Goal: Task Accomplishment & Management: Use online tool/utility

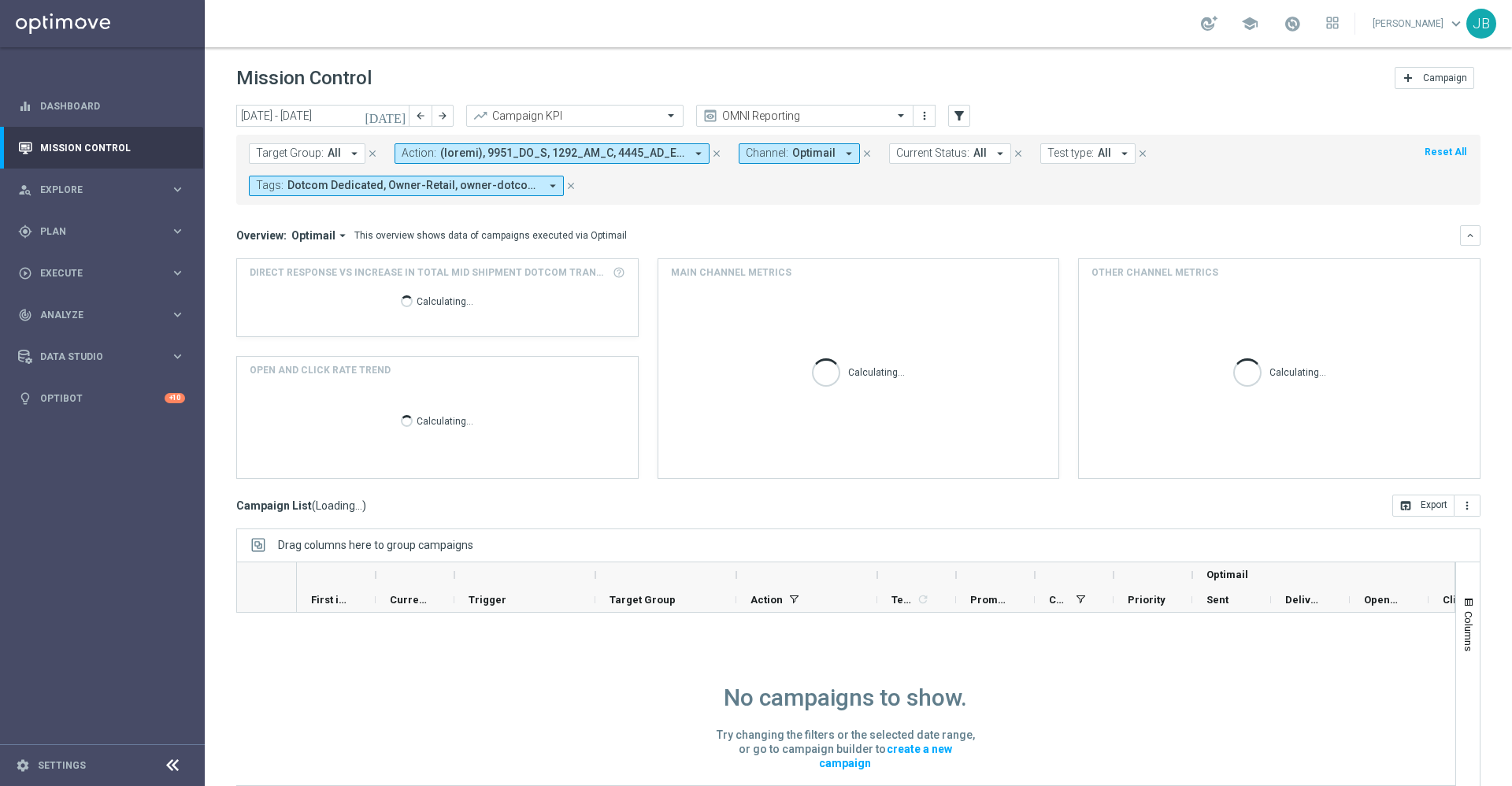
click at [398, 116] on icon "[DATE]" at bounding box center [386, 115] width 43 height 14
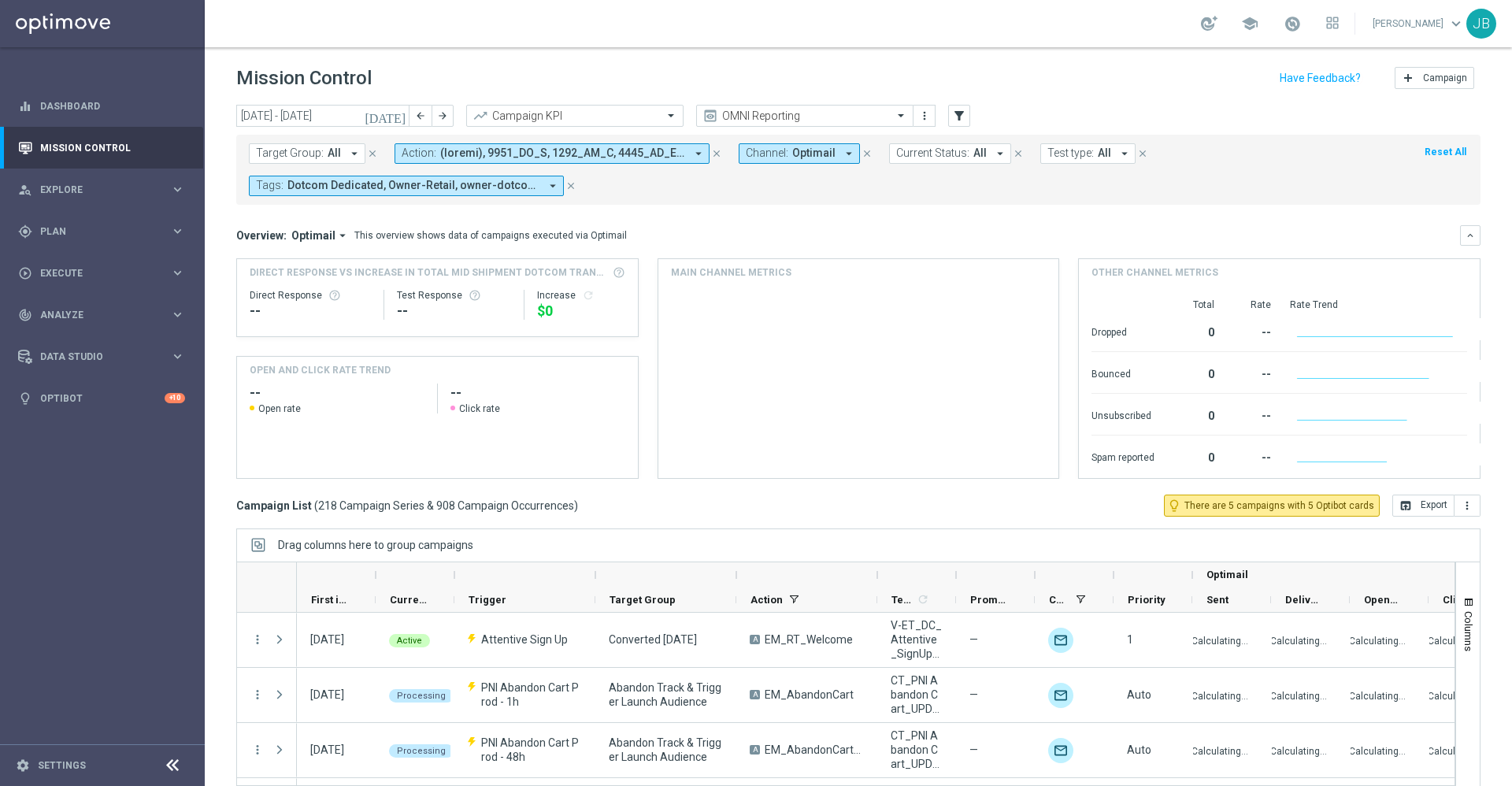
click at [400, 118] on icon "[DATE]" at bounding box center [386, 115] width 43 height 14
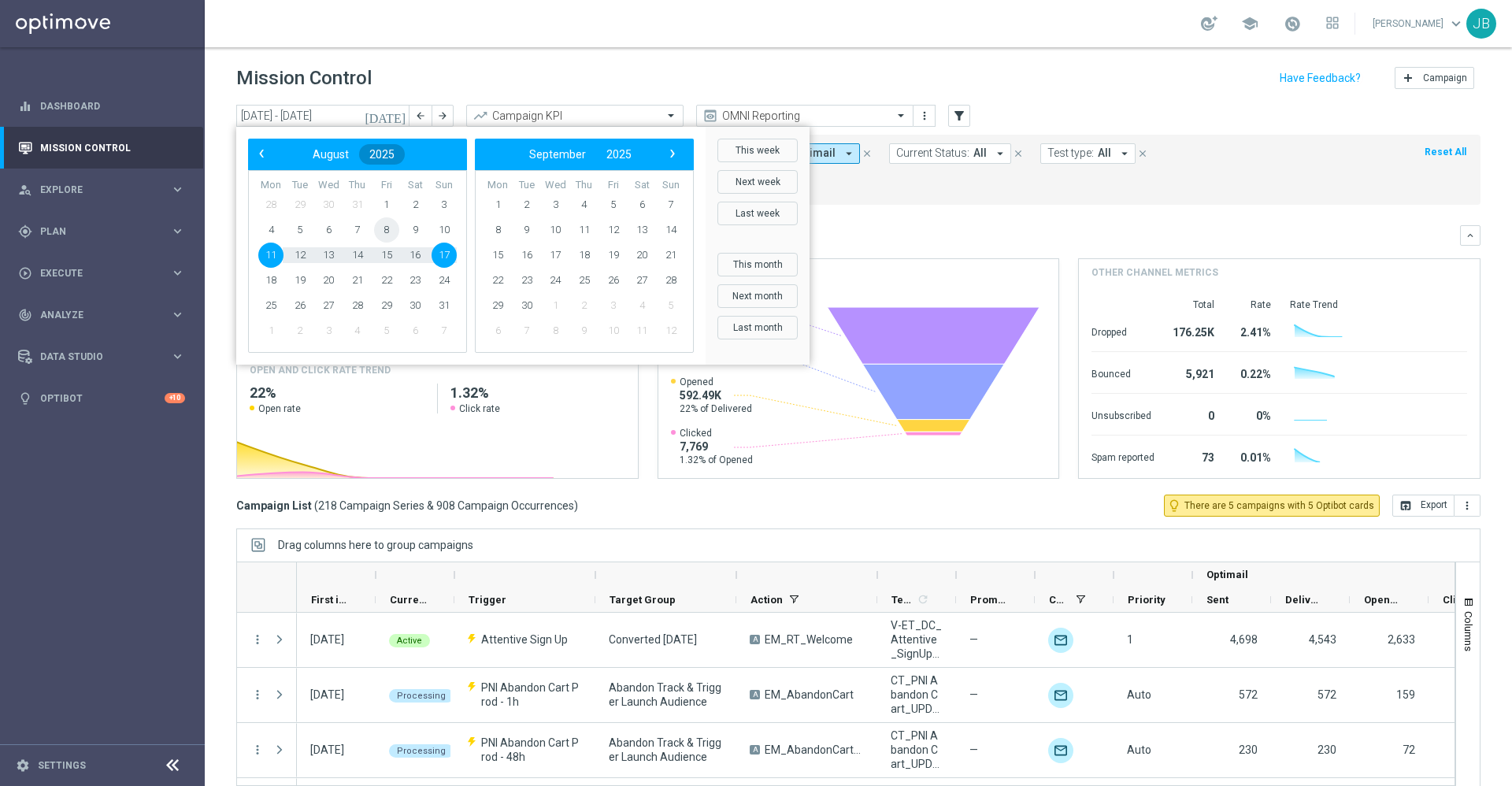
click at [388, 224] on span "8" at bounding box center [387, 230] width 26 height 26
click at [388, 226] on span "8" at bounding box center [387, 230] width 26 height 26
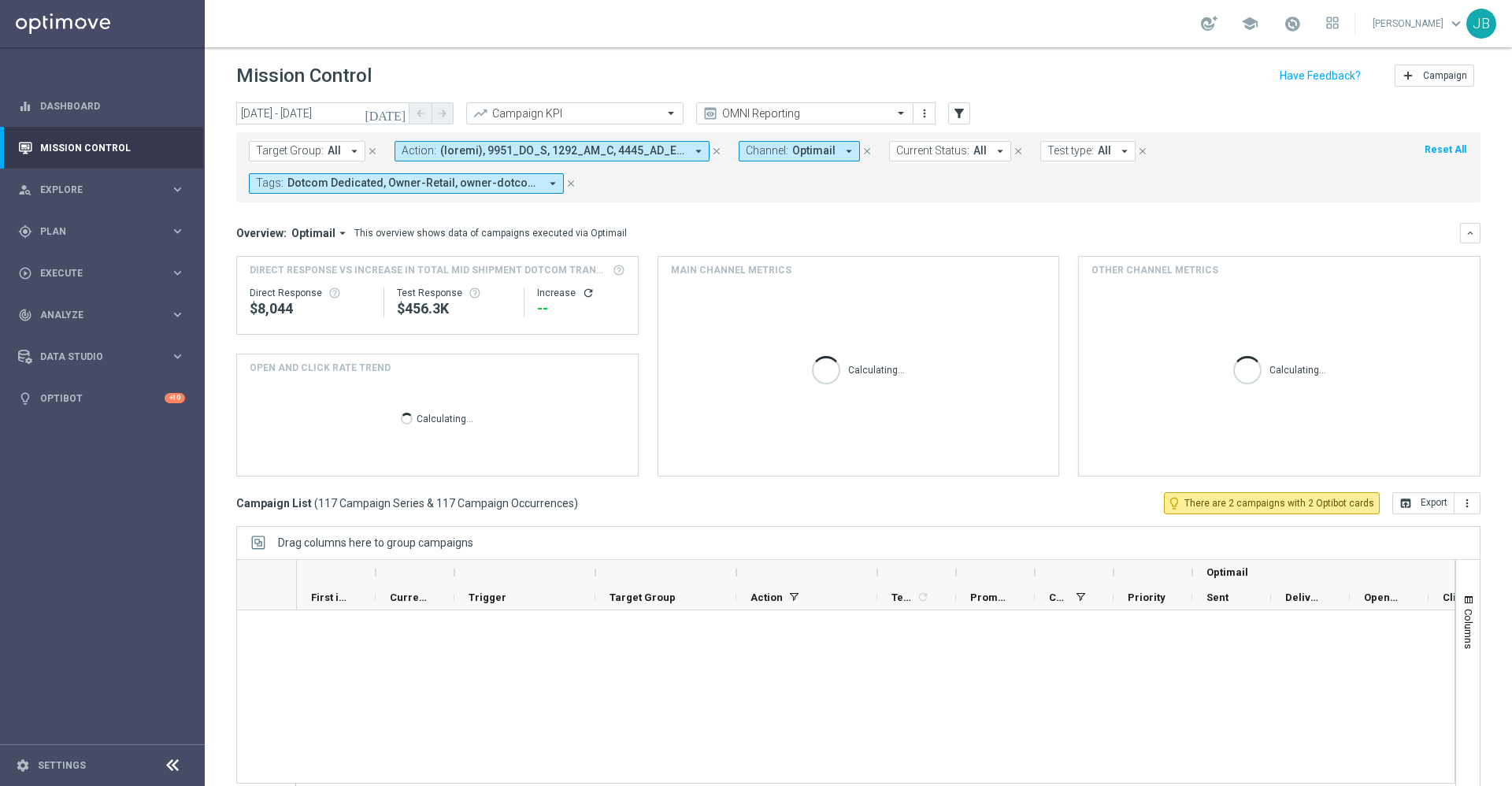
scroll to position [1105, 0]
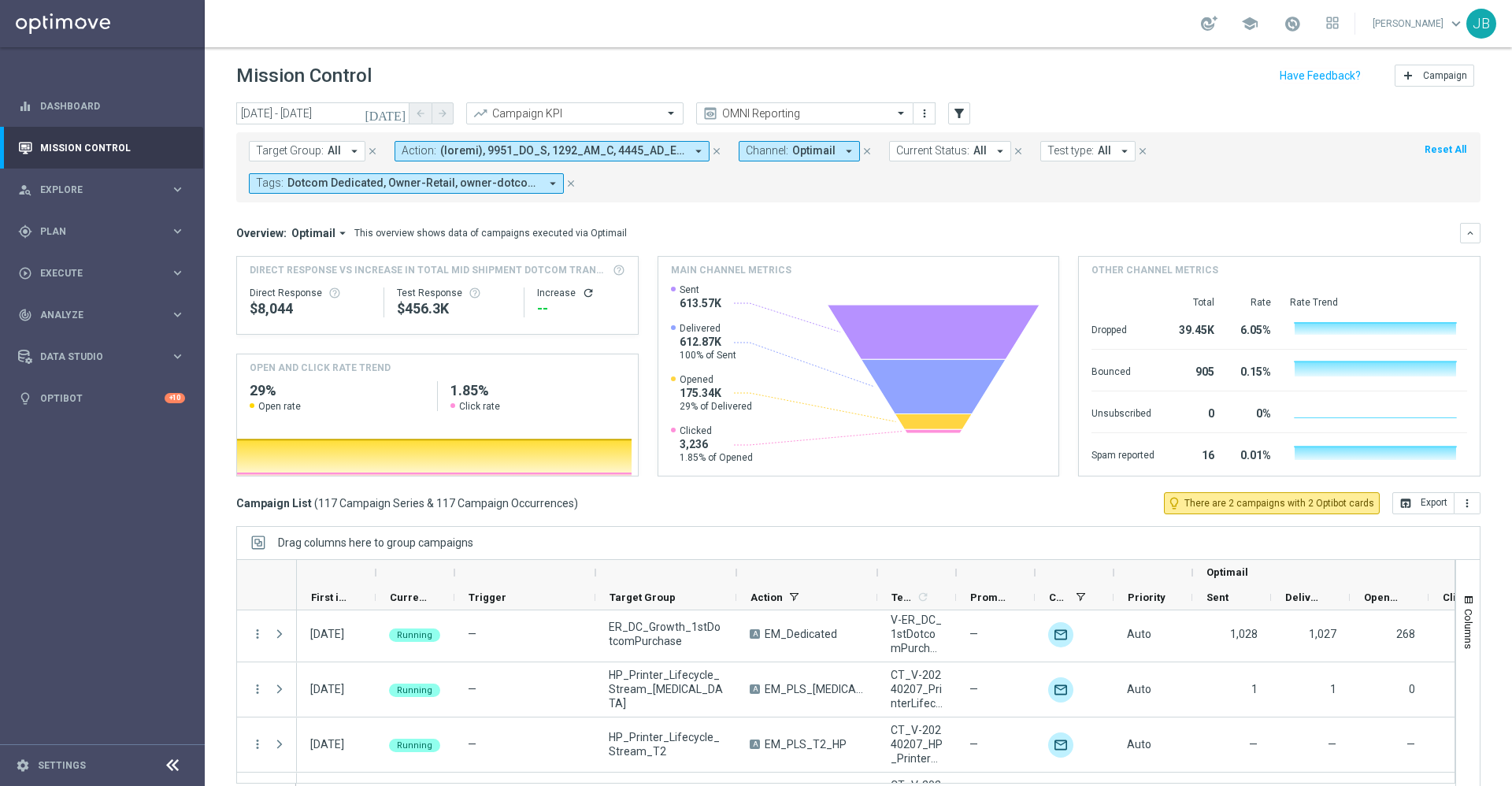
click at [334, 138] on div "Target Group: All arrow_drop_down close Action: arrow_drop_down close Channel: …" at bounding box center [859, 167] width 1244 height 70
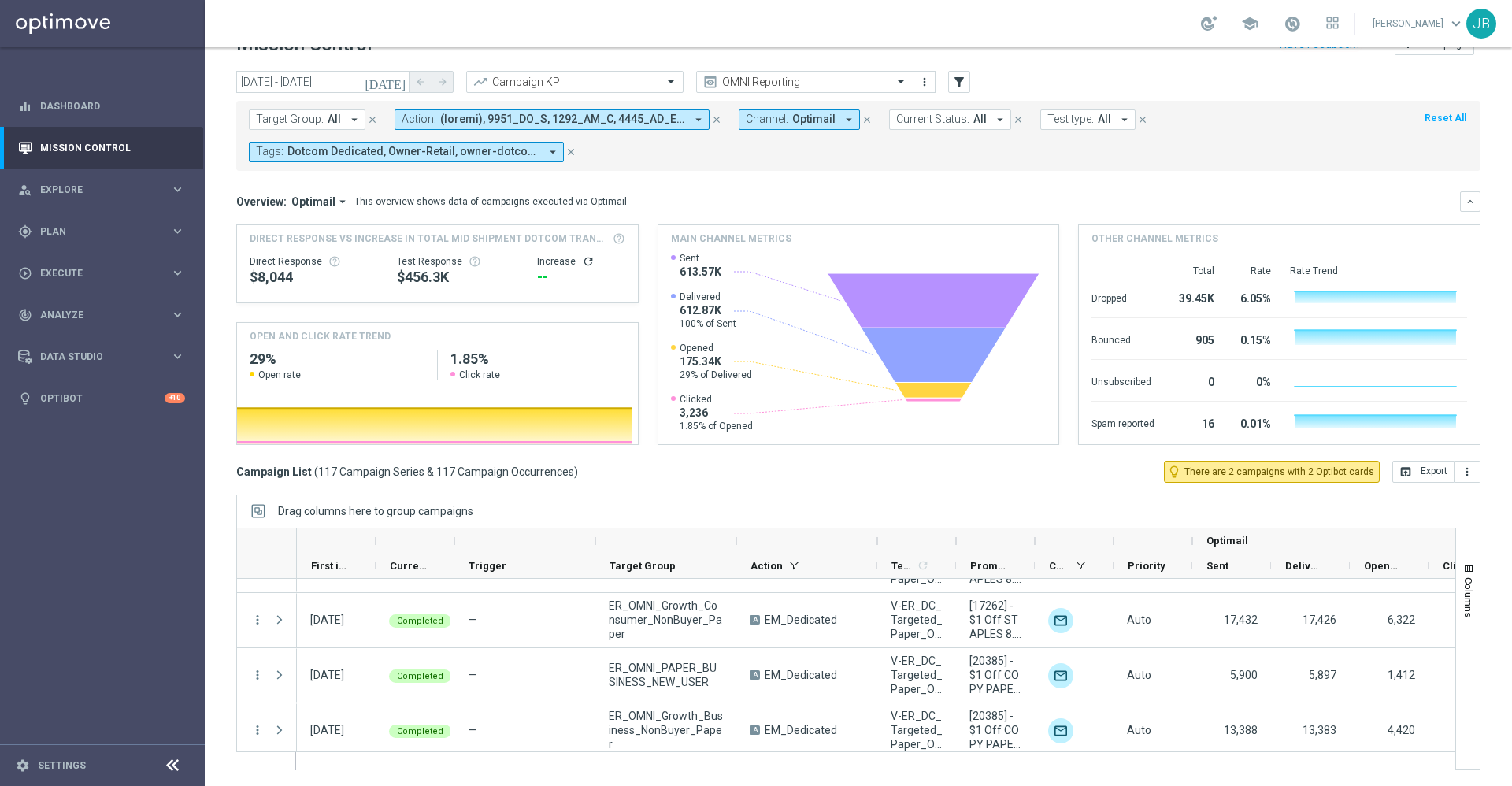
scroll to position [5928, 0]
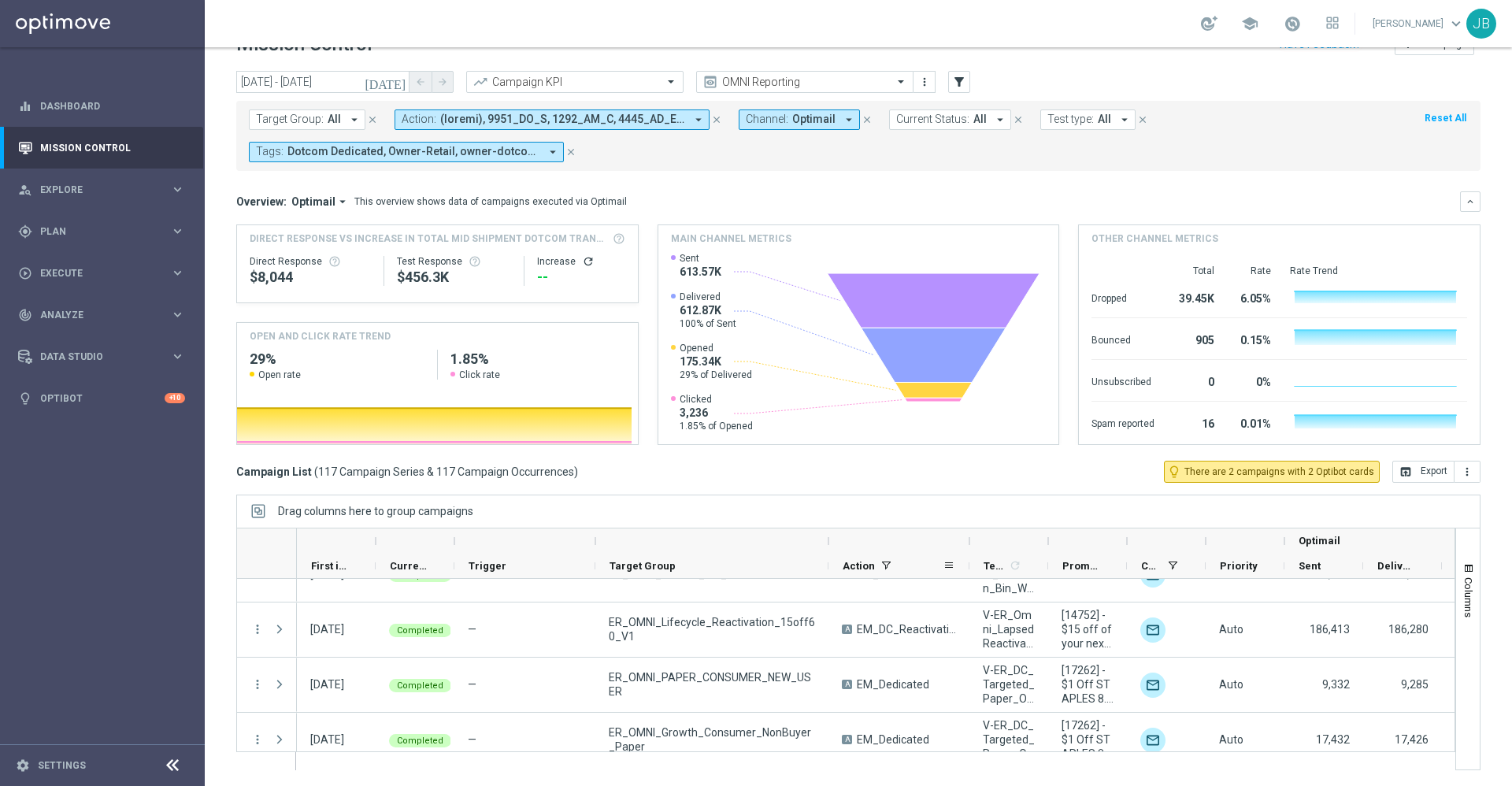
drag, startPoint x: 739, startPoint y: 539, endPoint x: 831, endPoint y: 565, distance: 95.6
click at [831, 565] on div "Optimail First in Range" at bounding box center [990, 553] width 1386 height 50
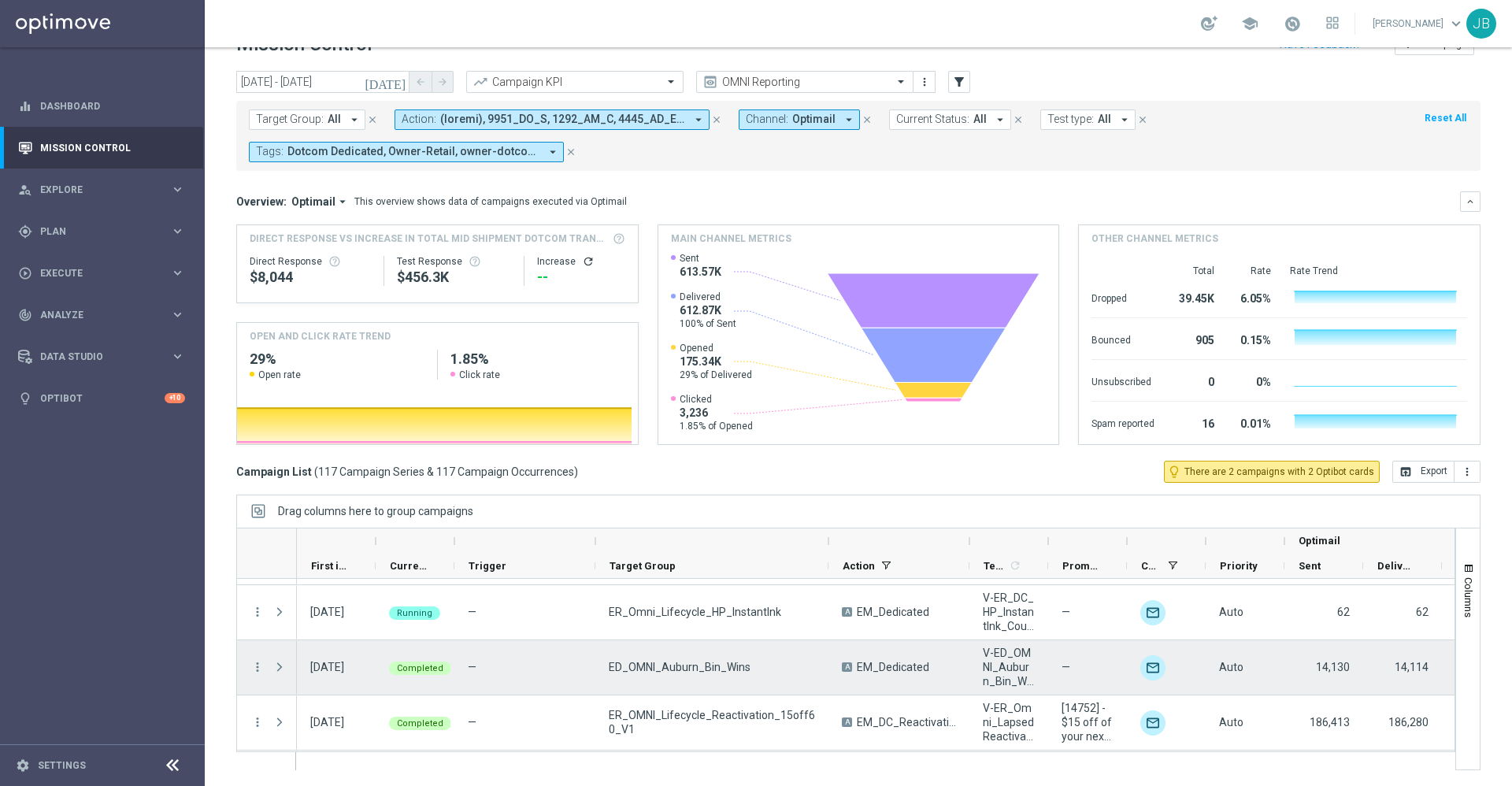
scroll to position [5834, 0]
click at [255, 668] on icon "more_vert" at bounding box center [257, 668] width 14 height 14
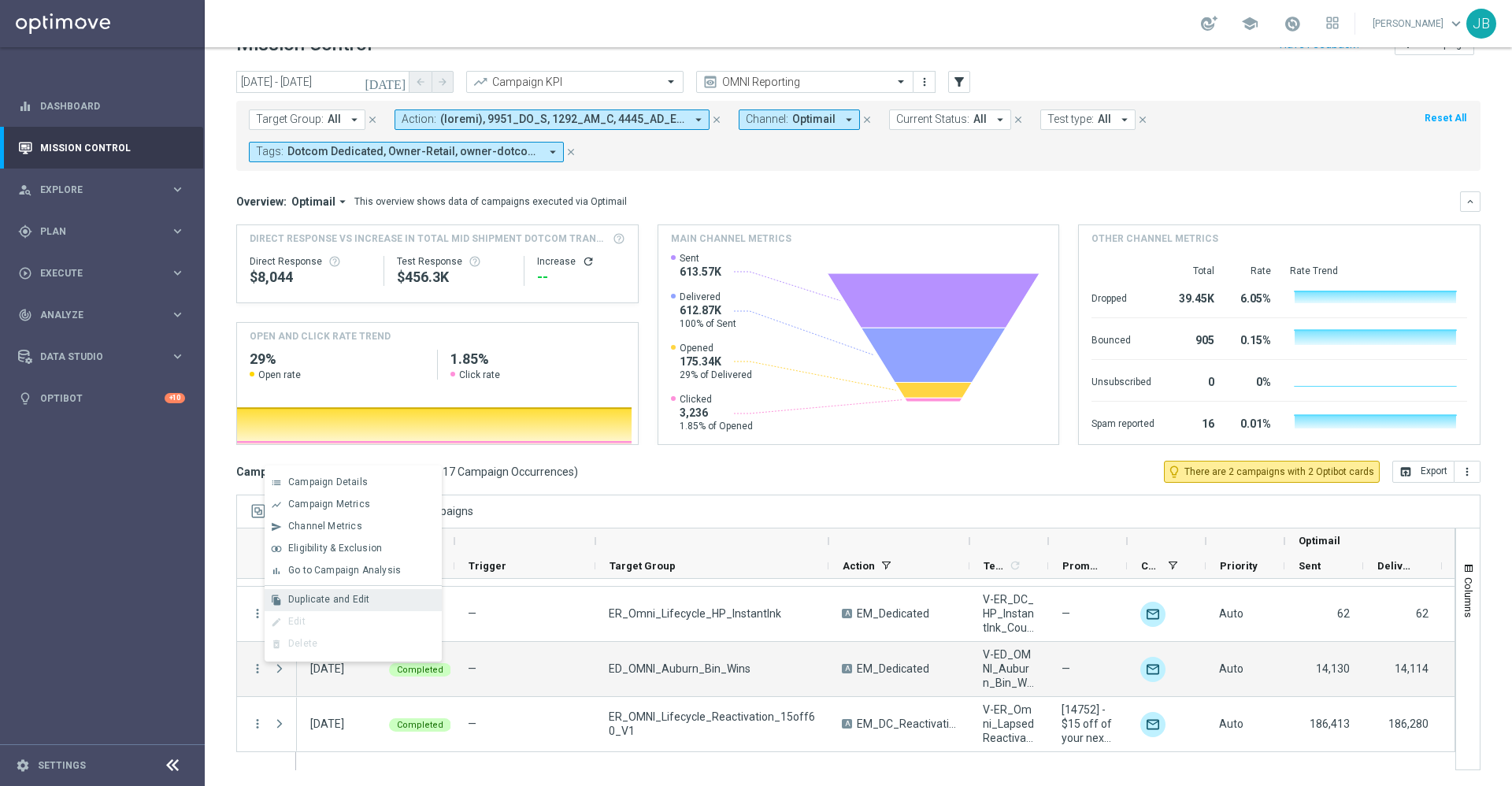
click at [351, 596] on span "Duplicate and Edit" at bounding box center [329, 599] width 81 height 11
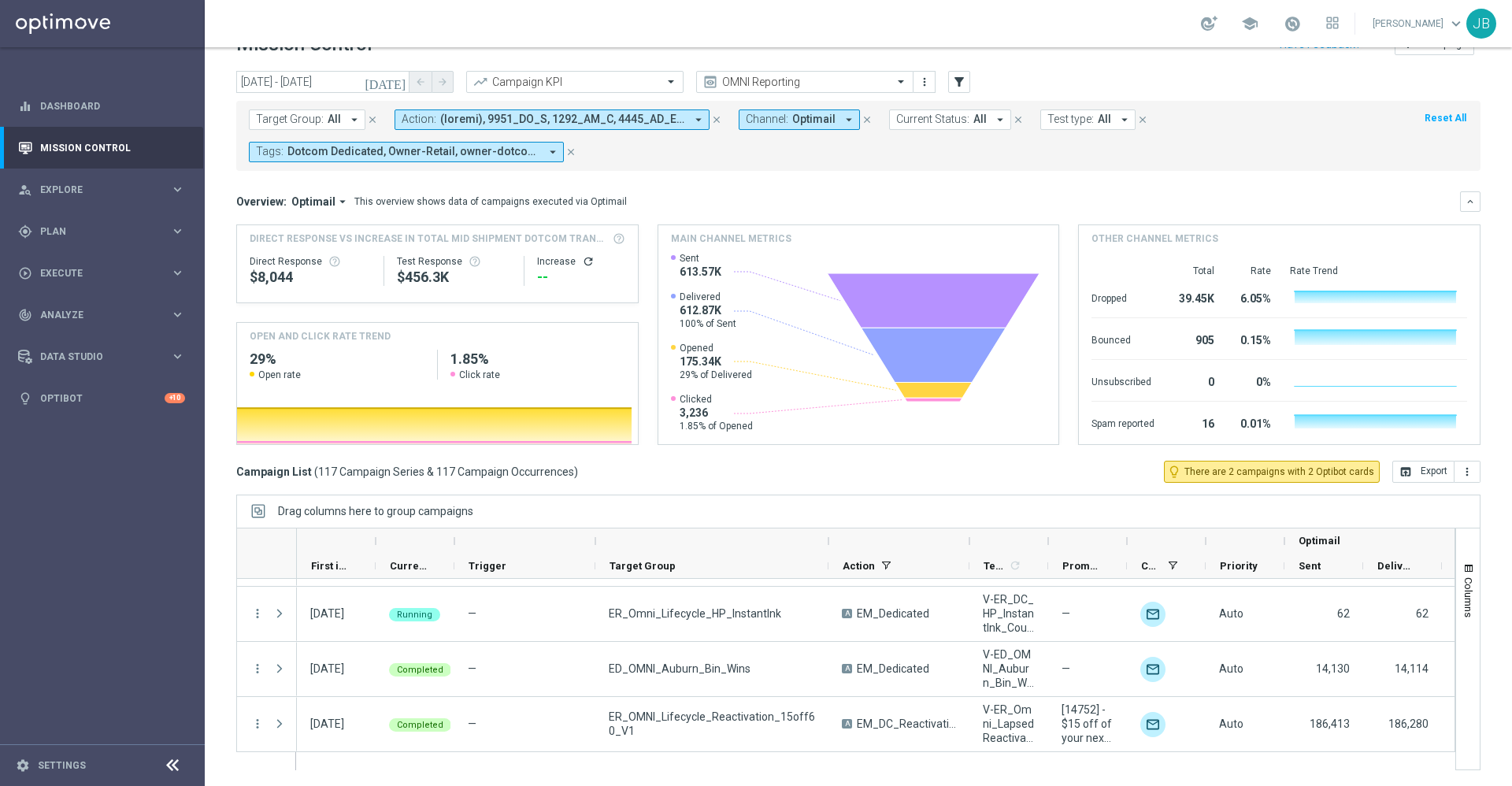
click at [398, 82] on icon "[DATE]" at bounding box center [386, 82] width 43 height 14
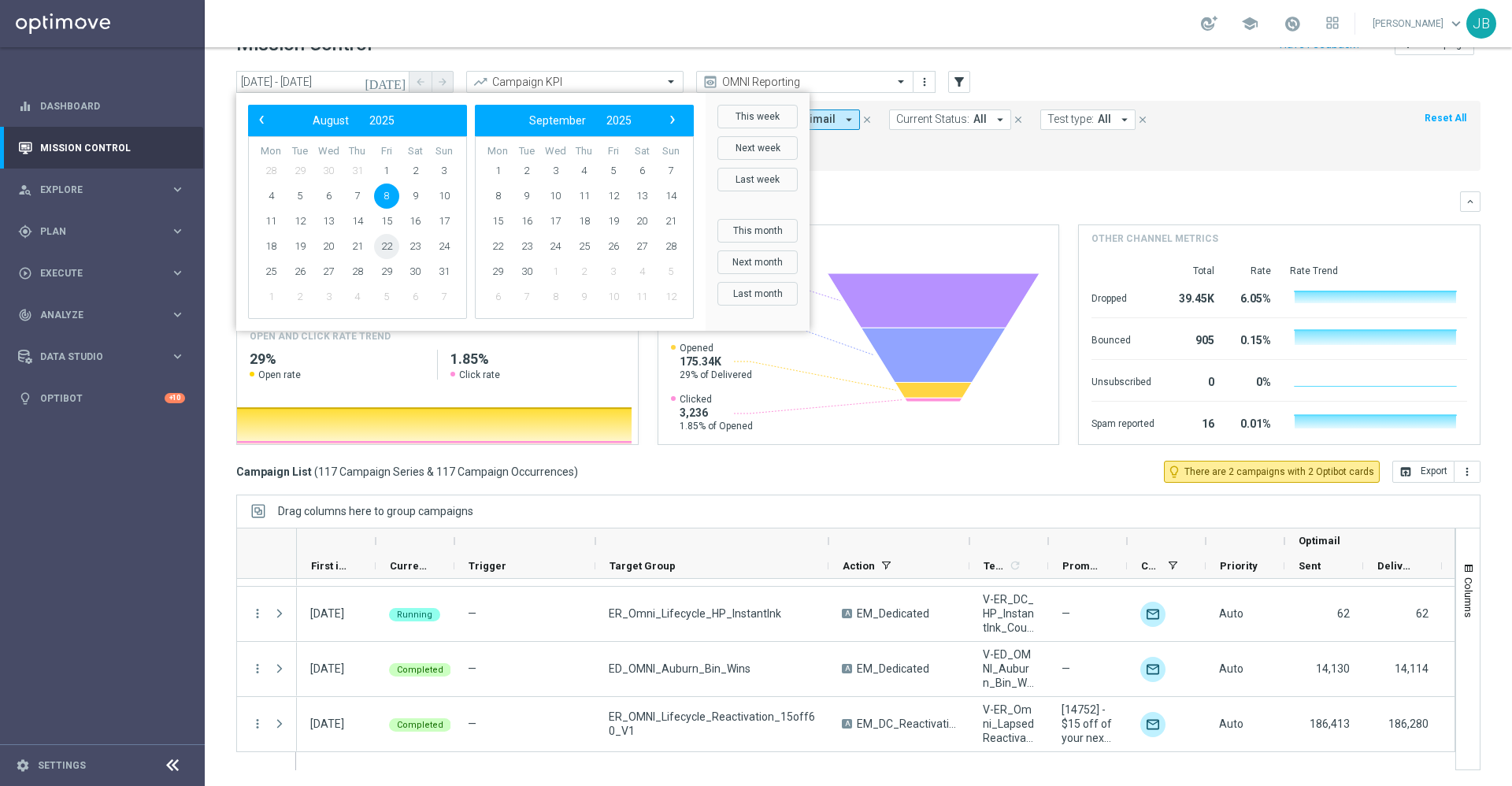
click at [381, 247] on span "22" at bounding box center [387, 246] width 26 height 26
type input "22 Aug 2025 - 22 Aug 2025"
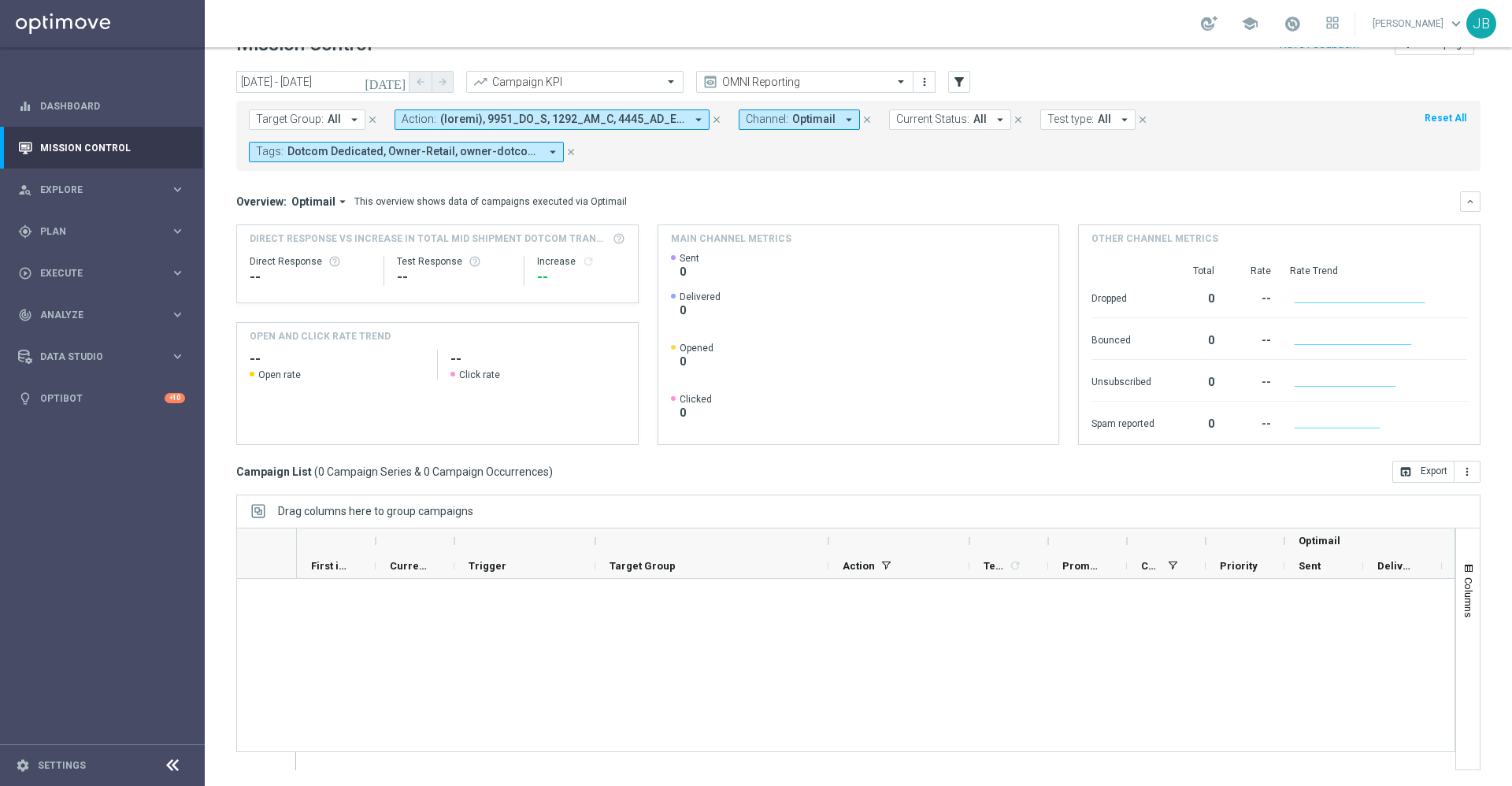
scroll to position [0, 0]
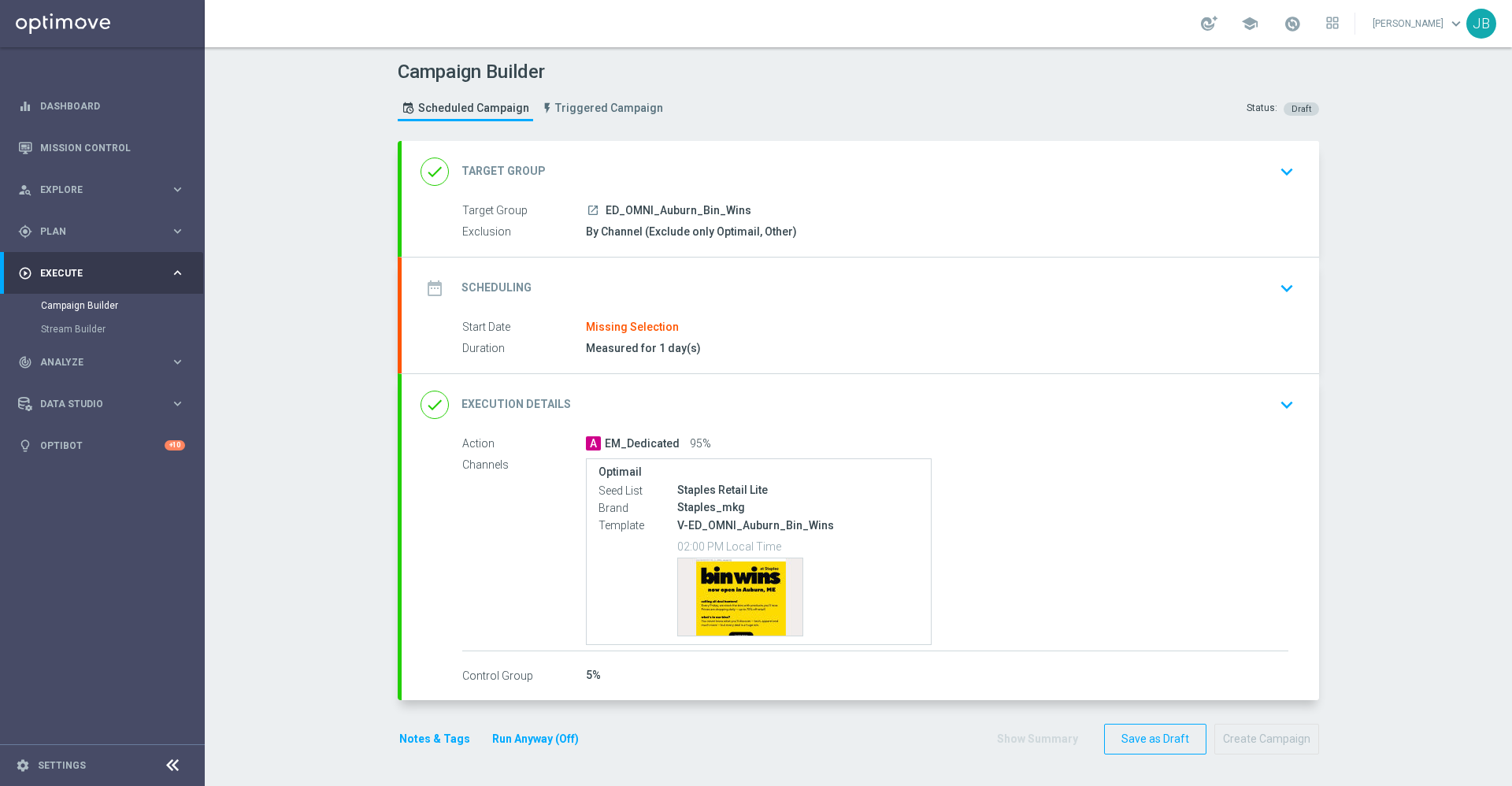
click at [588, 212] on icon "launch" at bounding box center [593, 210] width 12 height 12
click at [508, 289] on h2 "Scheduling" at bounding box center [497, 288] width 70 height 15
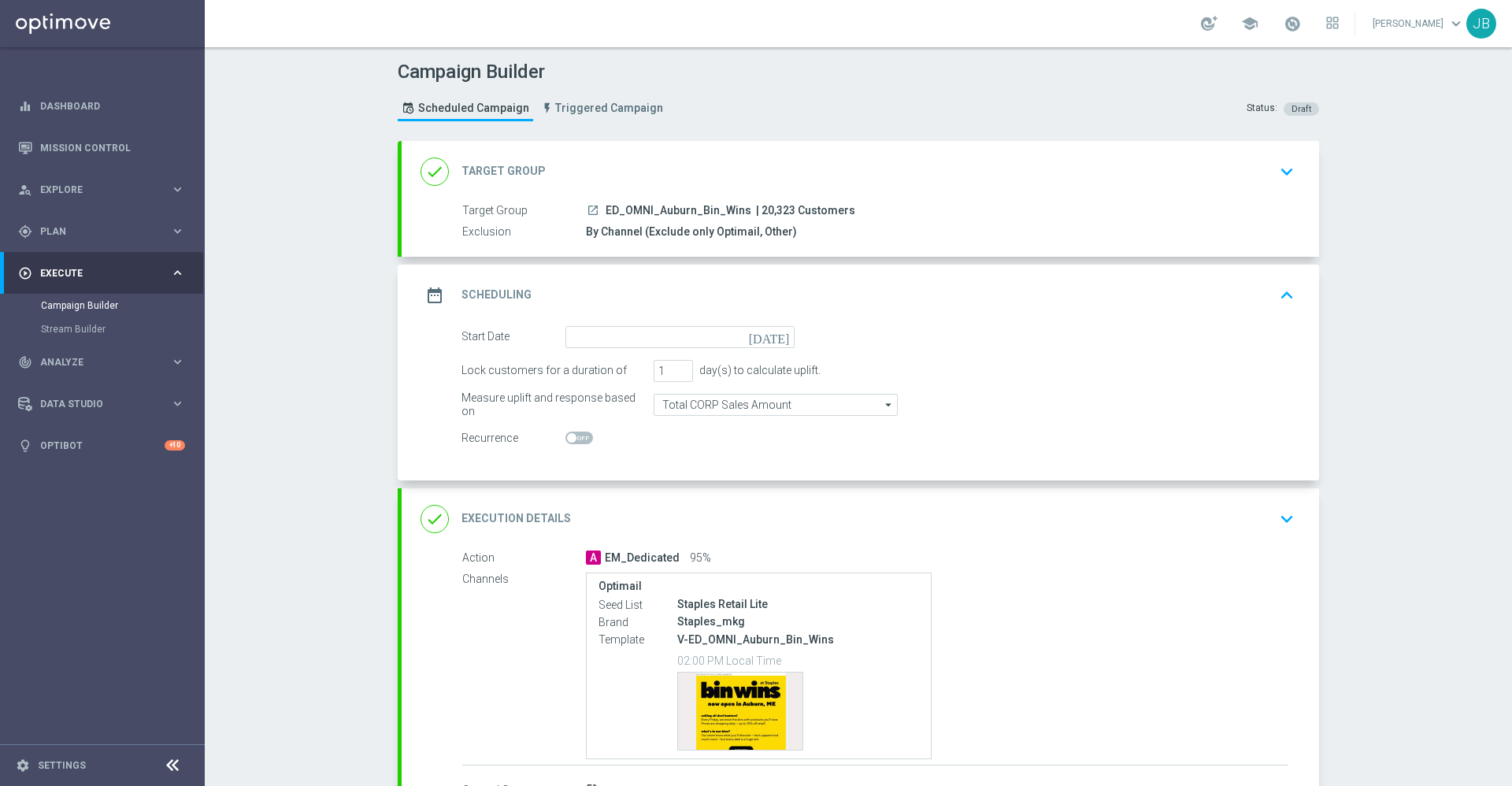
click at [771, 334] on icon "[DATE]" at bounding box center [772, 334] width 47 height 17
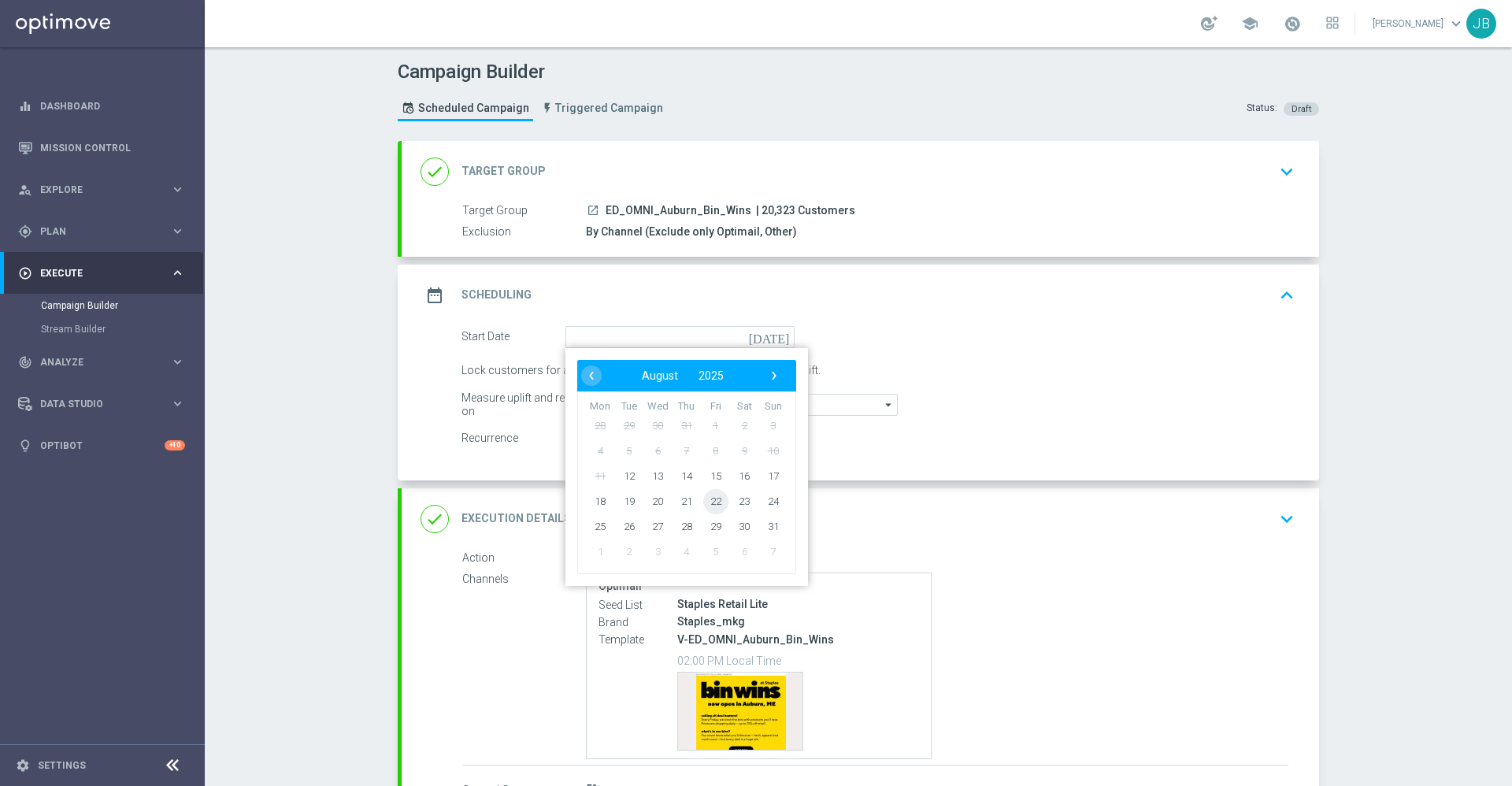
click at [709, 502] on span "22" at bounding box center [716, 500] width 26 height 26
type input "[DATE]"
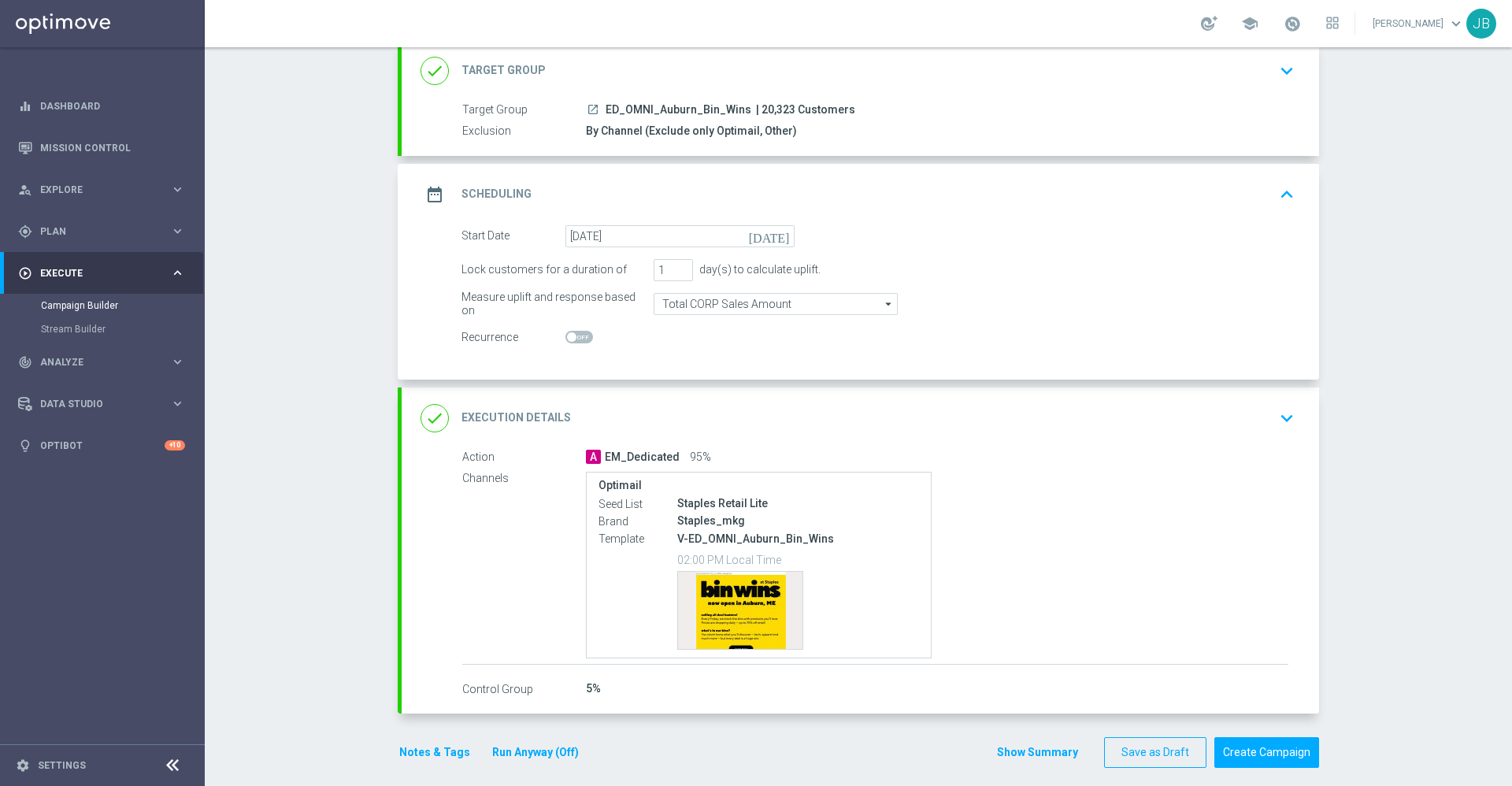
scroll to position [114, 0]
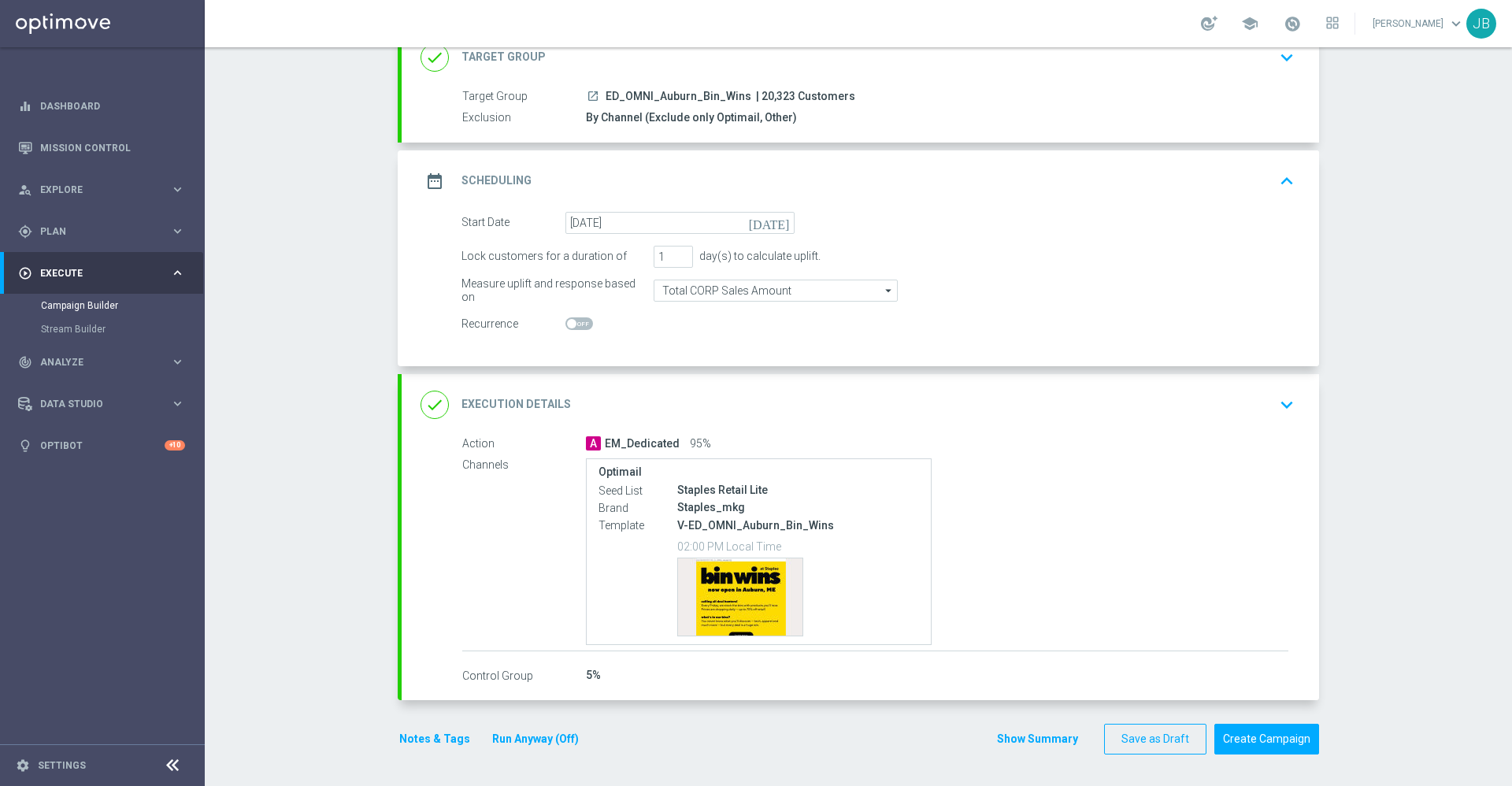
click at [512, 402] on h2 "Execution Details" at bounding box center [516, 404] width 109 height 15
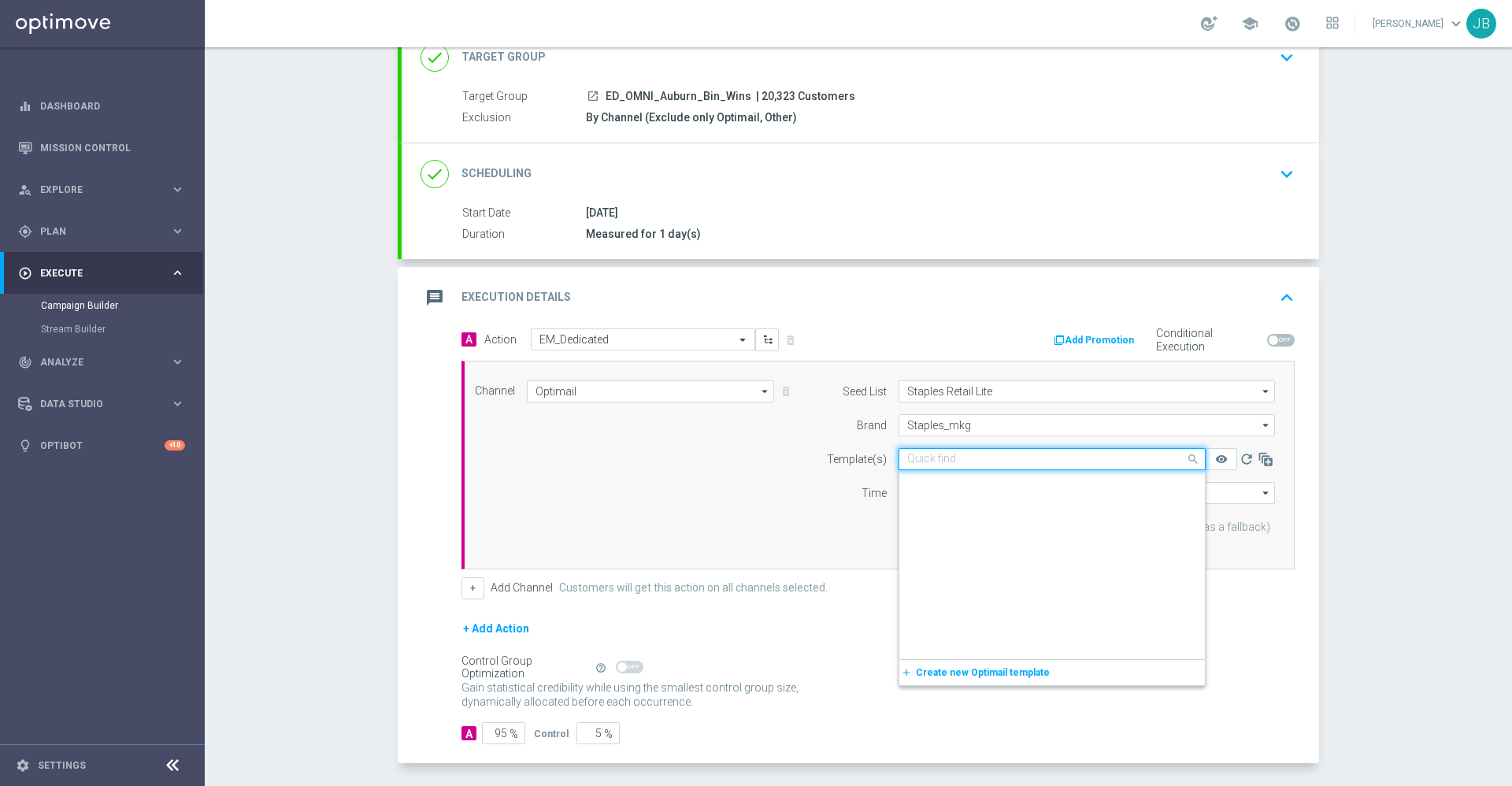
click at [1011, 457] on input "text" at bounding box center [1036, 459] width 258 height 13
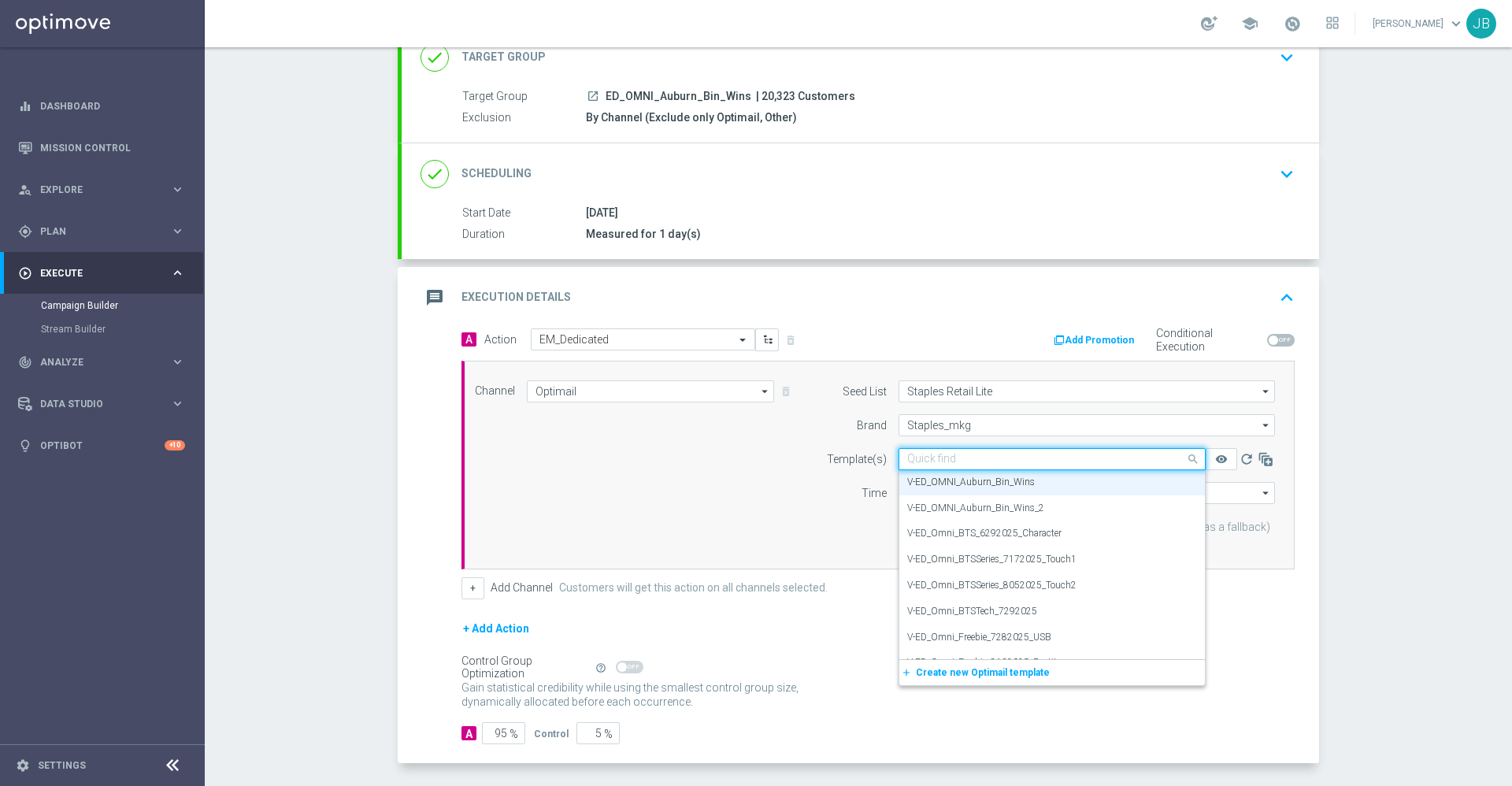
click at [991, 458] on input "text" at bounding box center [1036, 459] width 258 height 13
paste input "V-ED_OMNI_Auburn_Bin_Wins_2"
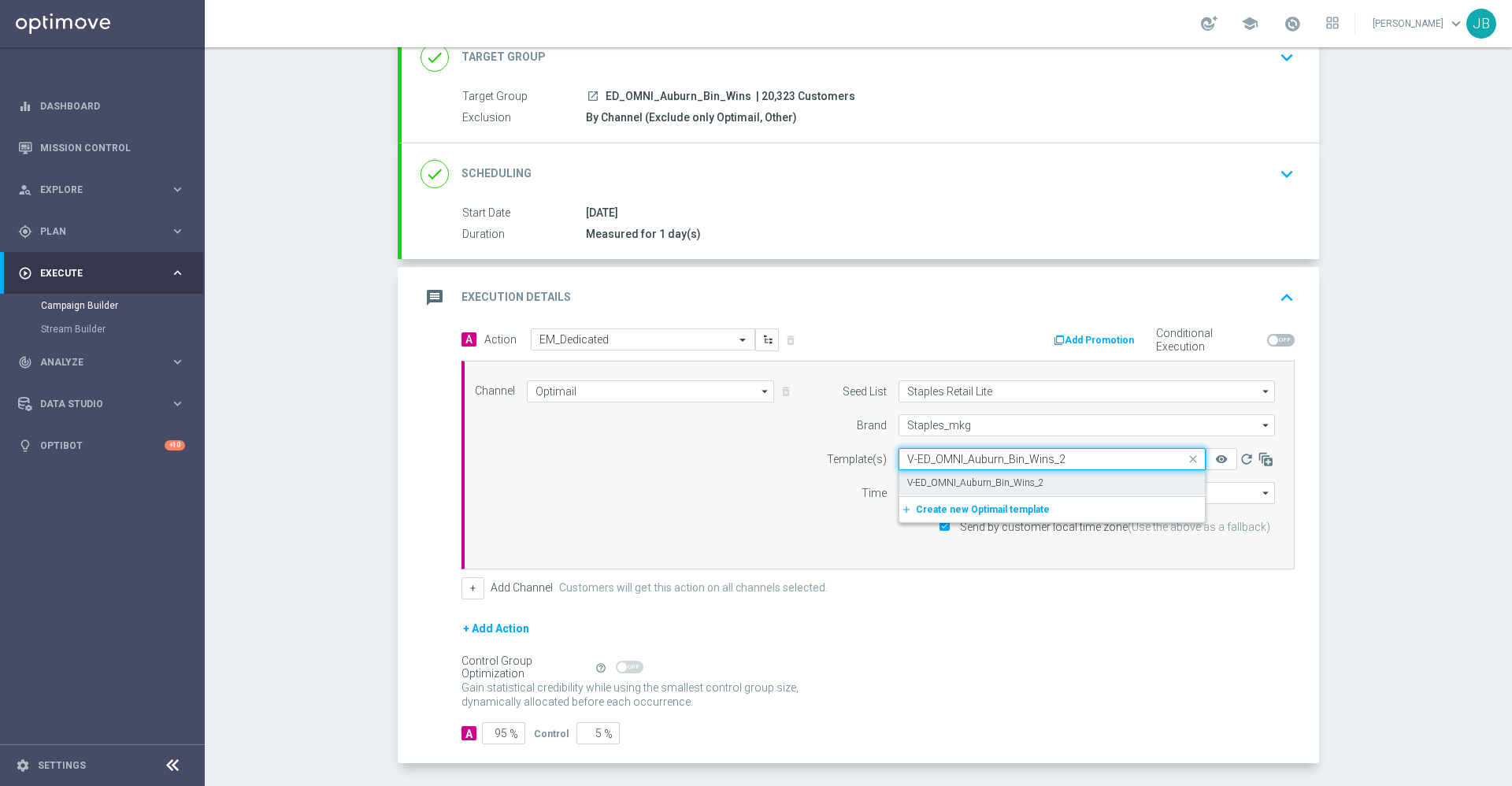
click at [1004, 480] on label "V-ED_OMNI_Auburn_Bin_Wins_2" at bounding box center [975, 483] width 137 height 13
type input "V-ED_OMNI_Auburn_Bin_Wins_2"
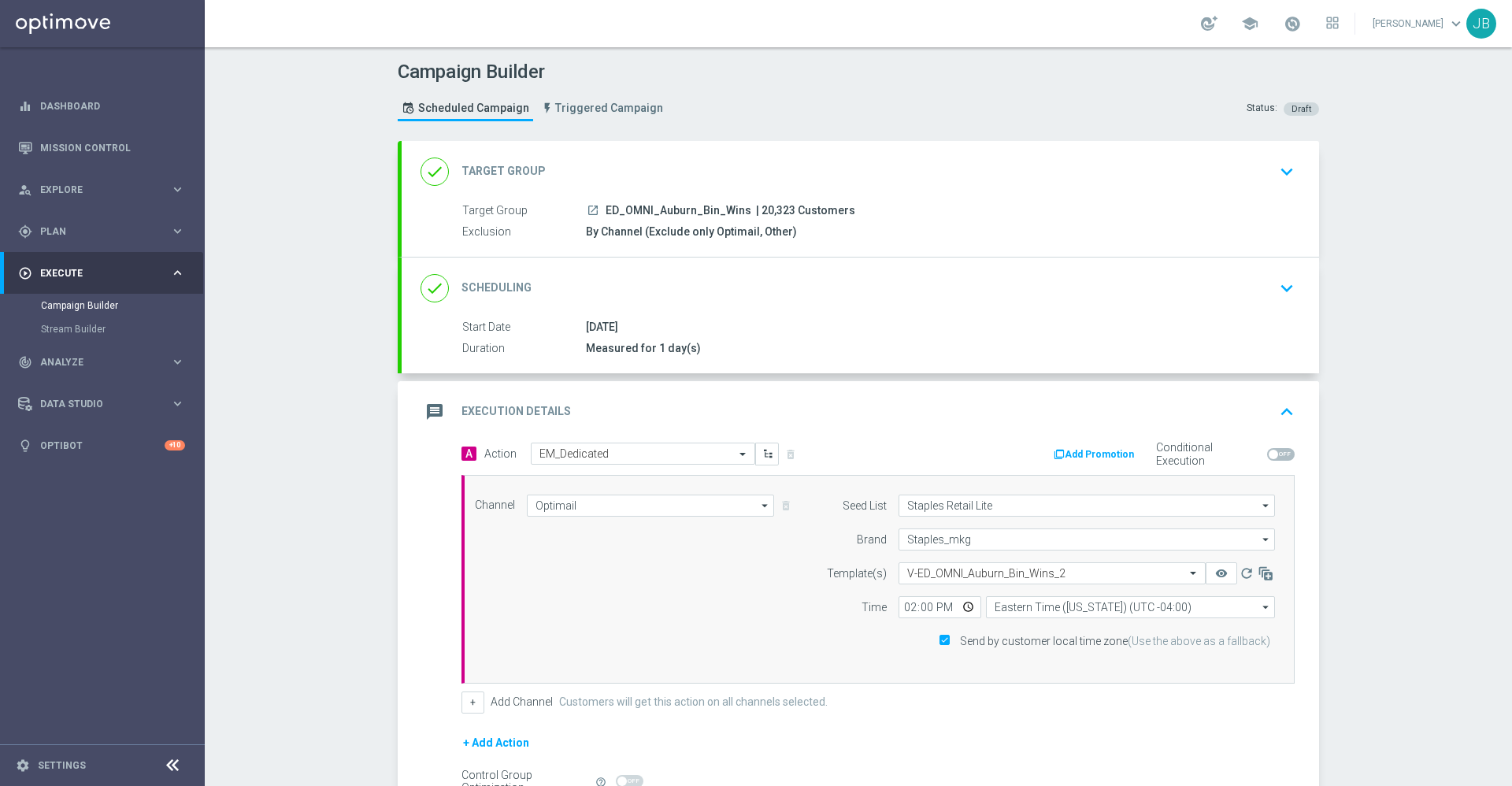
click at [505, 164] on h2 "Target Group" at bounding box center [503, 172] width 85 height 15
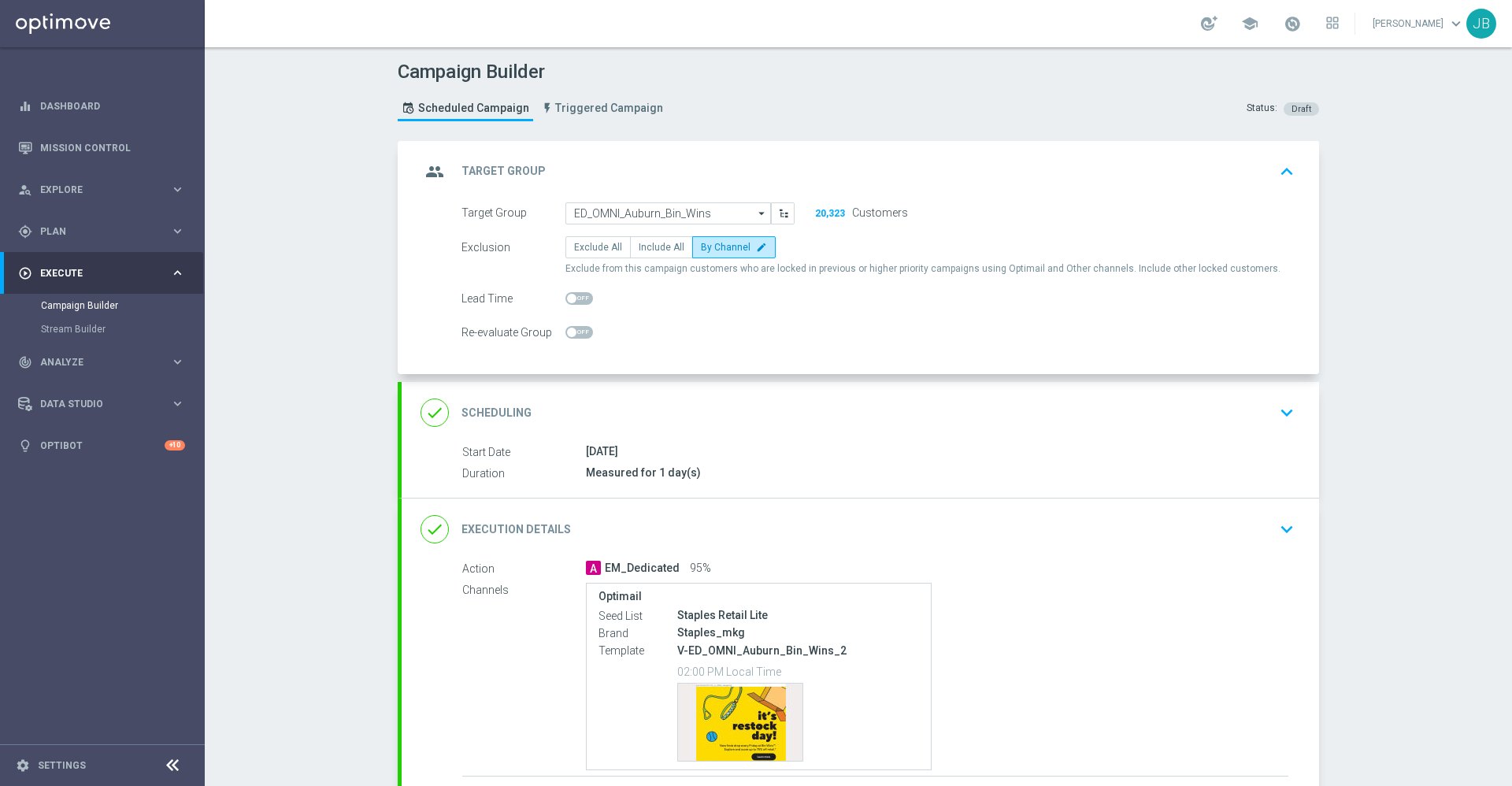
click at [482, 413] on h2 "Scheduling" at bounding box center [497, 413] width 70 height 15
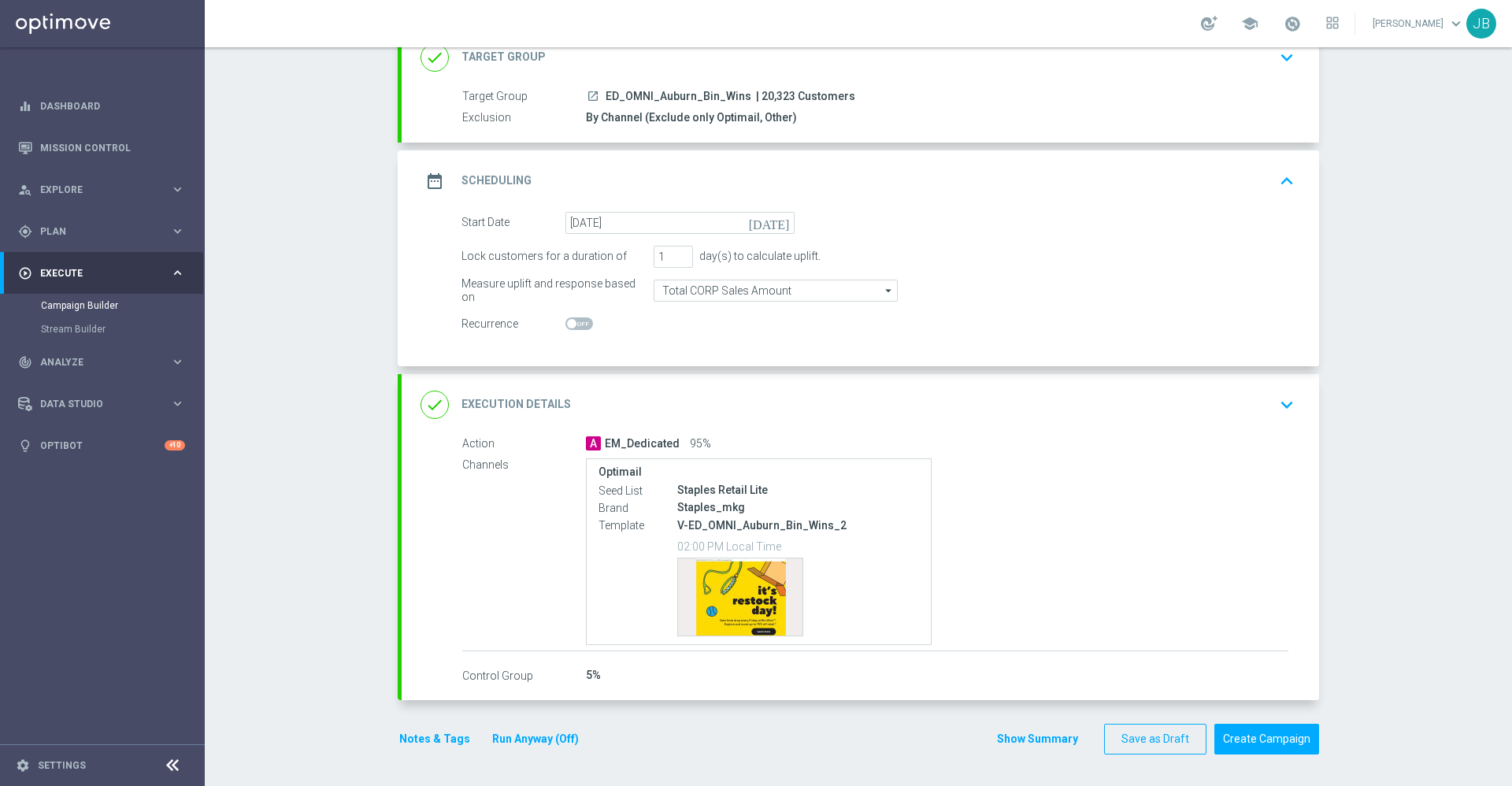
click at [522, 403] on h2 "Execution Details" at bounding box center [516, 404] width 109 height 15
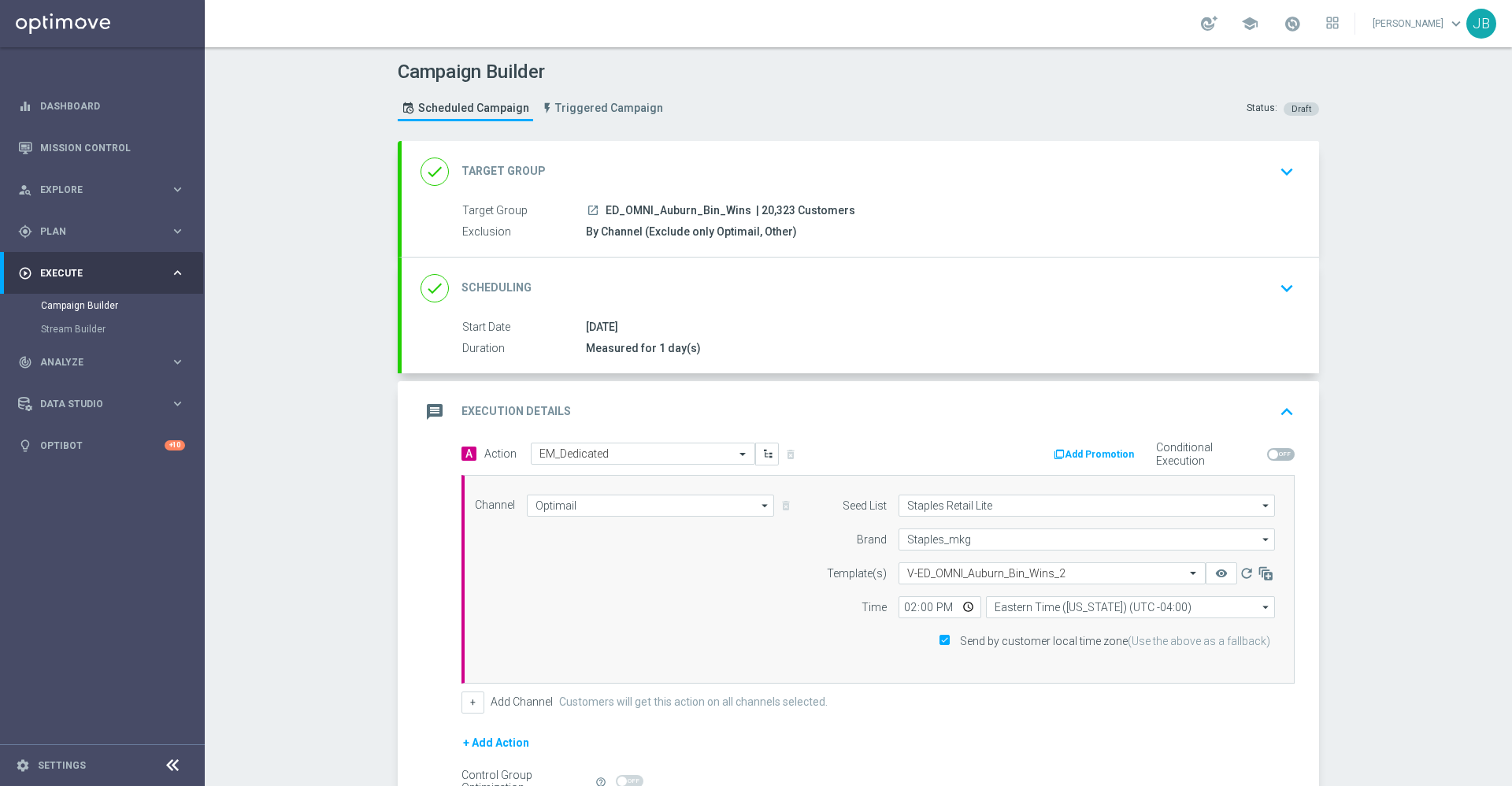
click at [505, 166] on h2 "Target Group" at bounding box center [503, 172] width 85 height 15
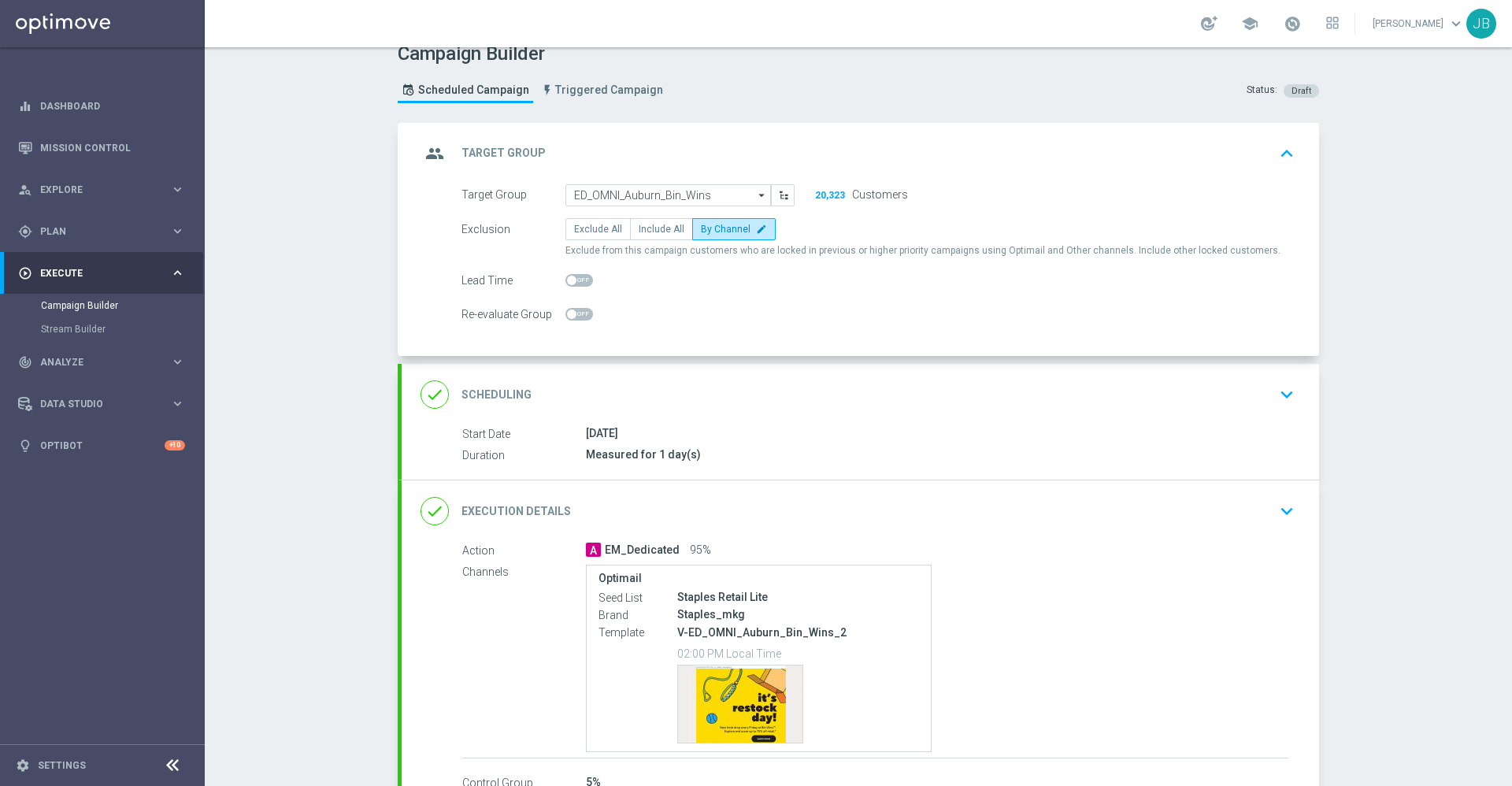
scroll to position [21, 0]
click at [488, 393] on h2 "Scheduling" at bounding box center [497, 393] width 70 height 15
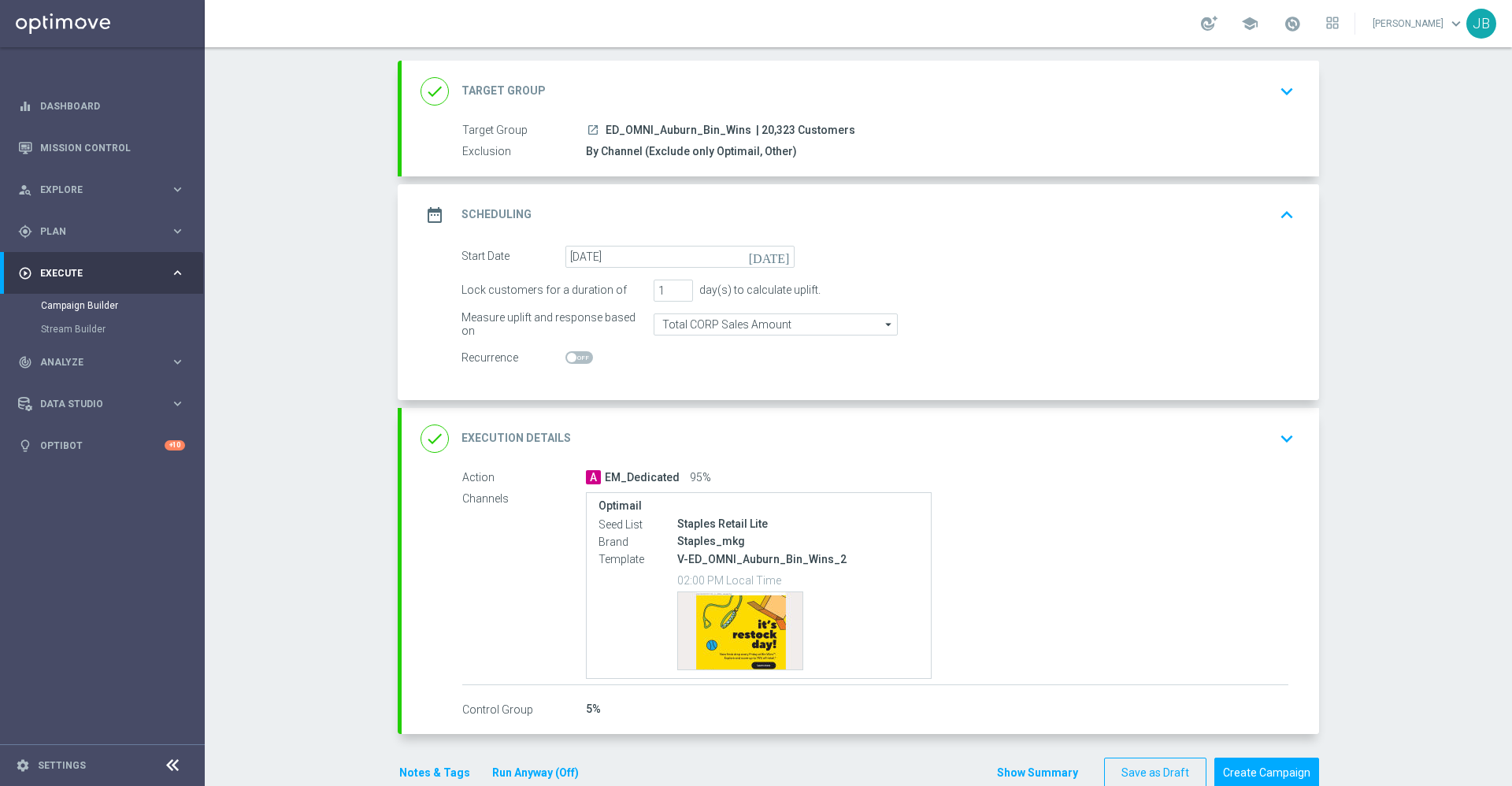
scroll to position [85, 0]
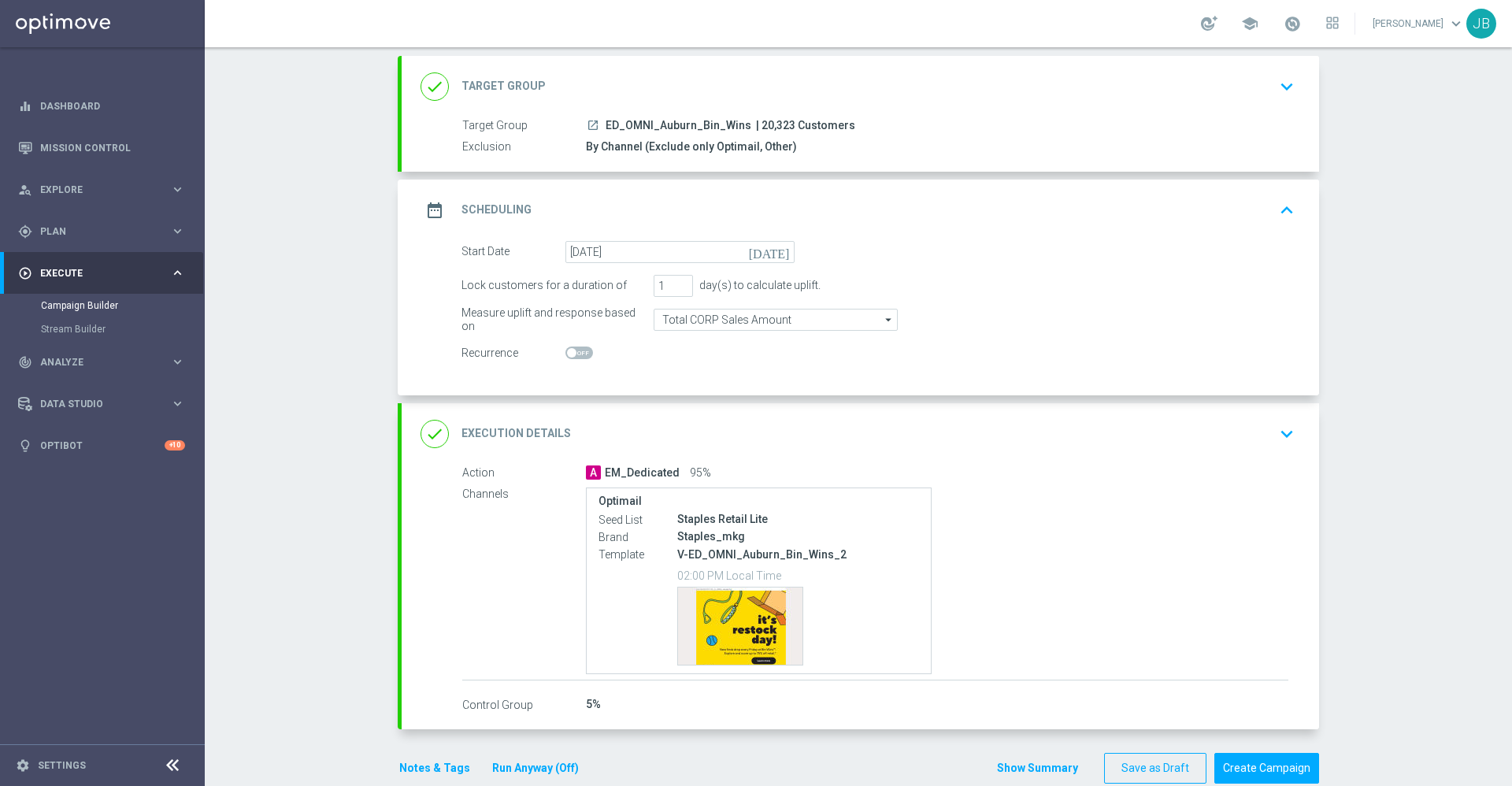
click at [530, 439] on h2 "Execution Details" at bounding box center [516, 434] width 109 height 15
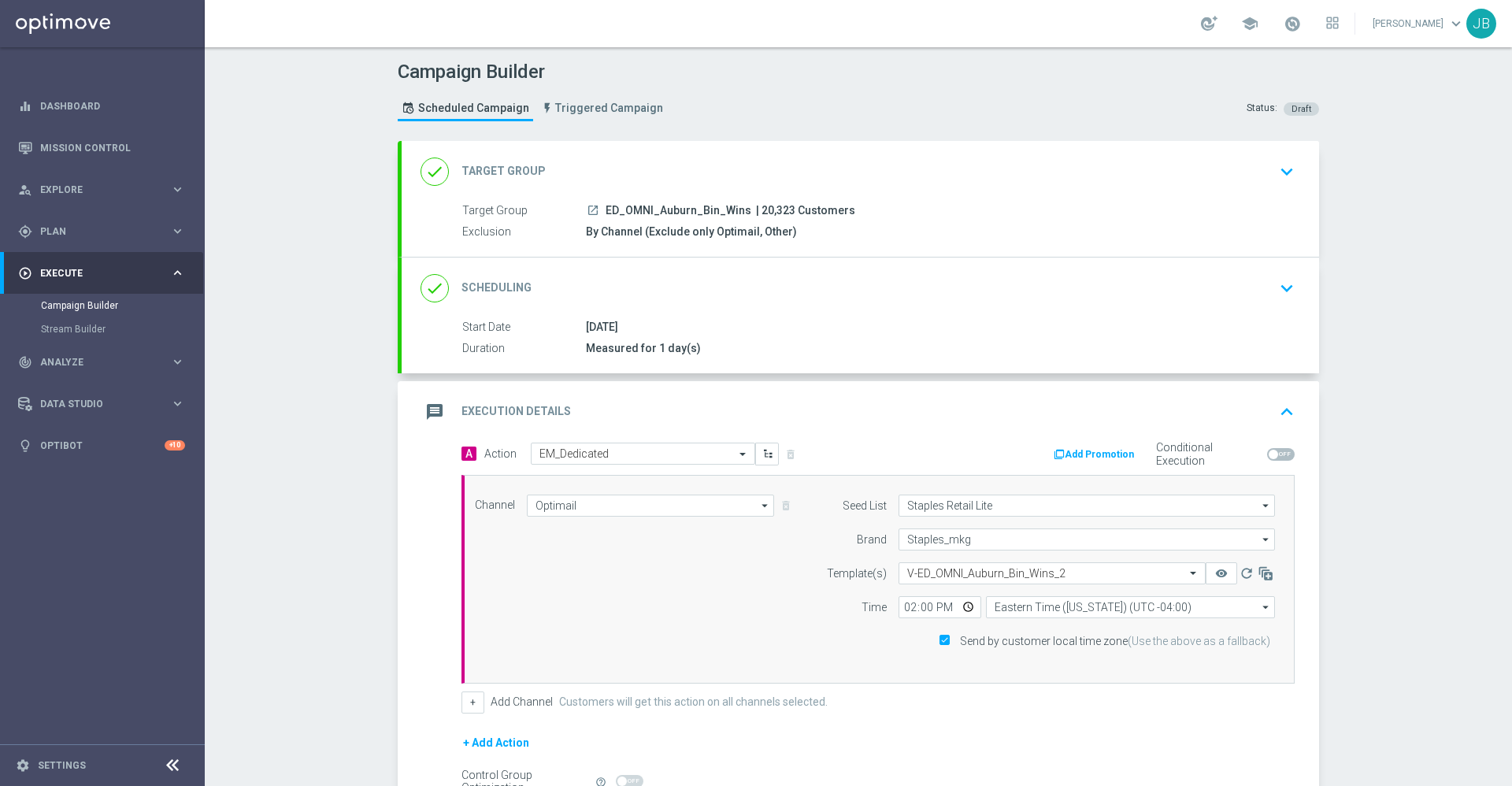
scroll to position [177, 0]
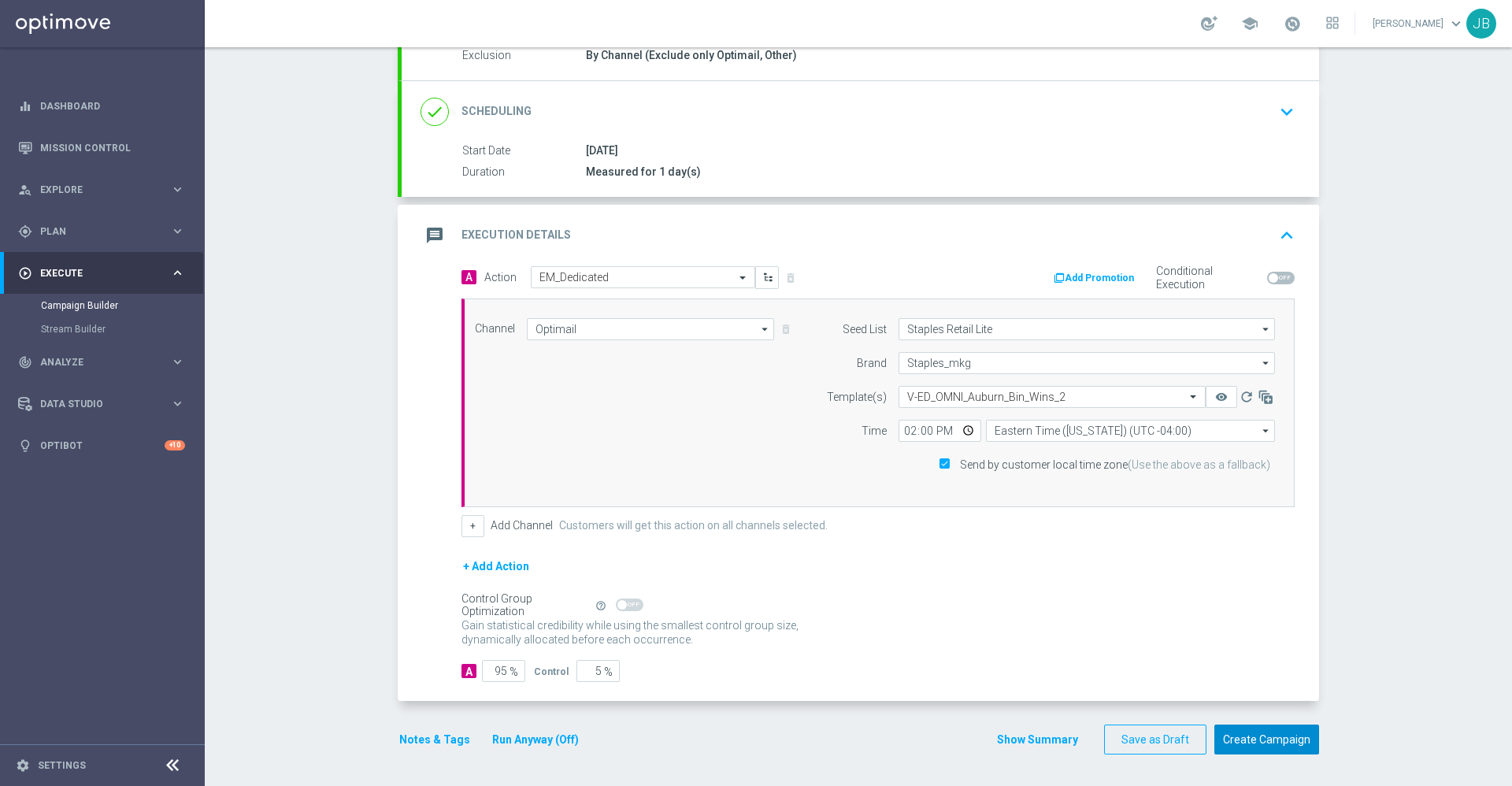
click at [1288, 740] on button "Create Campaign" at bounding box center [1267, 739] width 104 height 30
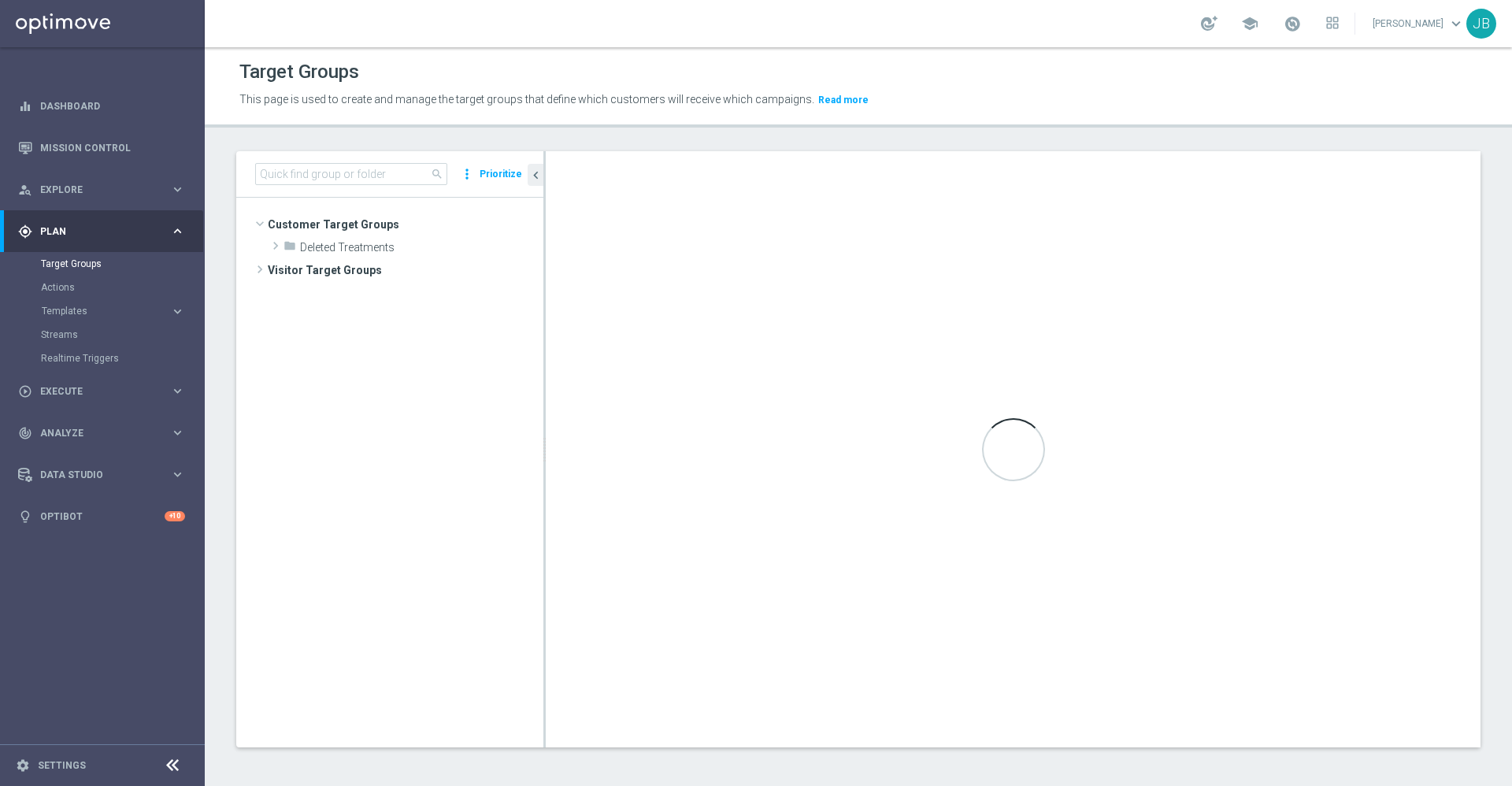
scroll to position [299, 0]
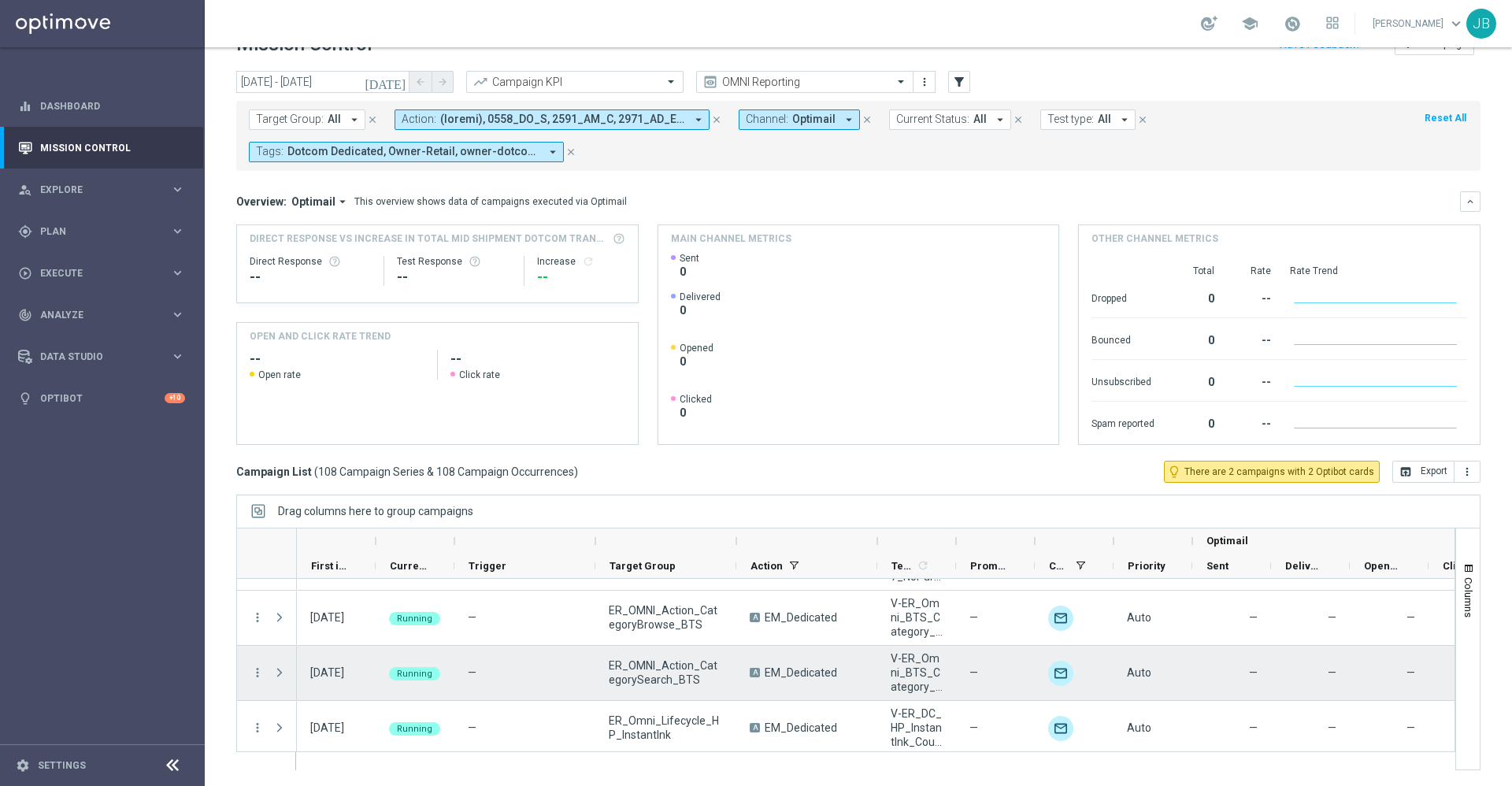
scroll to position [5779, 0]
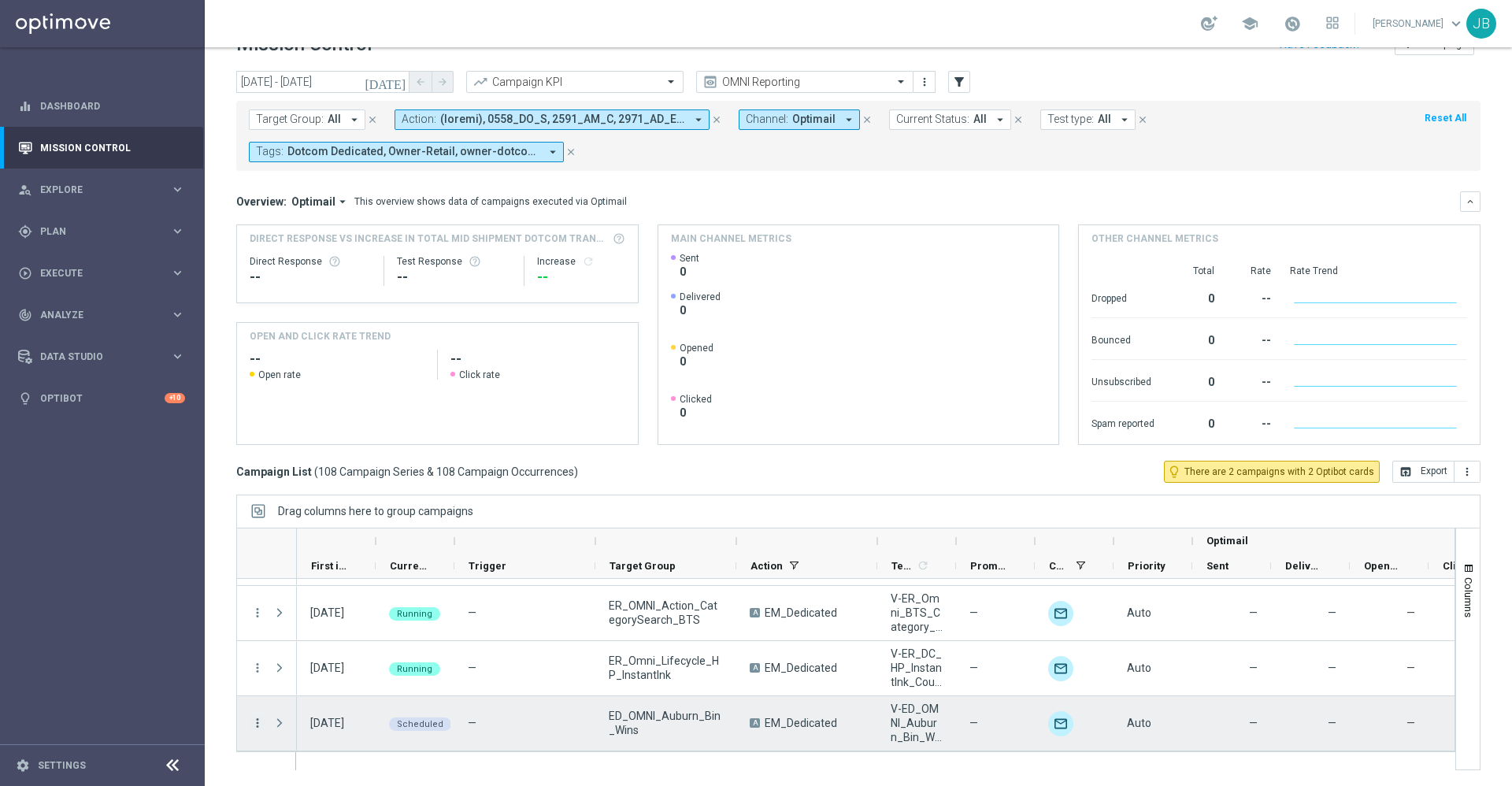
click at [259, 725] on icon "more_vert" at bounding box center [257, 722] width 14 height 14
click at [358, 561] on span "Campaign Details" at bounding box center [329, 558] width 80 height 11
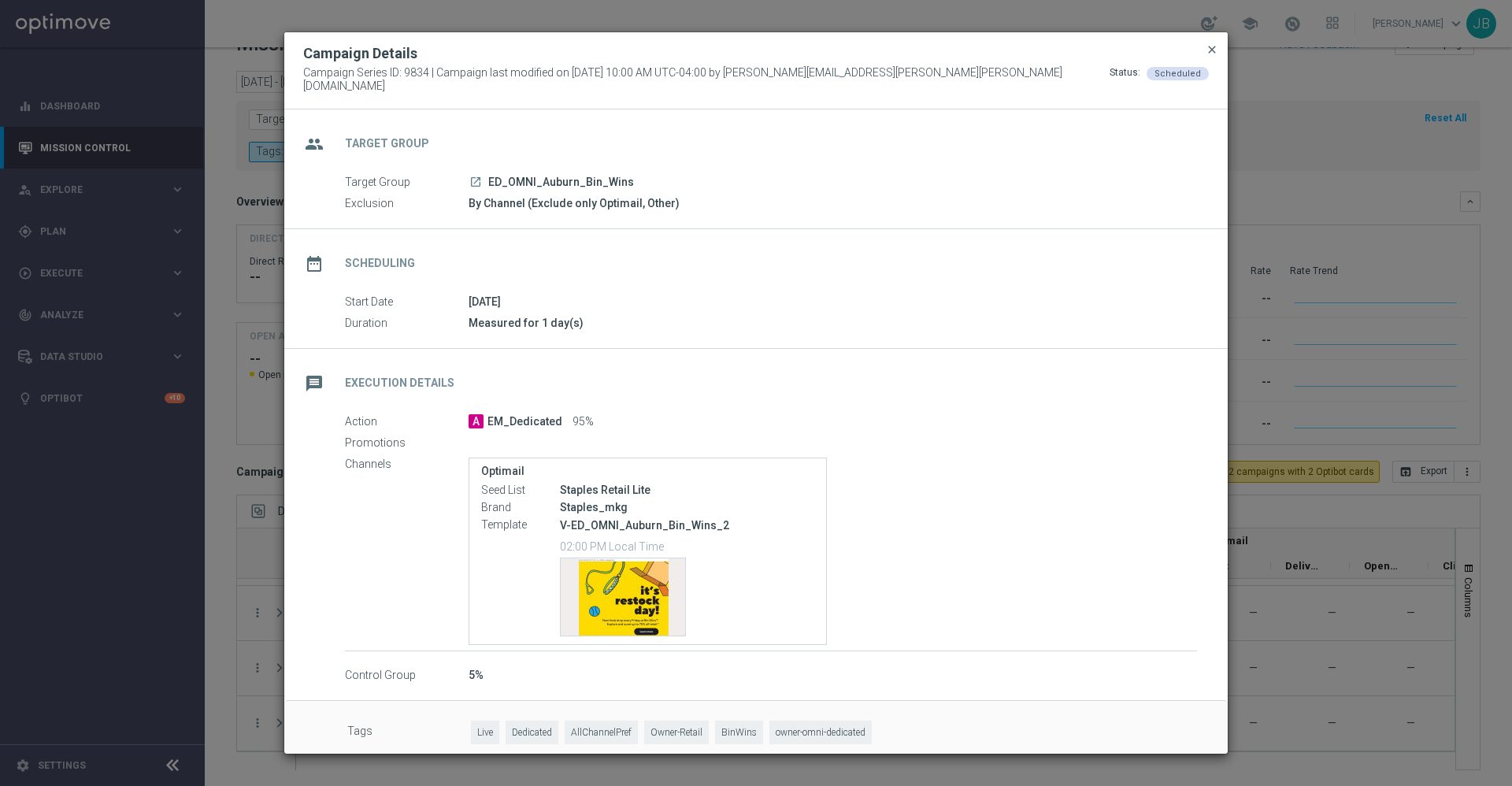
click at [1211, 56] on span "close" at bounding box center [1212, 49] width 12 height 12
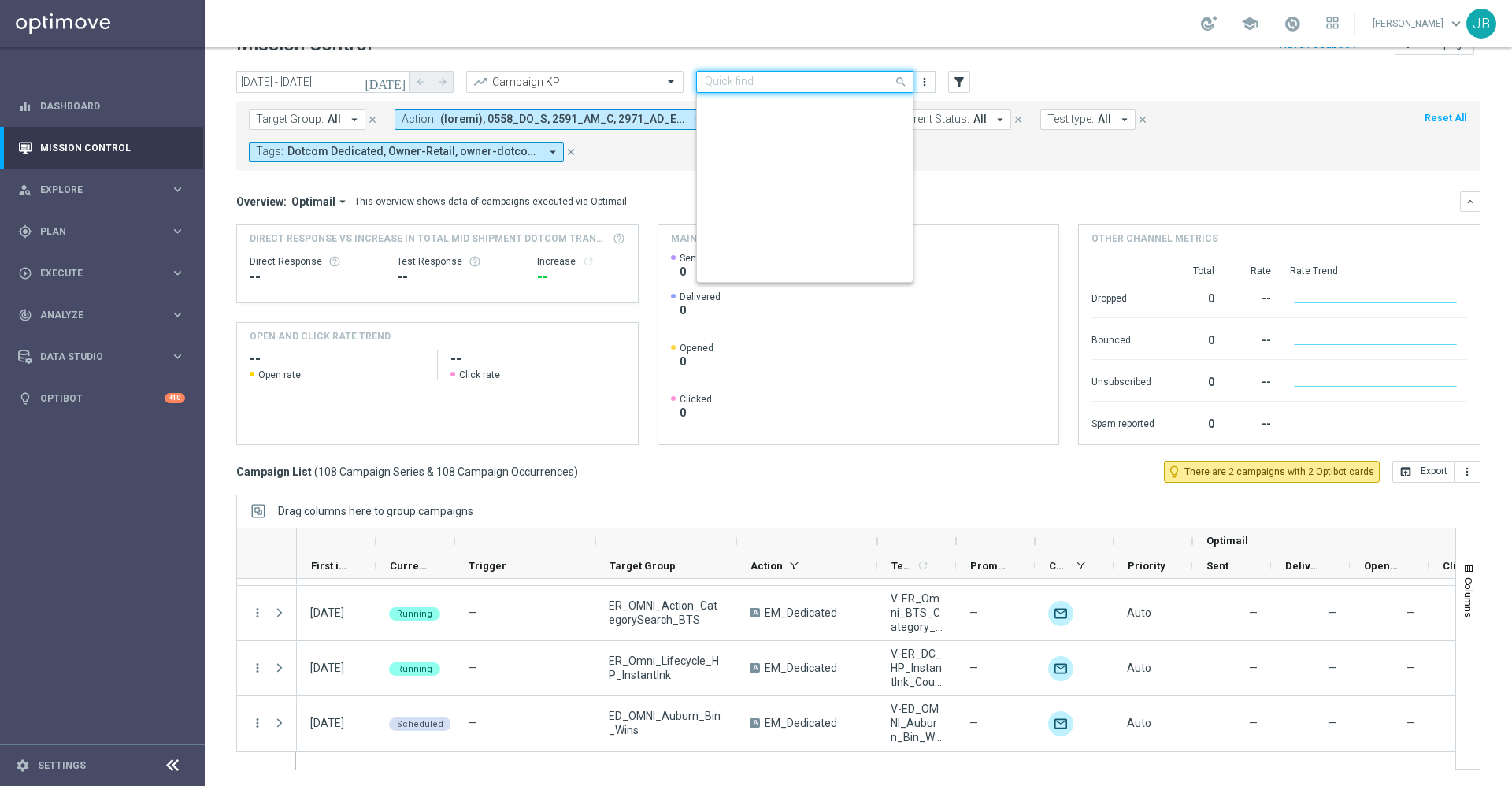
click at [845, 86] on input "text" at bounding box center [788, 83] width 168 height 13
click at [774, 245] on div "Store Closing" at bounding box center [804, 241] width 200 height 26
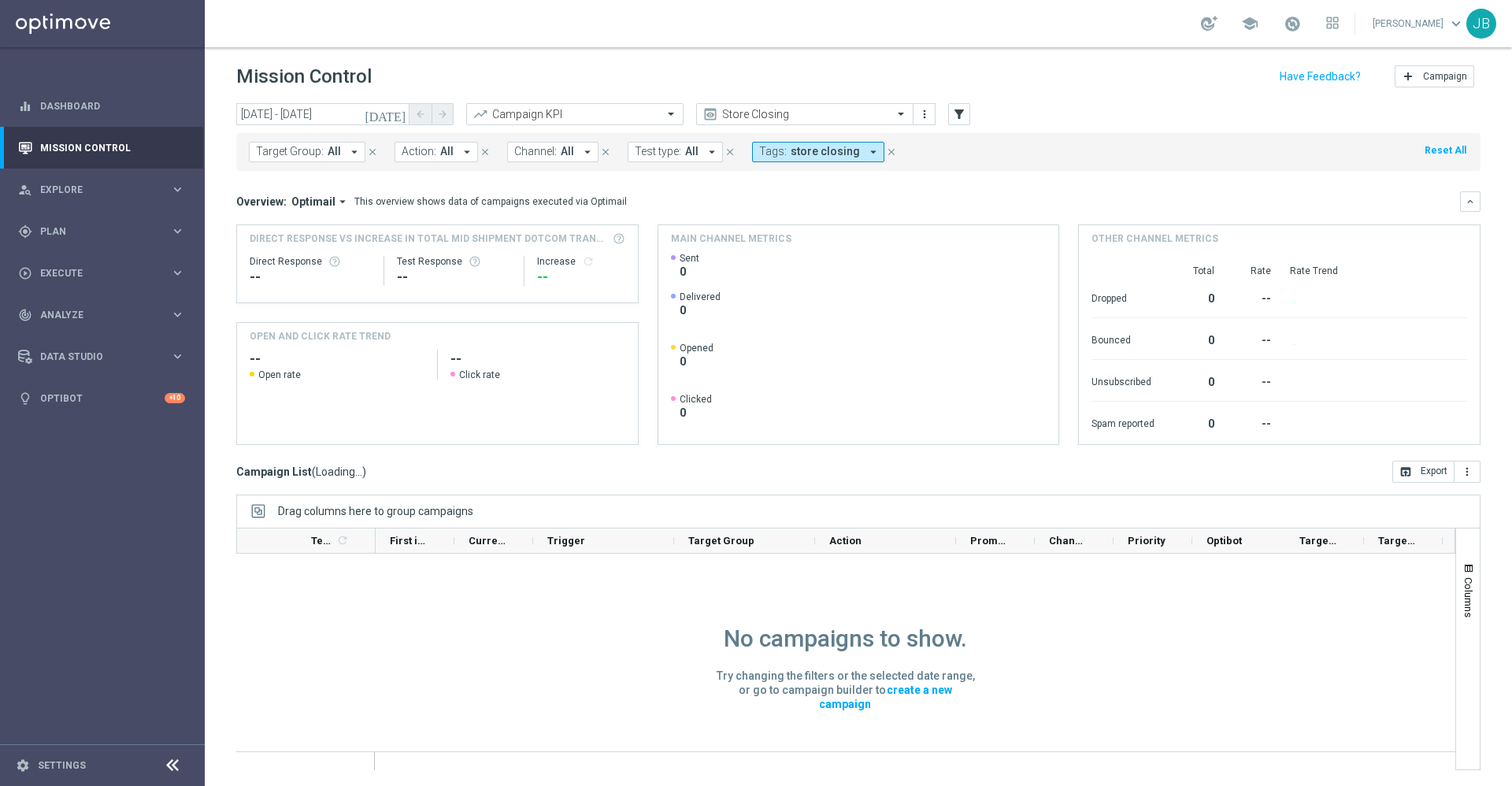
scroll to position [1, 0]
click at [404, 113] on icon "[DATE]" at bounding box center [386, 114] width 43 height 14
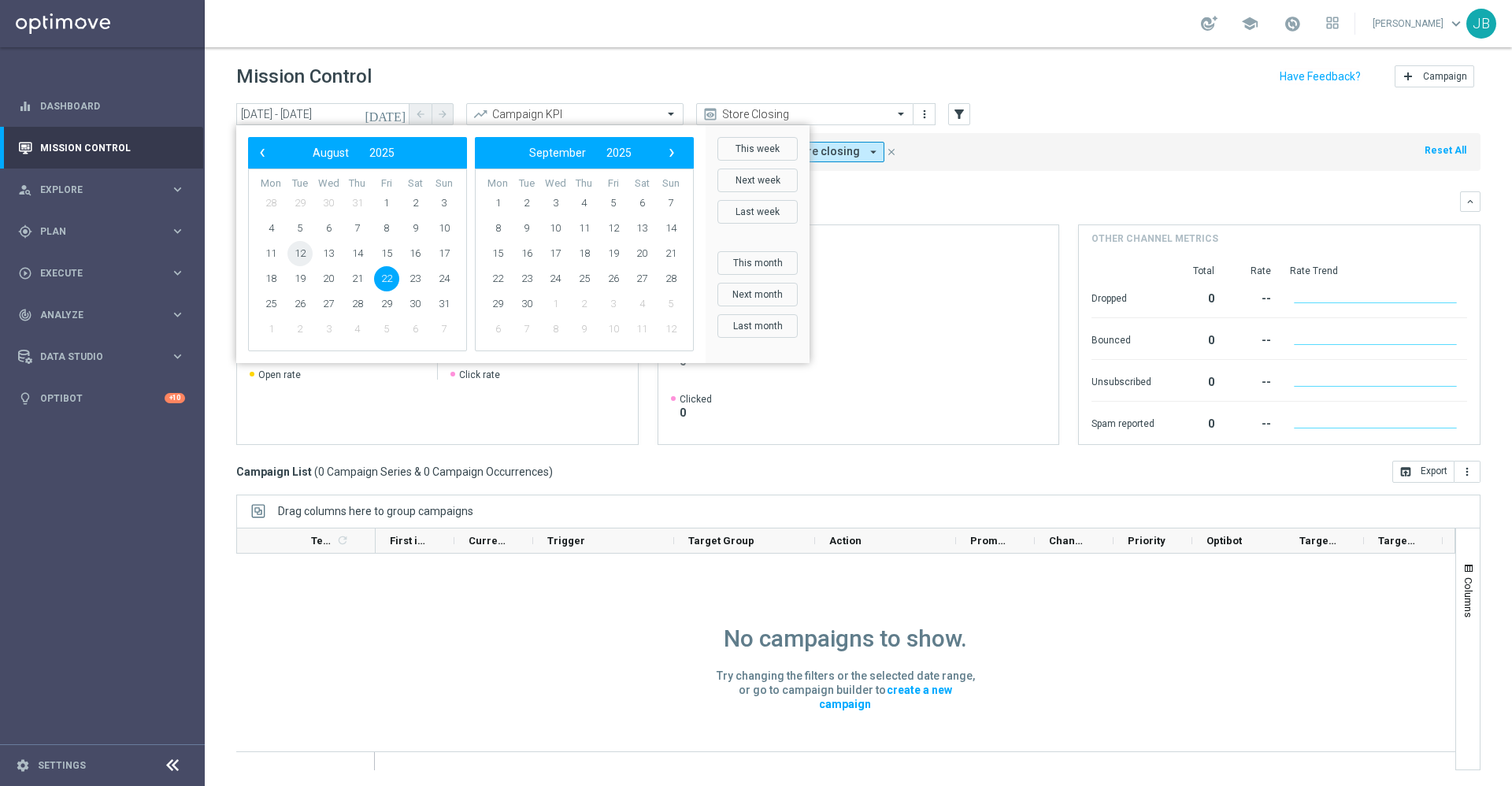
click at [300, 254] on span "12" at bounding box center [300, 253] width 26 height 26
click at [299, 253] on span "12" at bounding box center [300, 253] width 26 height 26
type input "12 Aug 2025 - 12 Aug 2025"
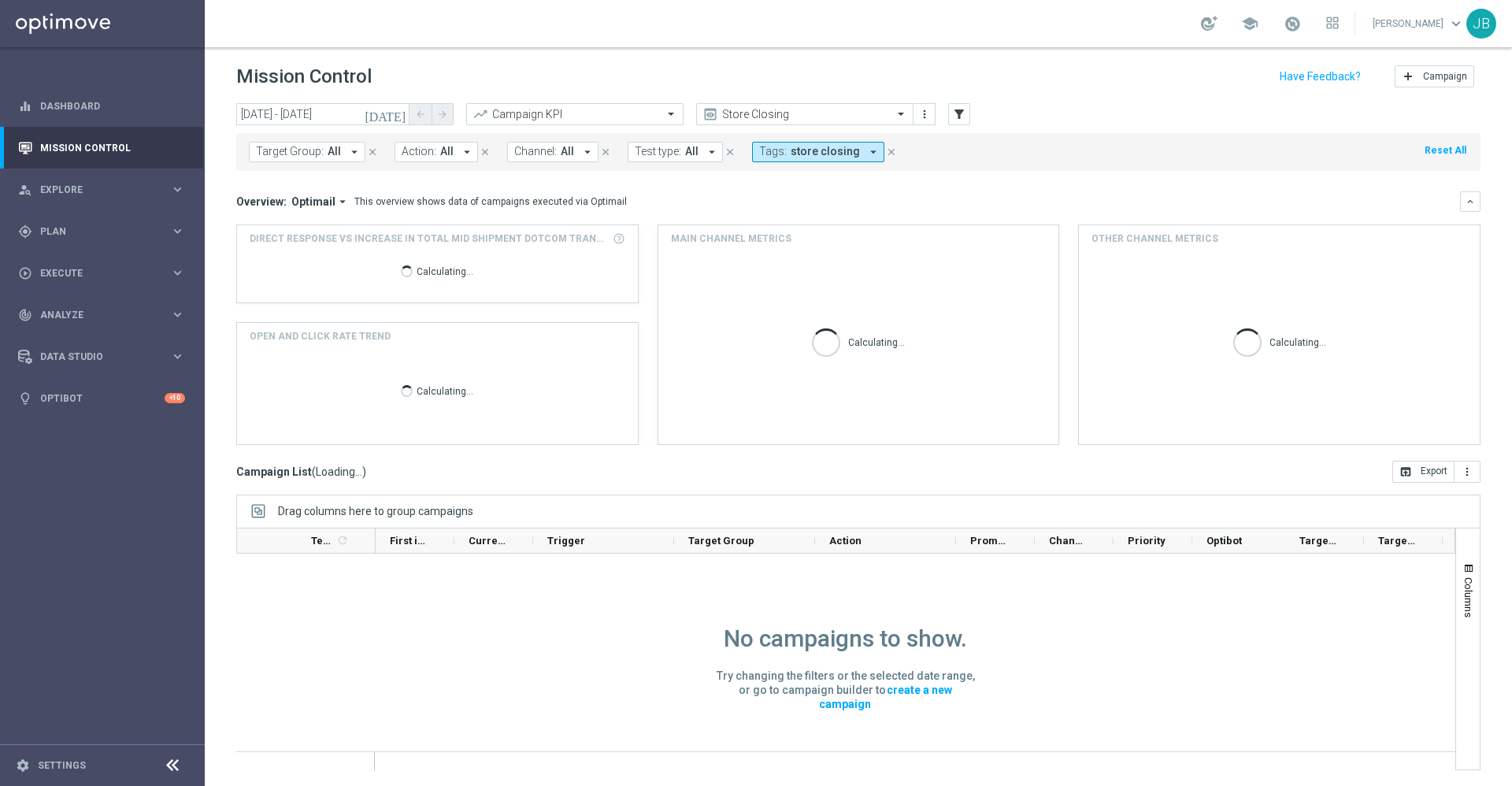
scroll to position [0, 0]
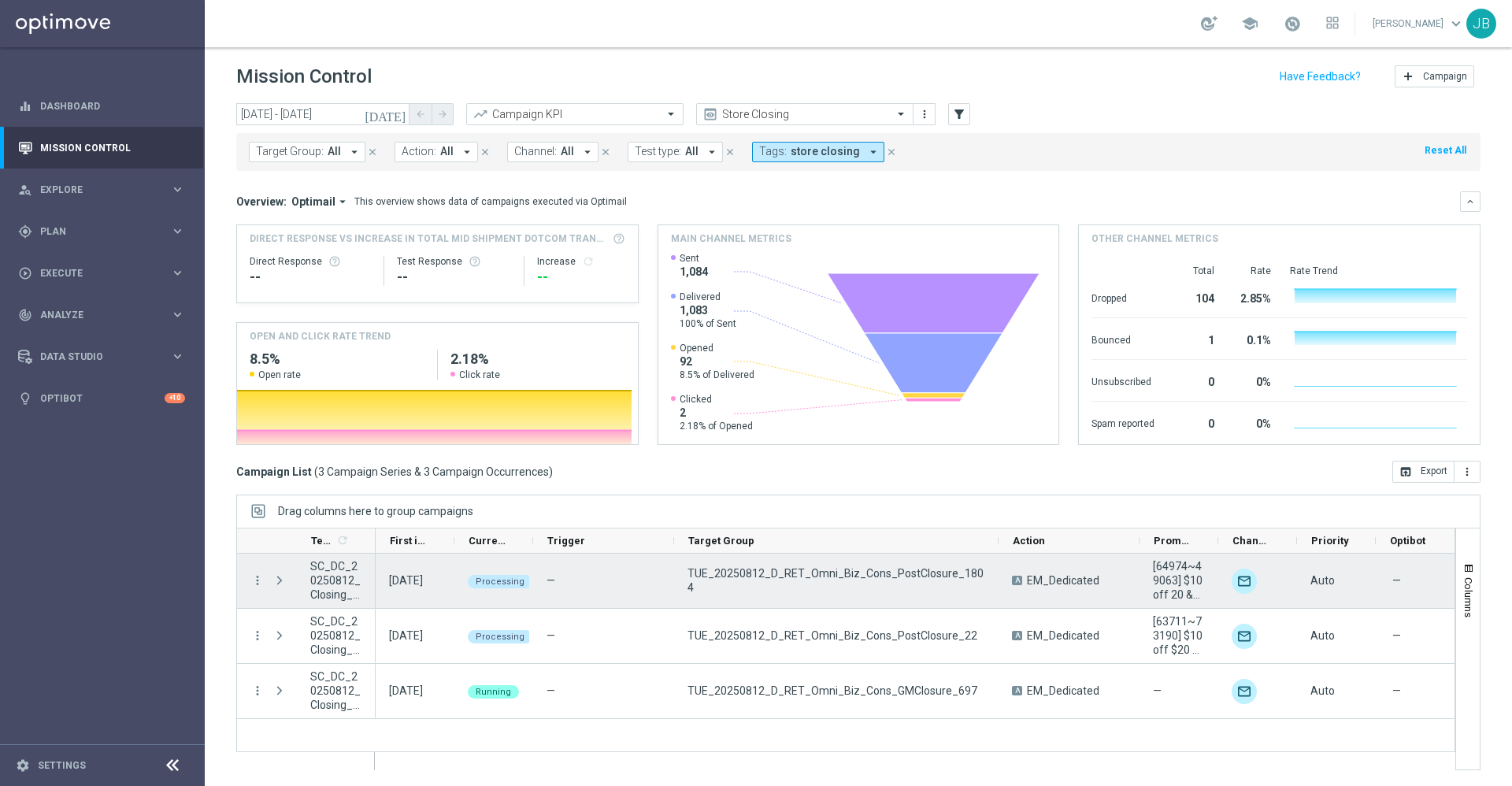
drag, startPoint x: 814, startPoint y: 536, endPoint x: 996, endPoint y: 578, distance: 186.8
click at [996, 578] on div "Templates 1 refresh" at bounding box center [846, 648] width 1219 height 242
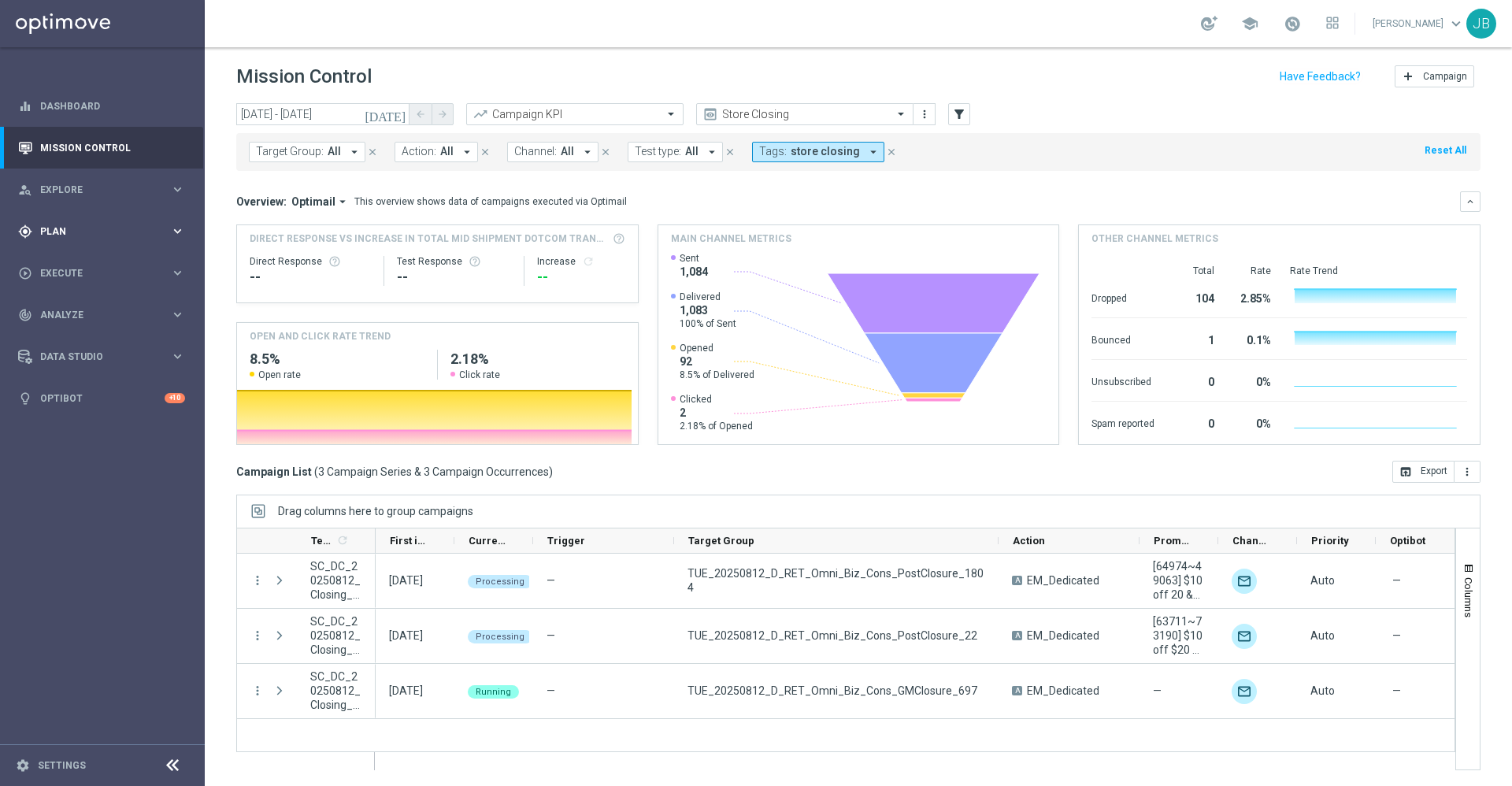
click at [104, 241] on div "gps_fixed Plan keyboard_arrow_right" at bounding box center [102, 231] width 203 height 42
click at [86, 309] on span "Templates" at bounding box center [98, 311] width 113 height 9
click at [81, 335] on link "Optimail" at bounding box center [105, 334] width 115 height 12
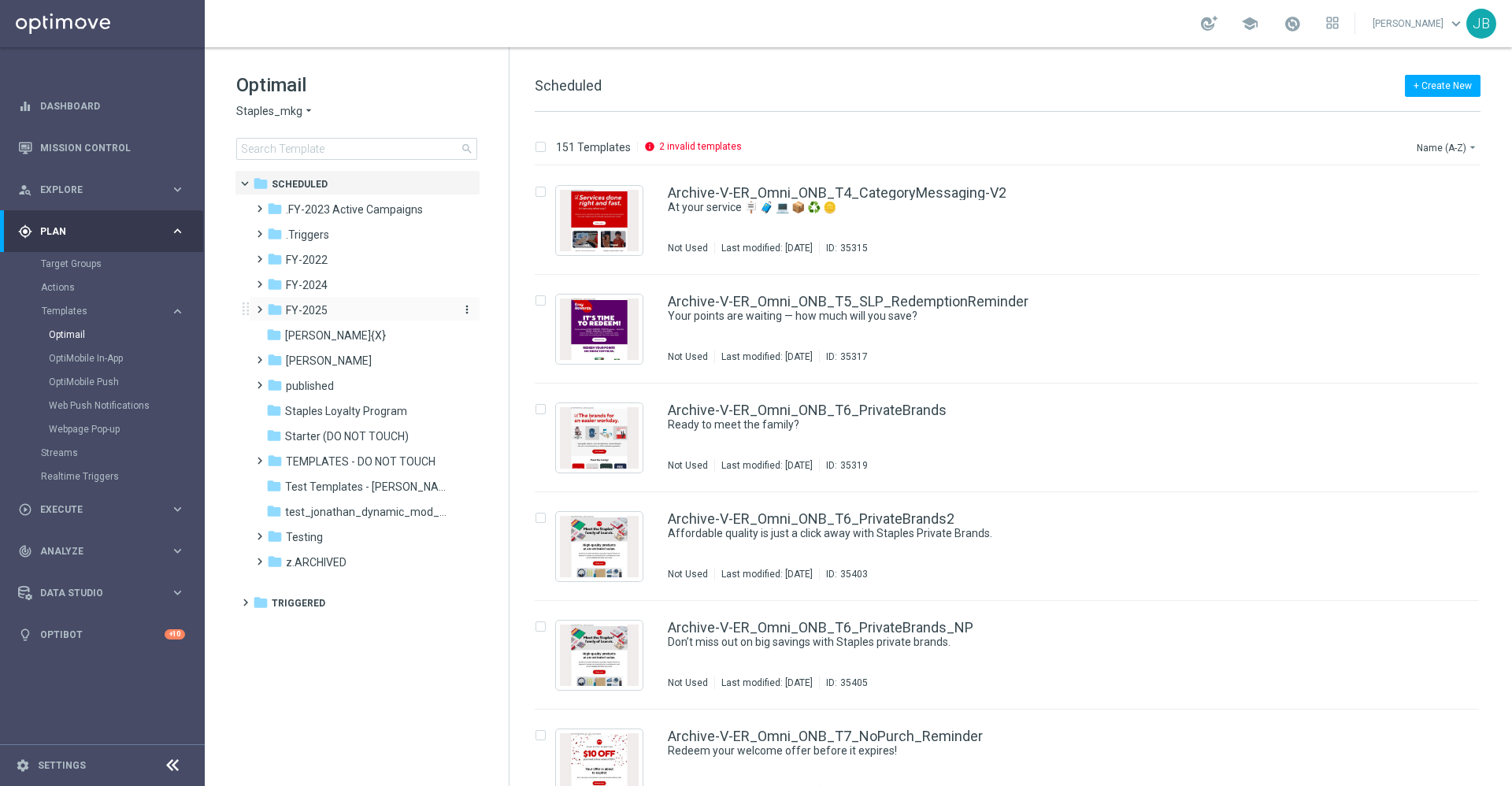
click at [316, 314] on span "FY-2025" at bounding box center [307, 309] width 42 height 14
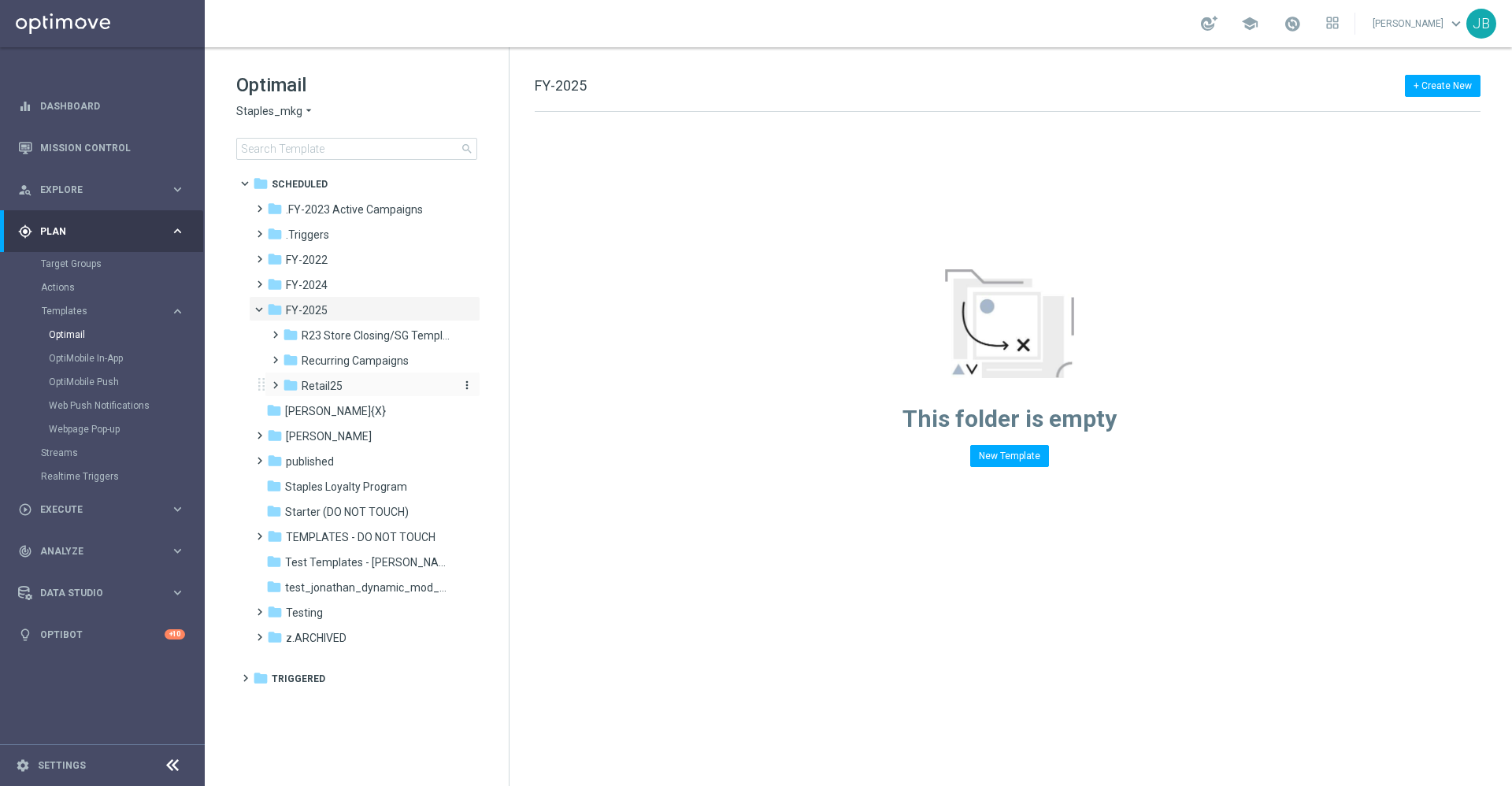
click at [325, 389] on span "Retail25" at bounding box center [322, 385] width 41 height 14
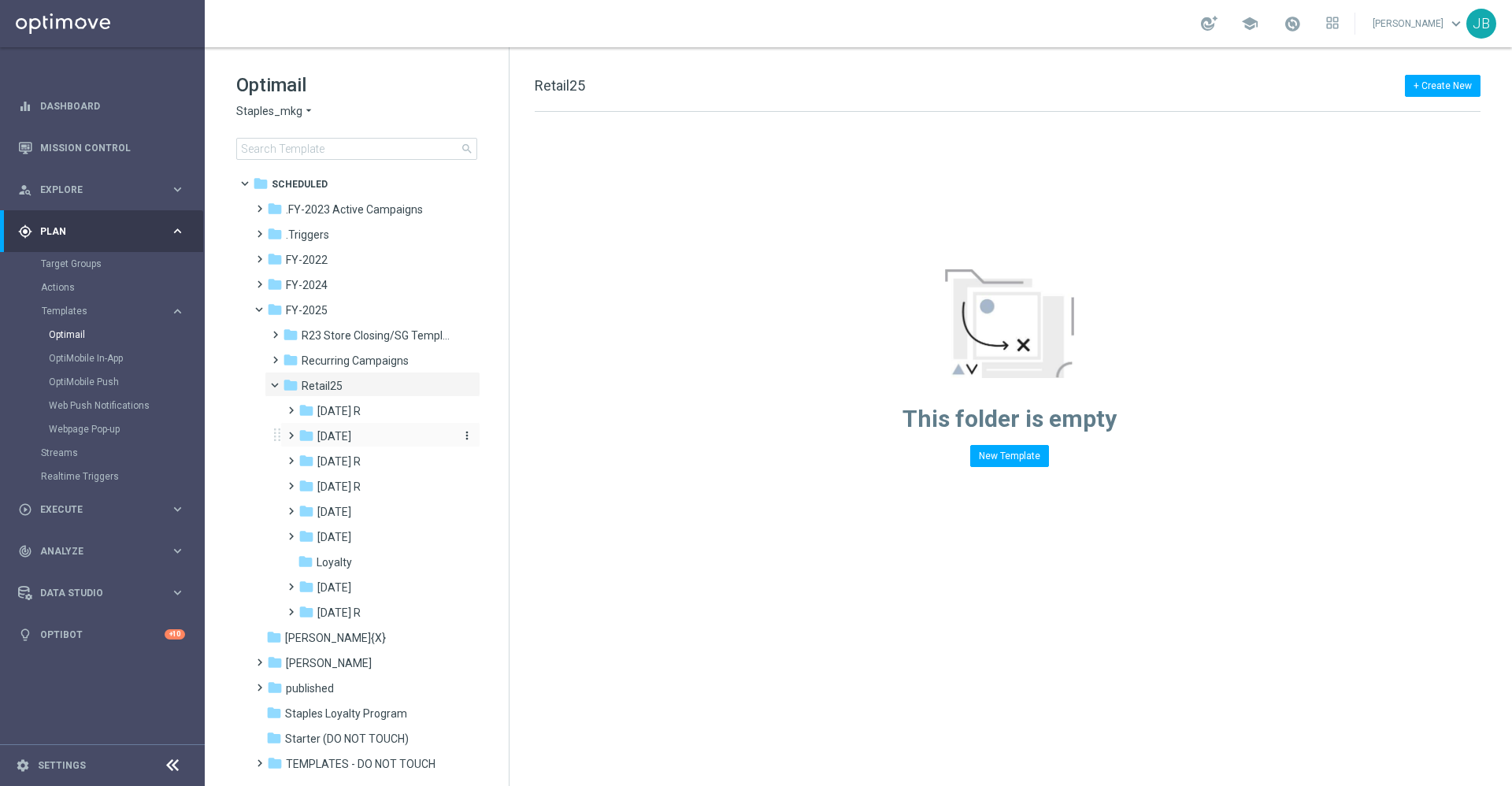
click at [345, 438] on span "August 25" at bounding box center [334, 436] width 34 height 14
click at [462, 435] on icon "more_vert" at bounding box center [466, 435] width 12 height 12
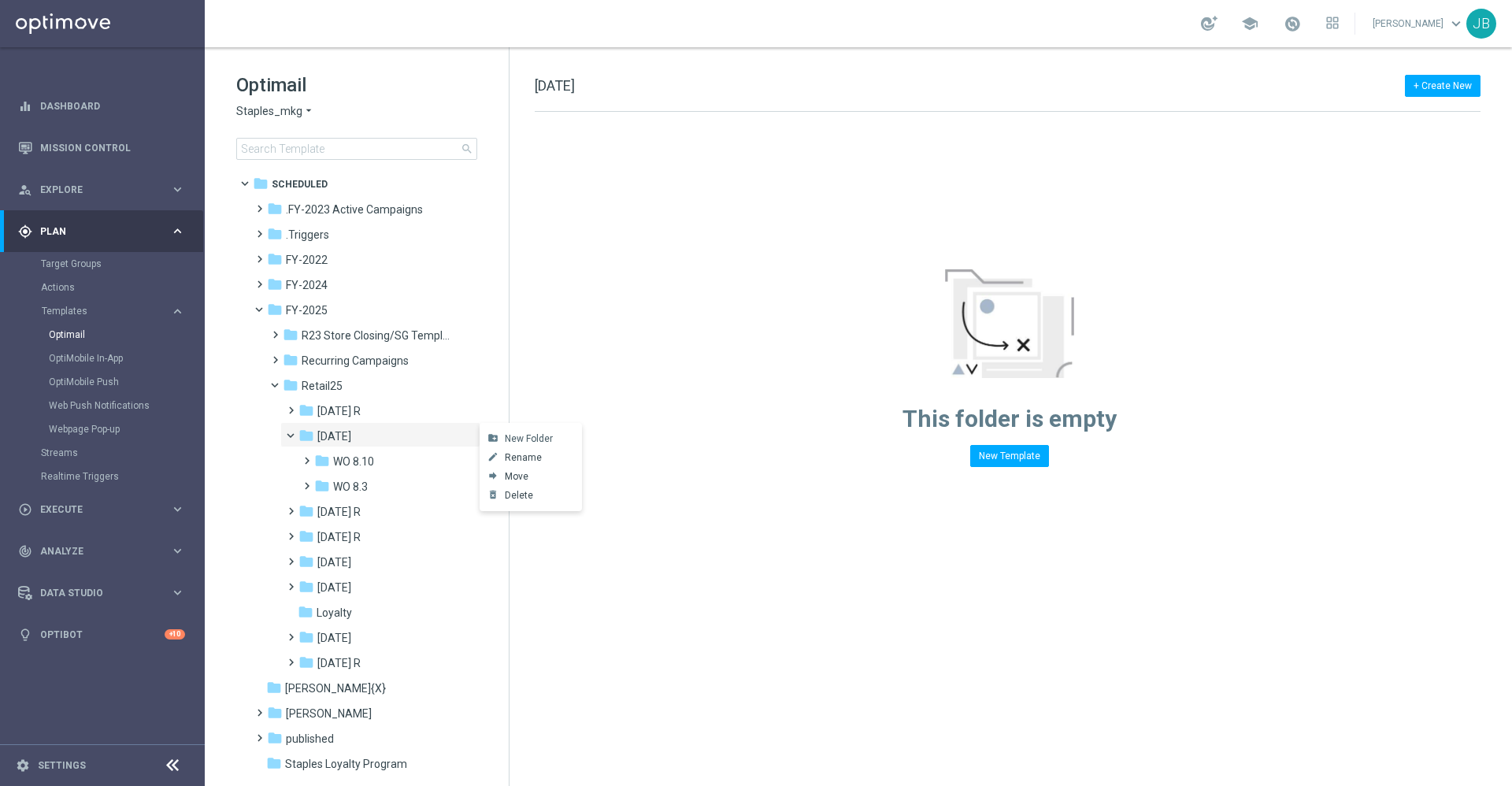
click at [517, 439] on span "New Folder" at bounding box center [529, 438] width 48 height 12
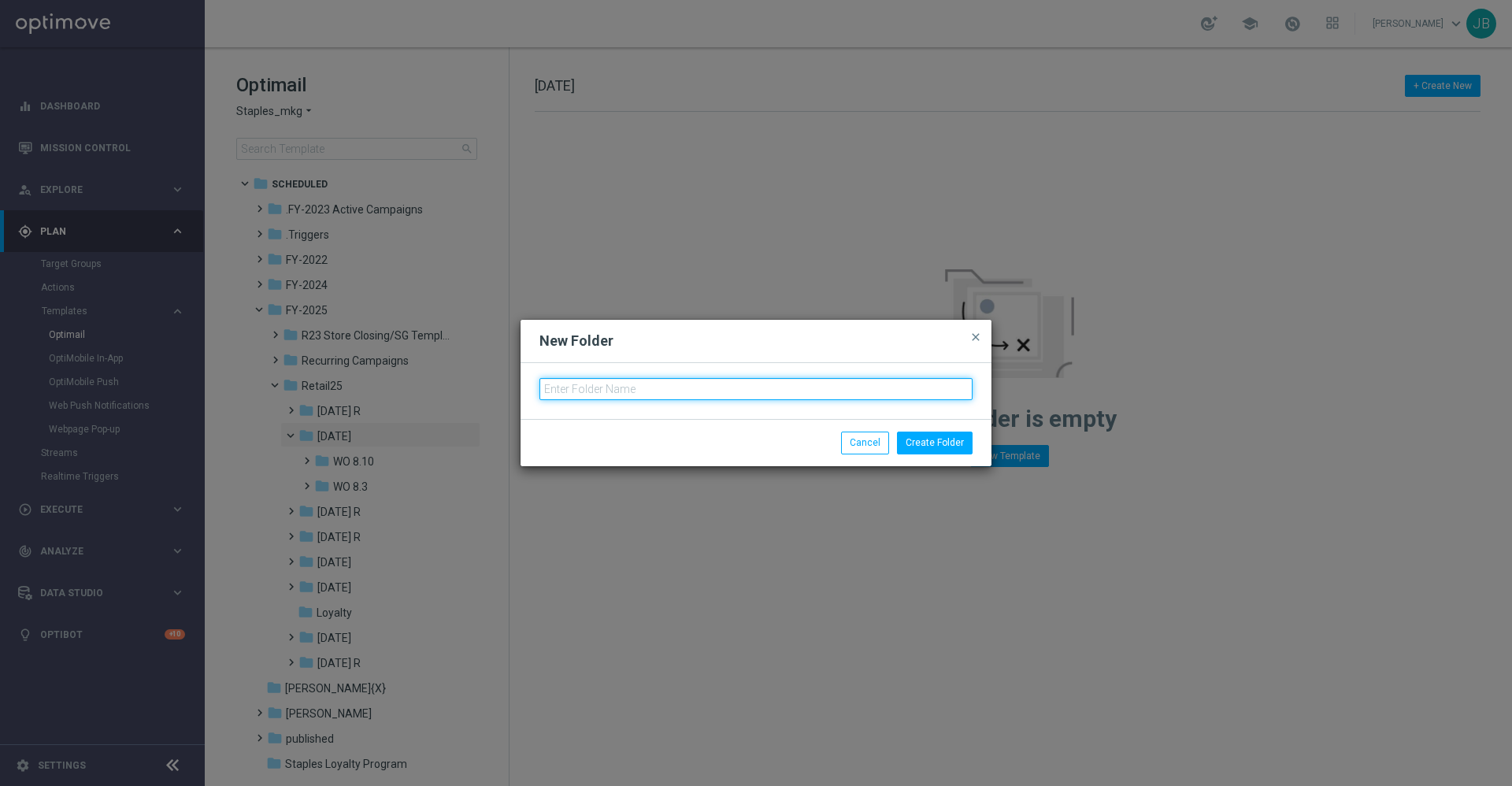
click at [580, 397] on input "text" at bounding box center [756, 388] width 433 height 22
type input "WO 8.17"
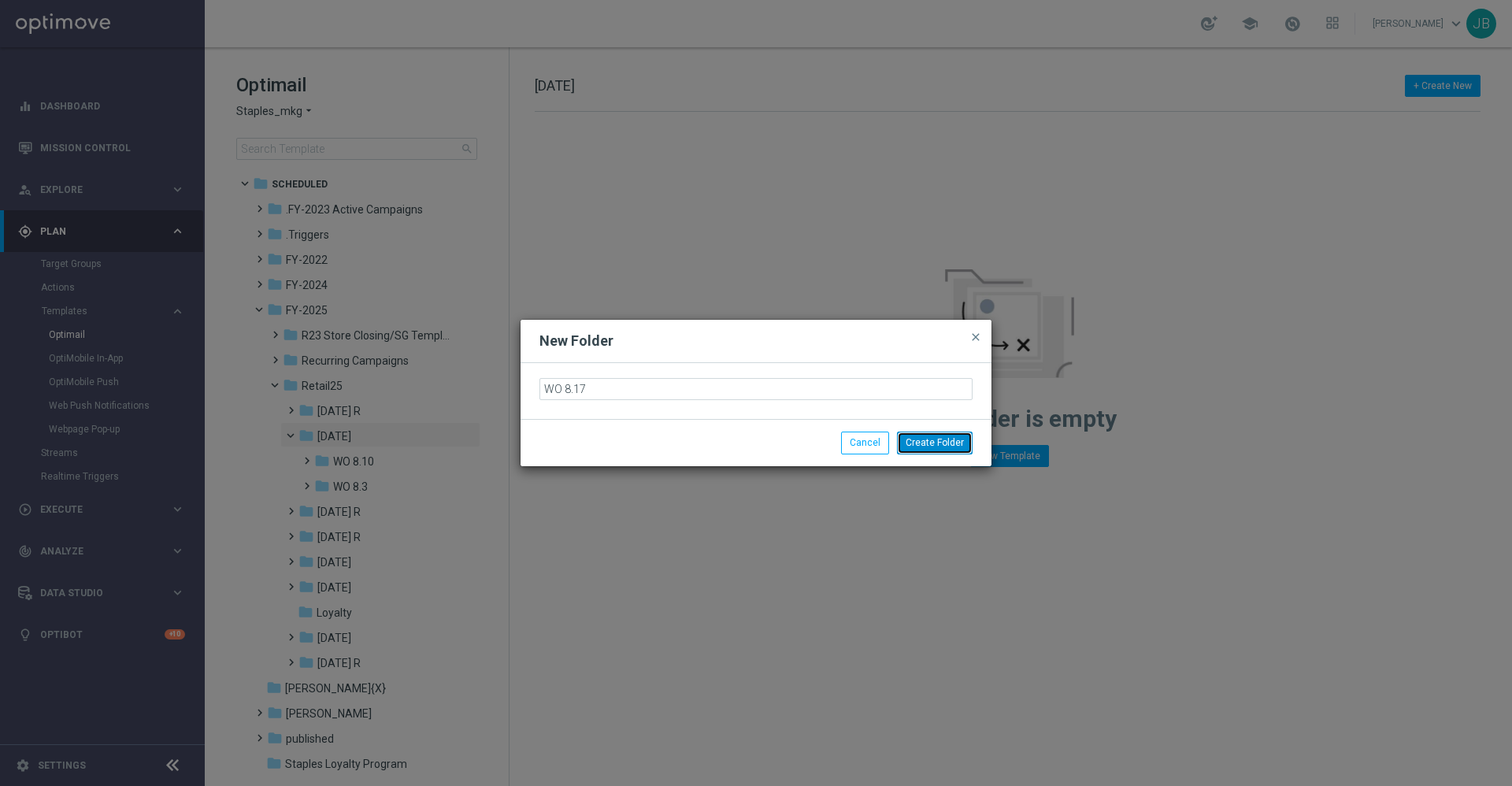
click at [914, 443] on button "Create Folder" at bounding box center [936, 441] width 76 height 22
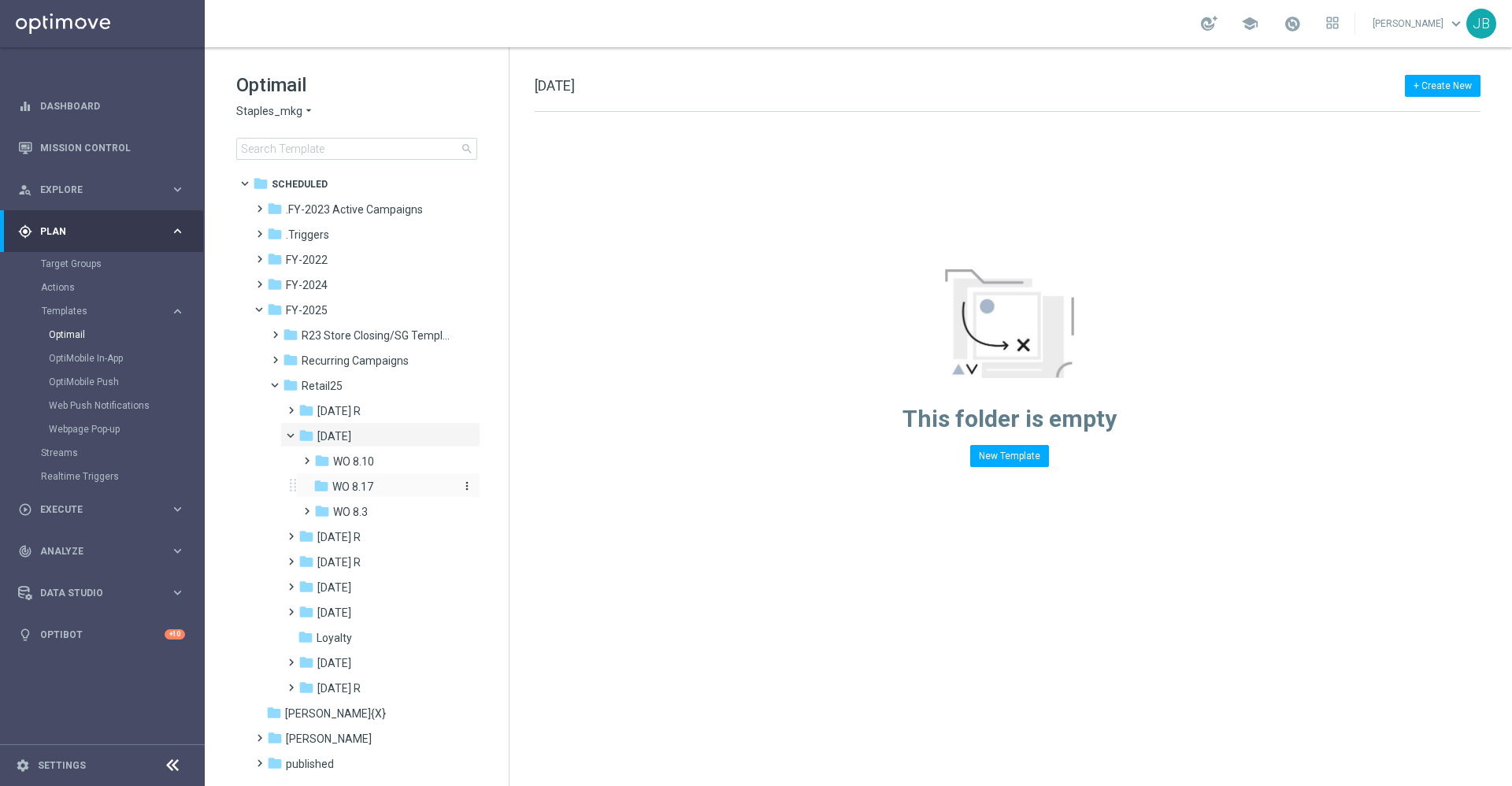
click at [362, 491] on span "WO 8.17" at bounding box center [352, 486] width 41 height 14
click at [363, 462] on span "WO 8.10" at bounding box center [353, 461] width 41 height 14
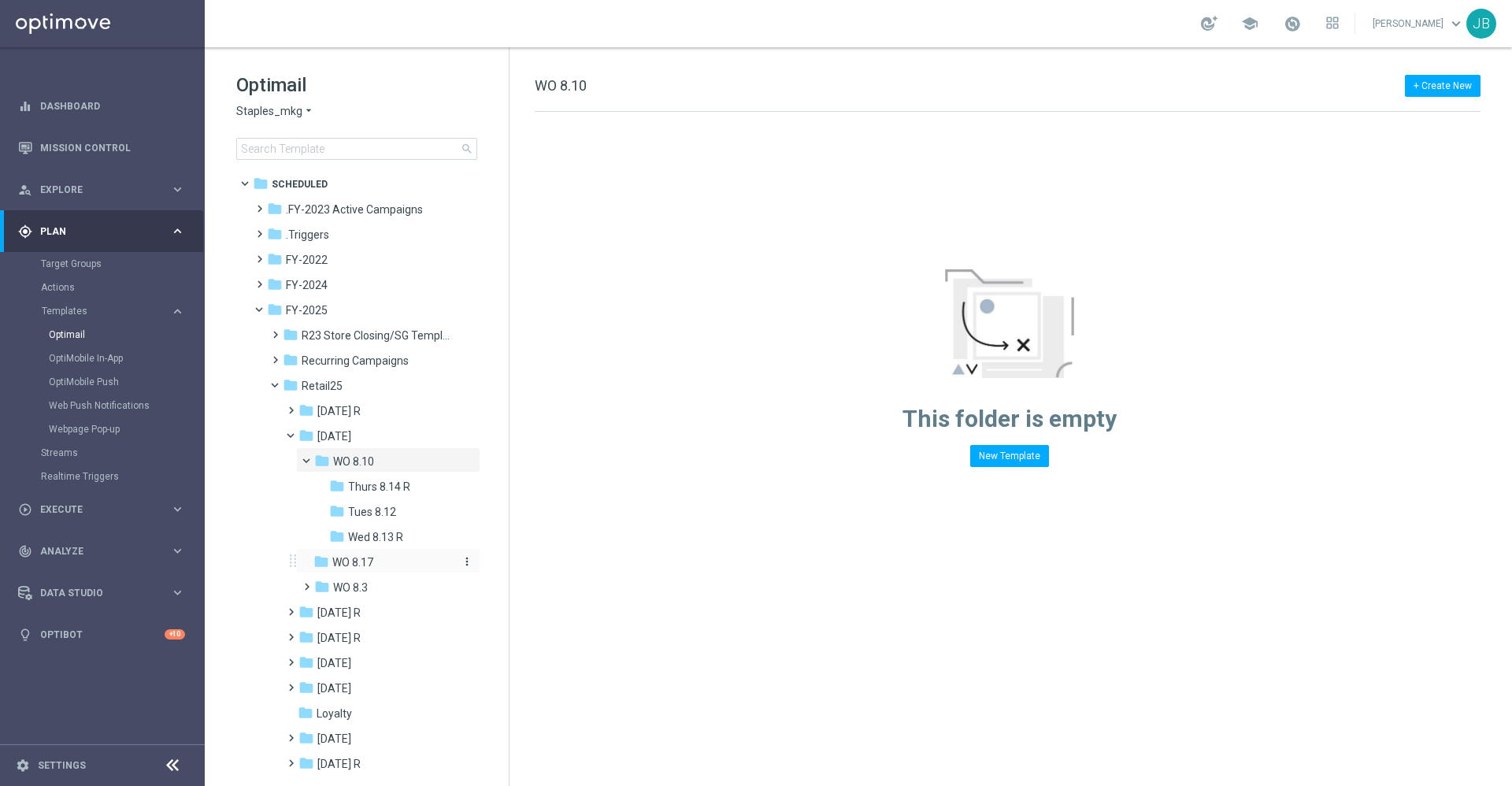
click at [369, 565] on span "WO 8.17" at bounding box center [352, 562] width 41 height 14
click at [464, 560] on icon "more_vert" at bounding box center [466, 561] width 12 height 12
click at [514, 565] on span "New Folder" at bounding box center [529, 564] width 48 height 12
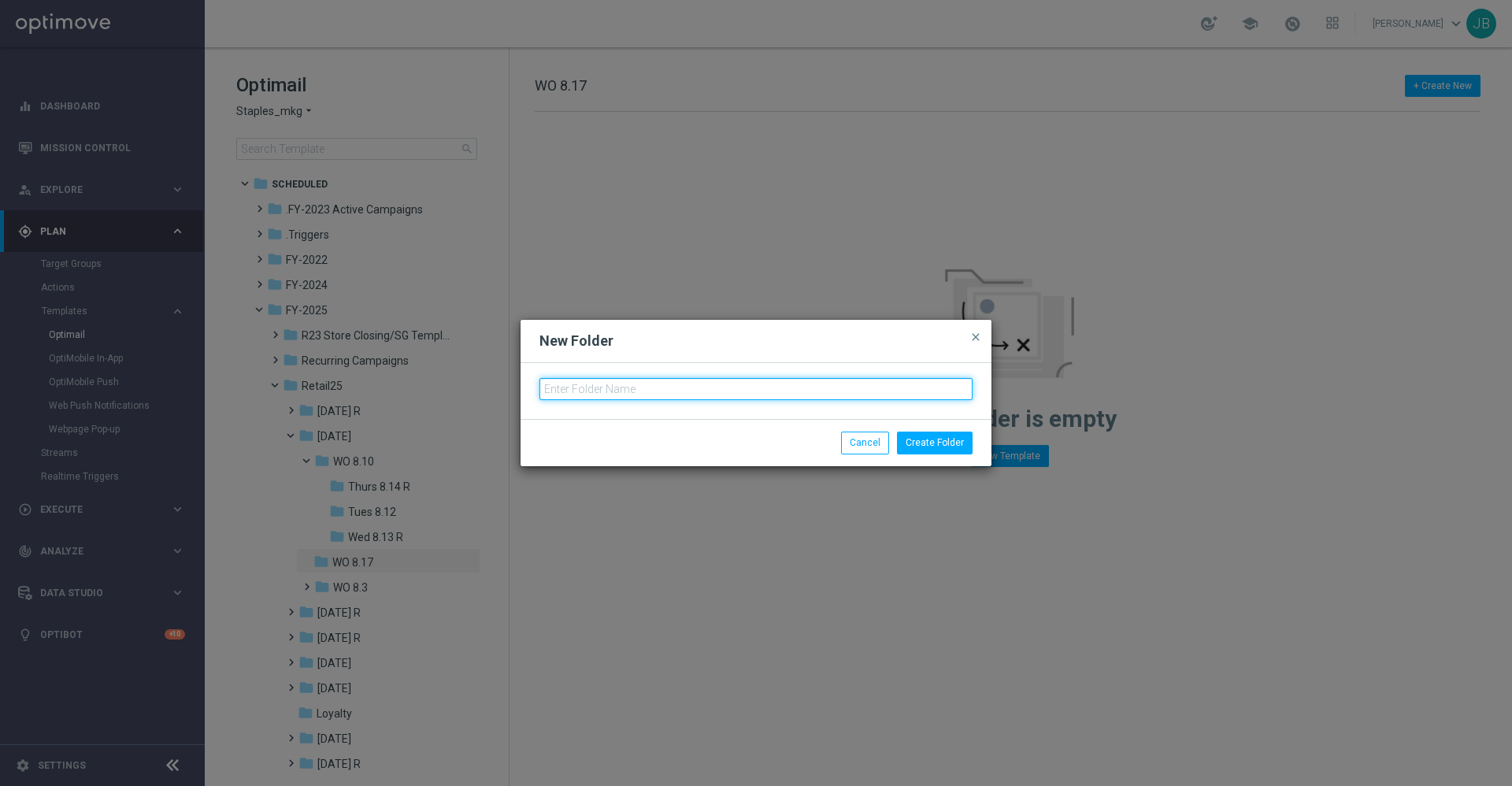
click at [631, 390] on input "text" at bounding box center [756, 388] width 433 height 22
type input "Tues 8.19"
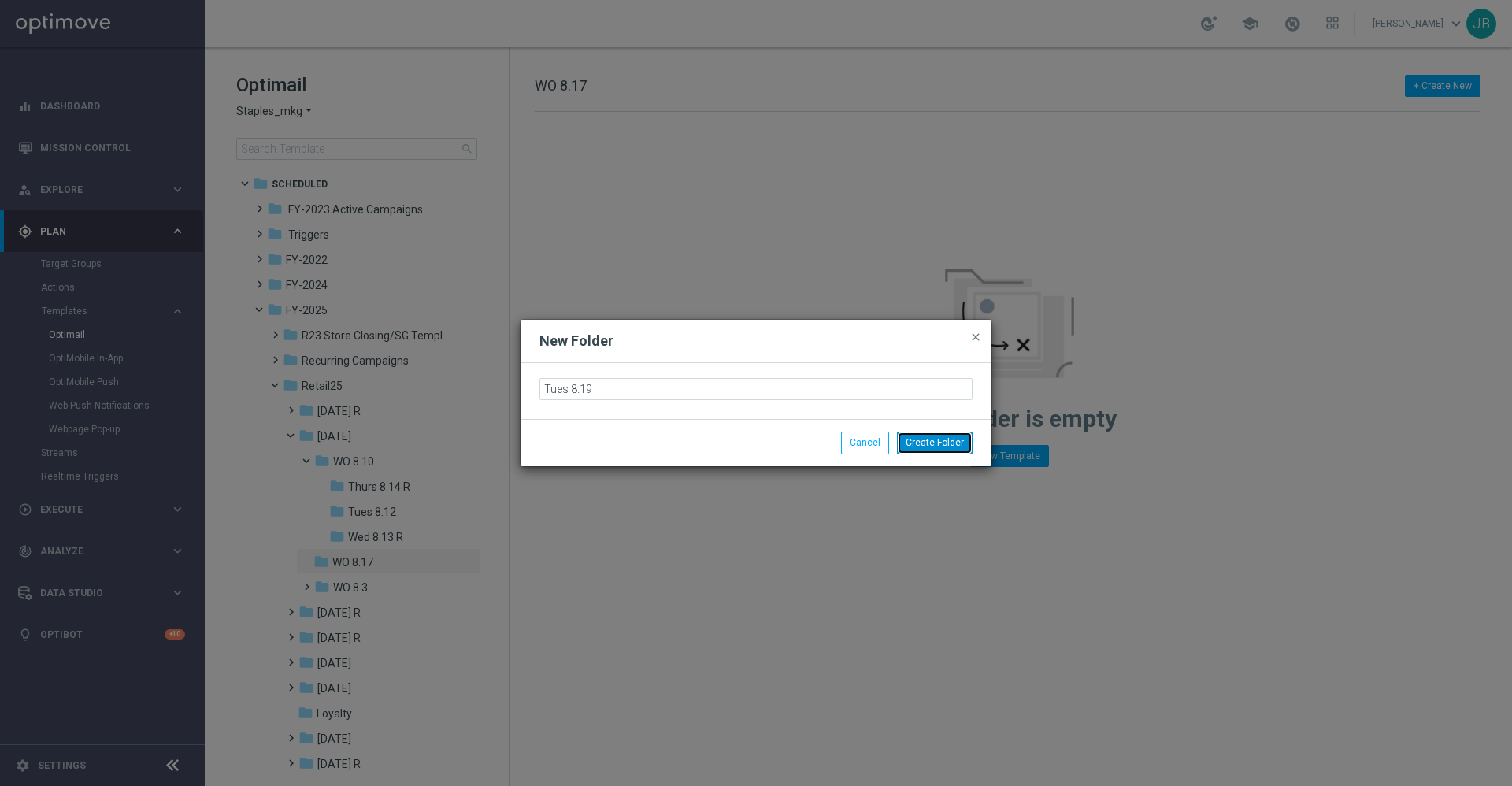
click at [962, 445] on button "Create Folder" at bounding box center [936, 441] width 76 height 22
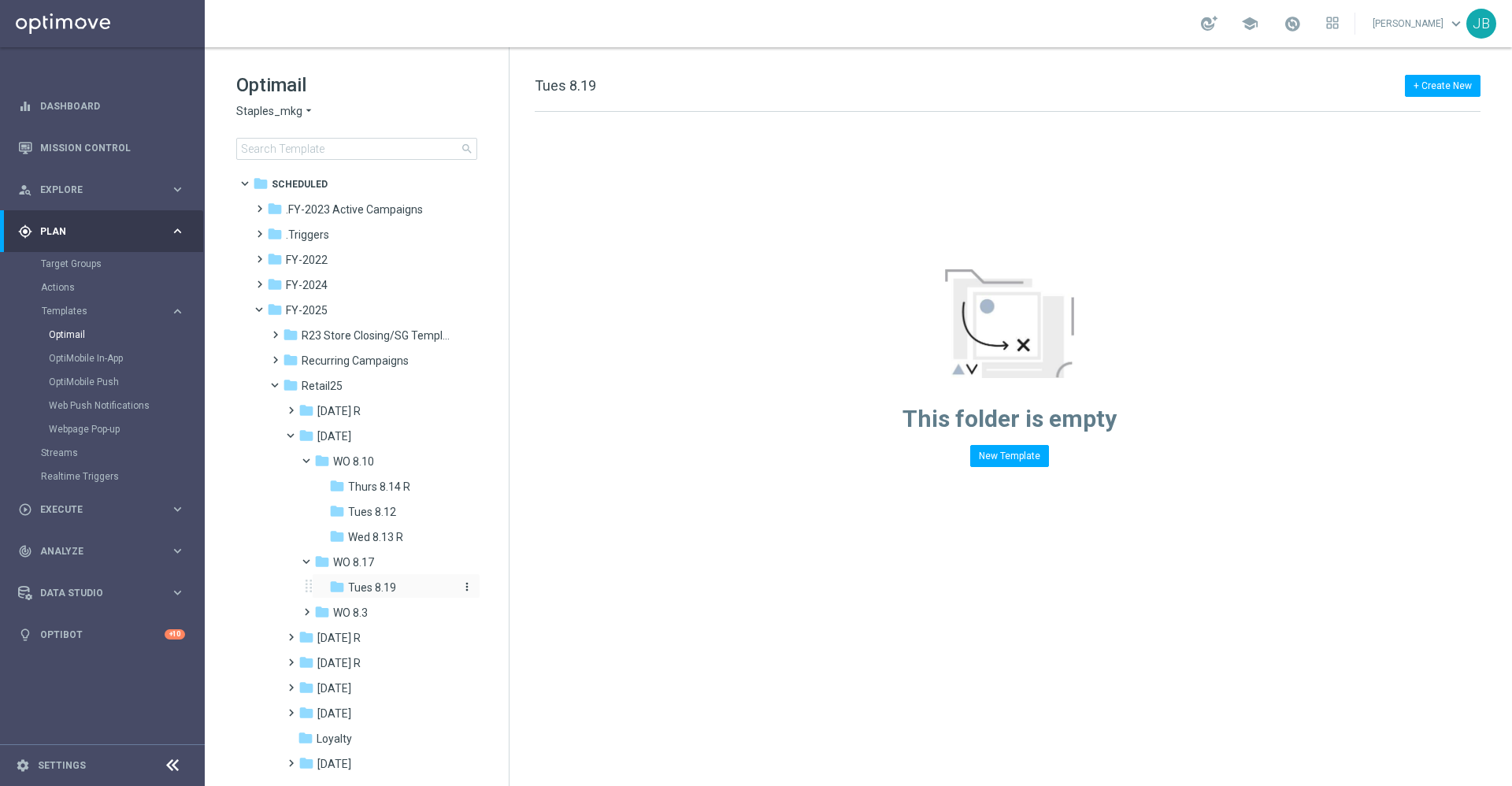
click at [399, 581] on div "folder Tues 8.19" at bounding box center [393, 588] width 128 height 18
click at [377, 337] on span "R23 Store Closing/SG Templates" at bounding box center [376, 335] width 149 height 14
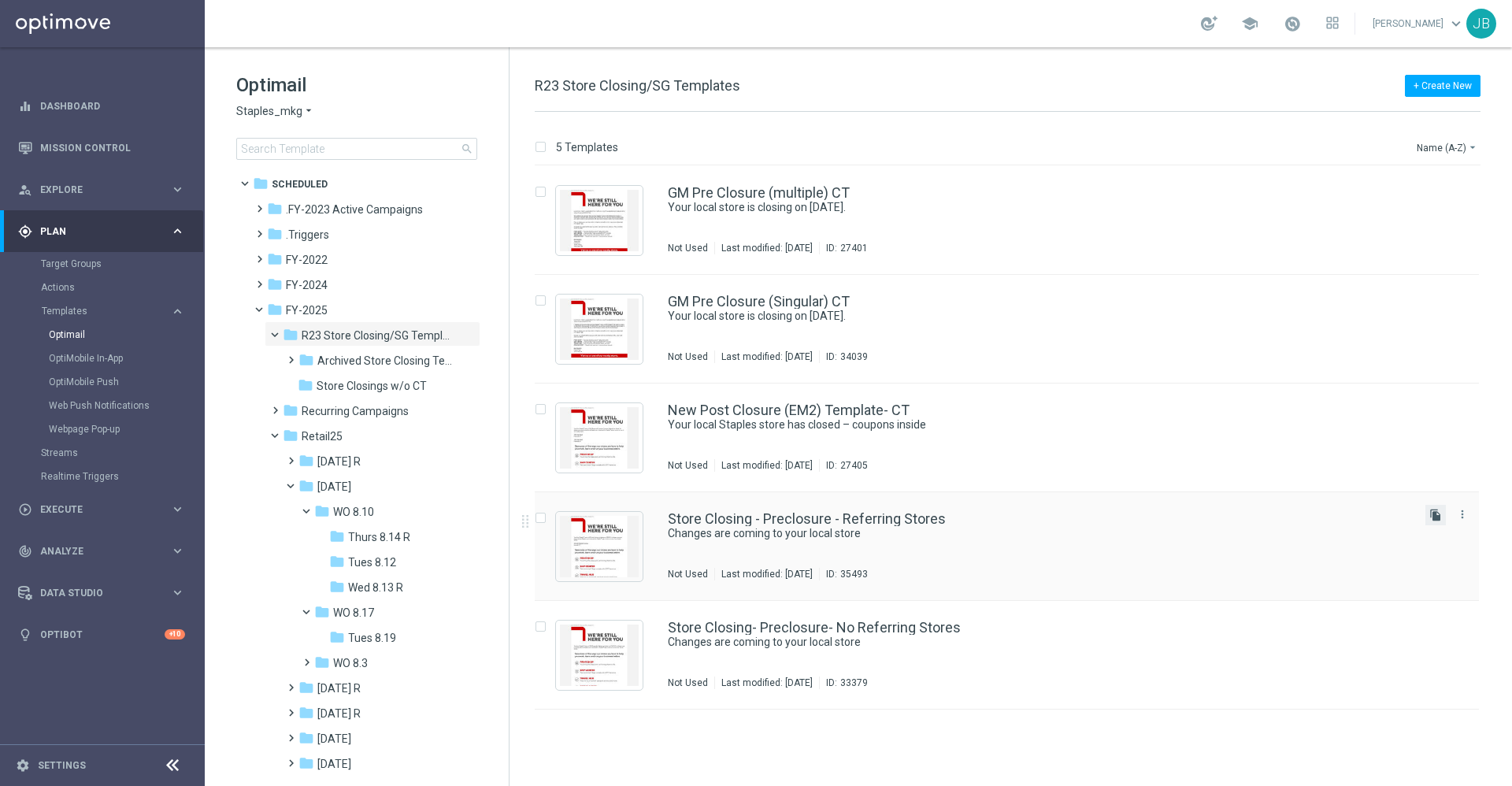
click at [1433, 514] on icon "file_copy" at bounding box center [1435, 515] width 12 height 12
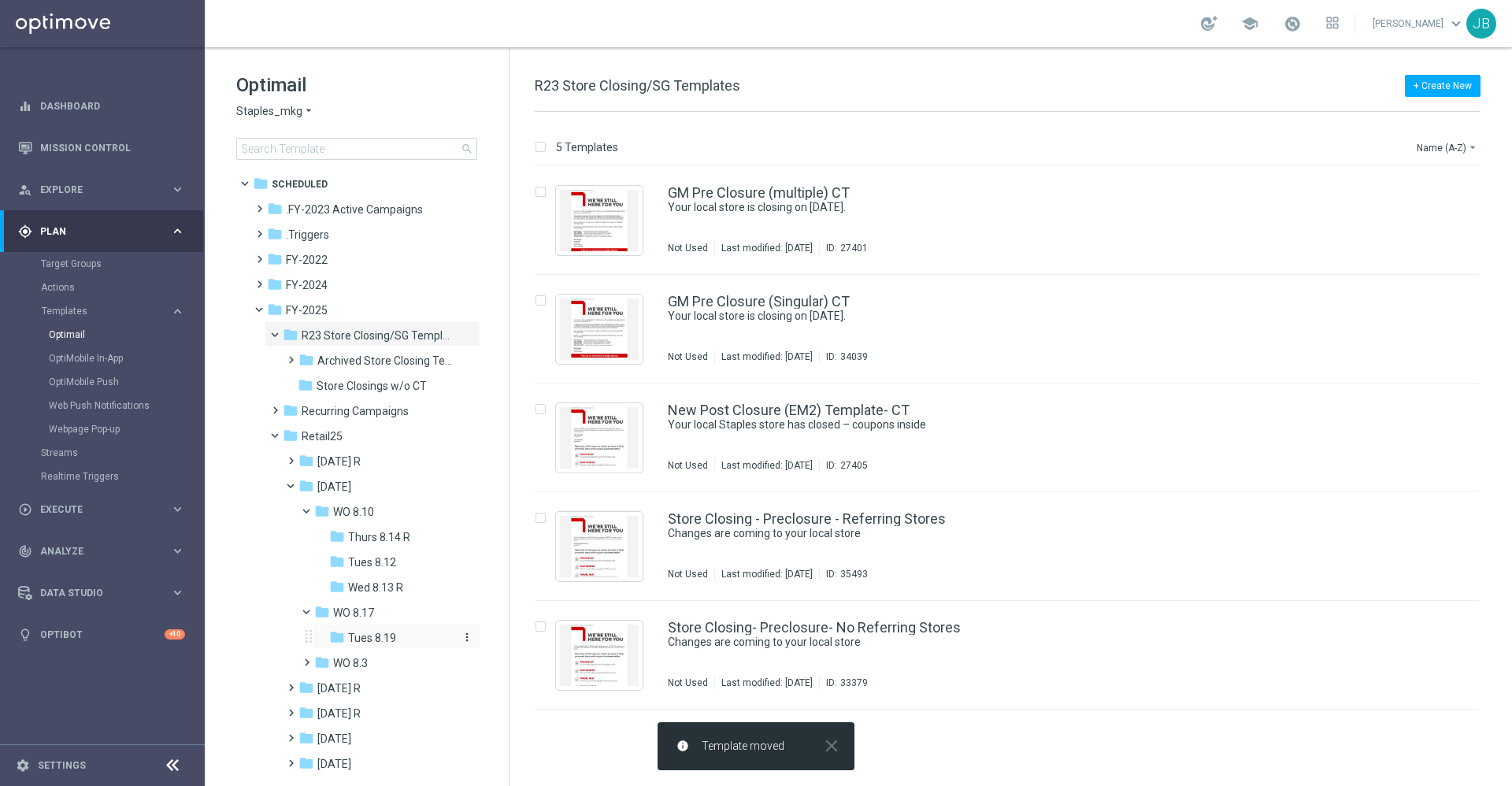
click at [381, 636] on span "Tues 8.19" at bounding box center [372, 637] width 48 height 14
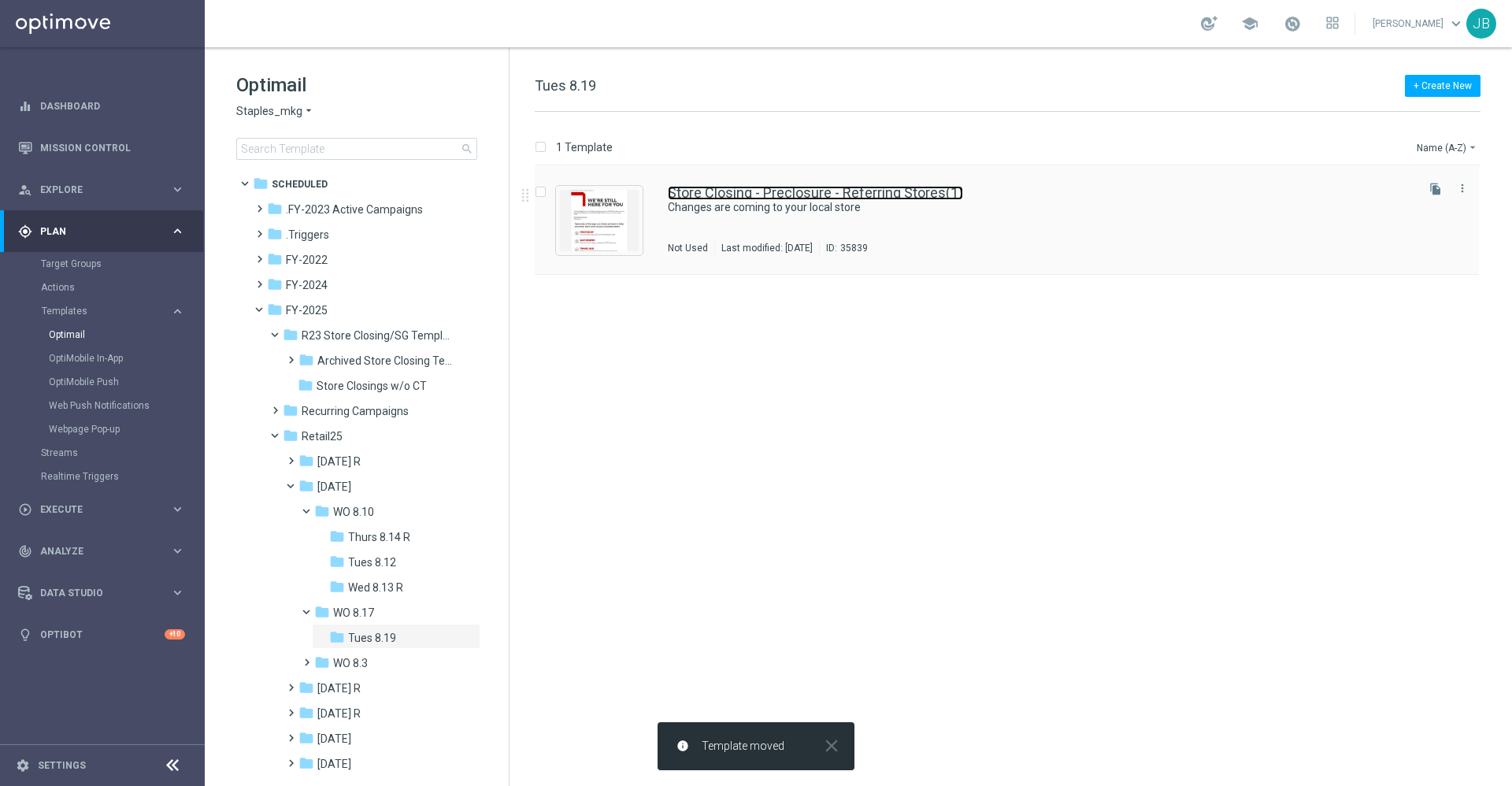
click at [746, 195] on link "Store Closing - Preclosure - Referring Stores(1)" at bounding box center [815, 193] width 295 height 14
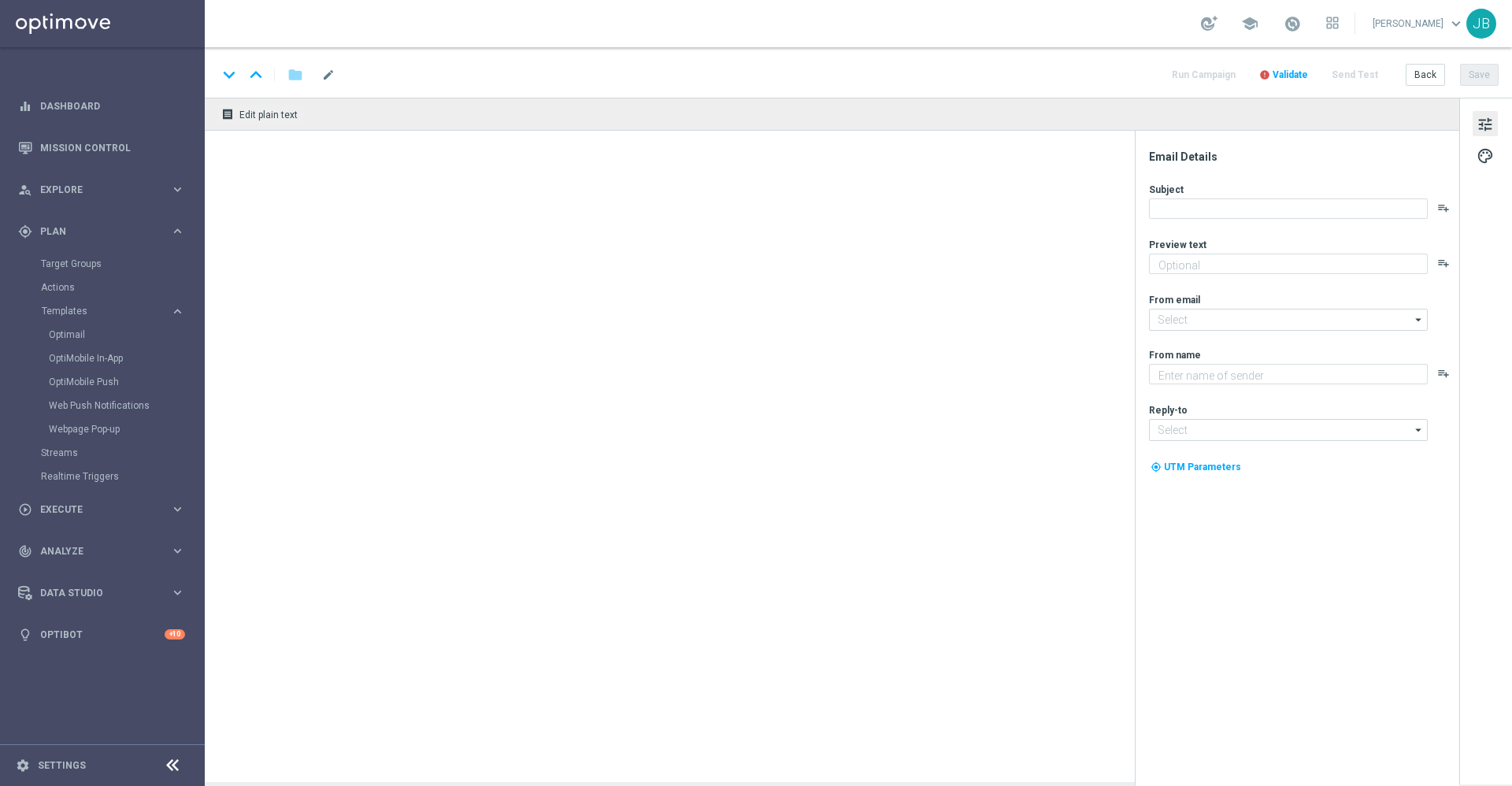
type textarea "Your store at 654 Main Ave is closing on 8/8/2025"
type textarea "Staples"
type input "staples@connected.staples.com"
type input "info@staples.com"
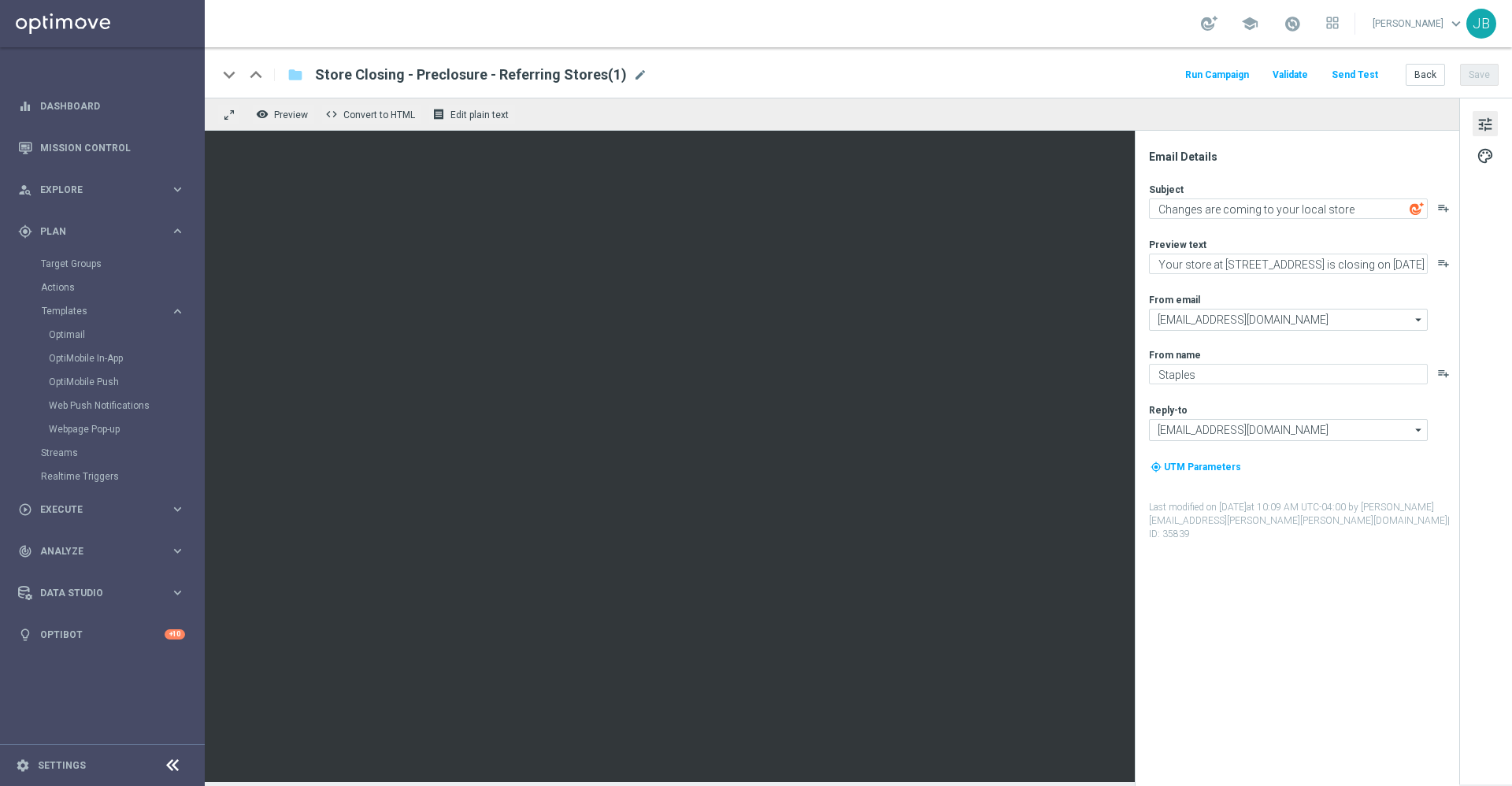
click at [392, 78] on span "Store Closing - Preclosure - Referring Stores(1)" at bounding box center [471, 75] width 312 height 19
paste input "SC_DC_20250819_Closing_PreClosure_ST1630_8.19.2025"
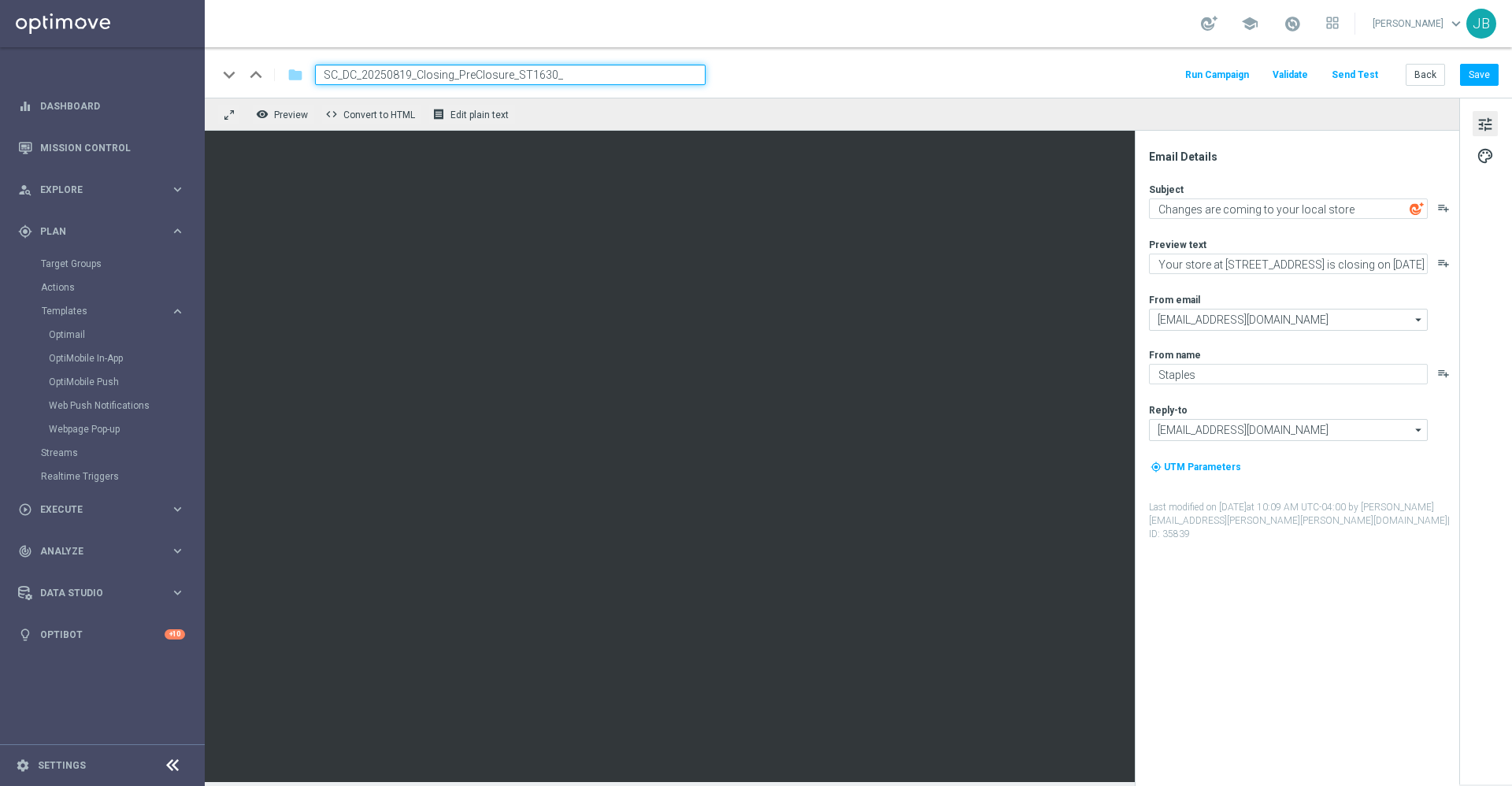
type input "SC_DC_20250819_Closing_PreClosure_ST1630"
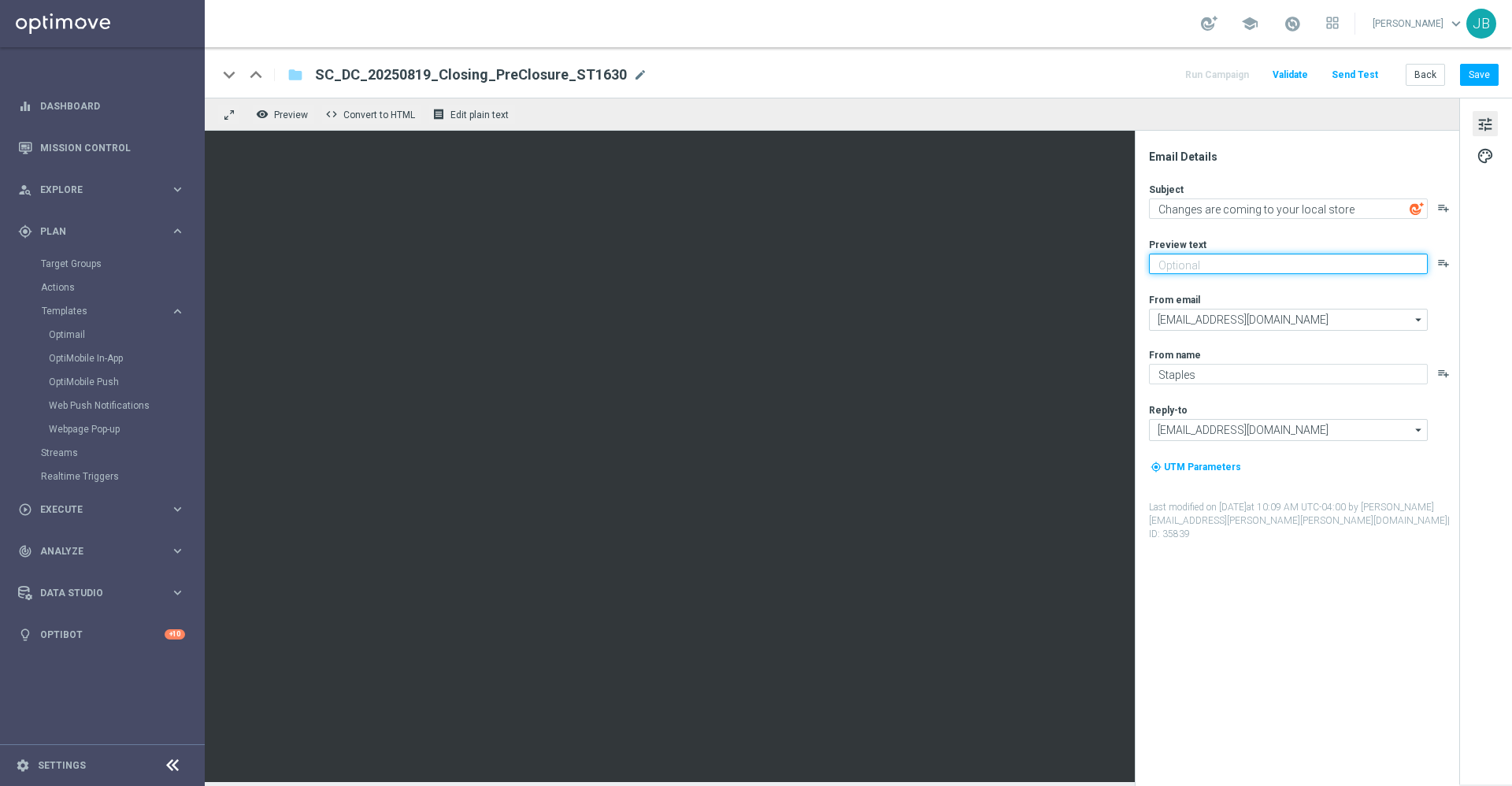
paste textarea "Your store at 610 Meacham Road is closing on 10/3/2025"
type textarea "Your store at 610 Meacham Road is closing on 10/3/2025"
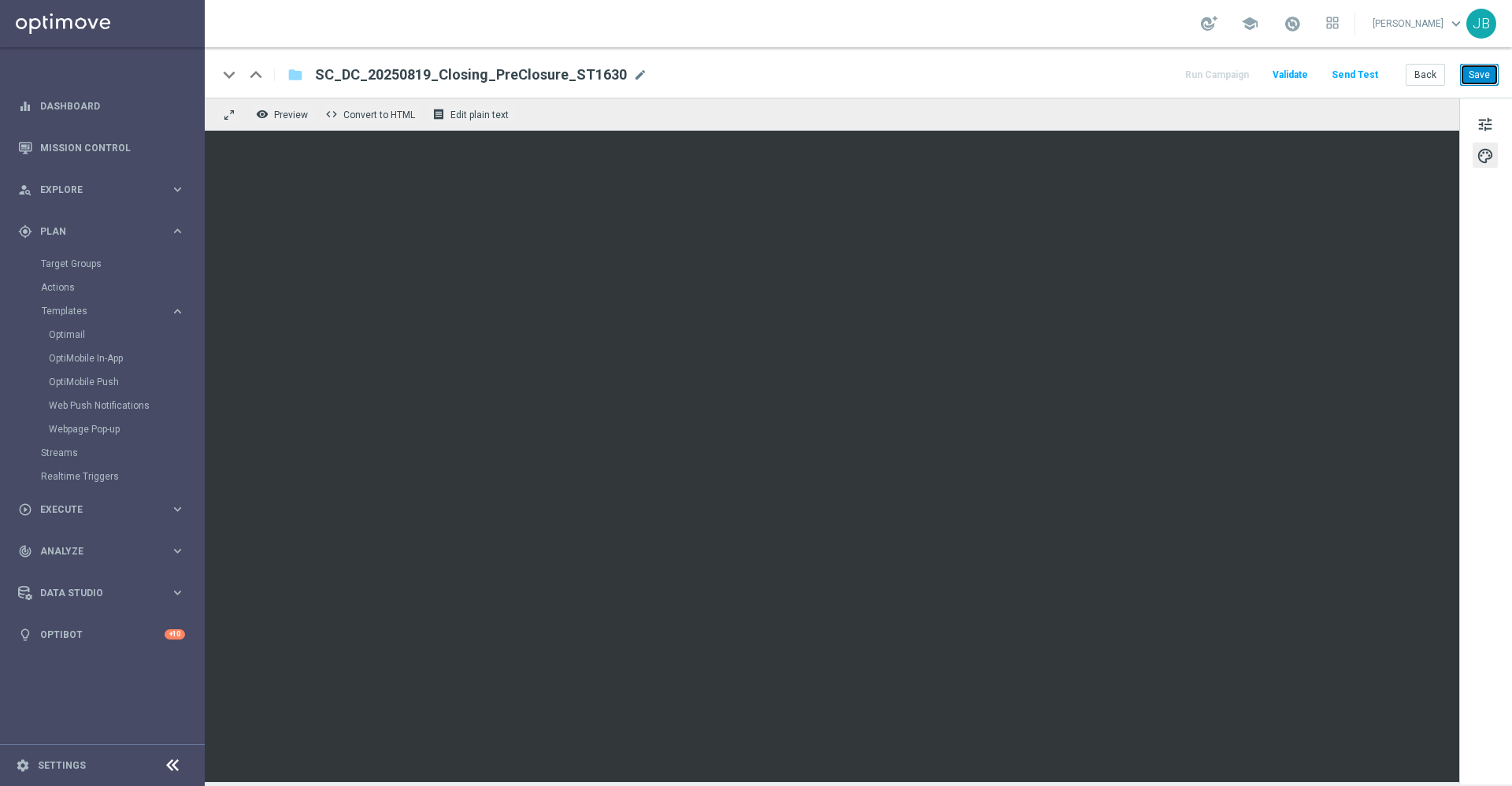
click at [1484, 72] on button "Save" at bounding box center [1480, 74] width 39 height 22
click at [1475, 79] on button "Save" at bounding box center [1480, 74] width 39 height 22
click at [1492, 82] on button "Save" at bounding box center [1480, 74] width 39 height 22
click at [1367, 76] on button "Send Test" at bounding box center [1355, 75] width 51 height 21
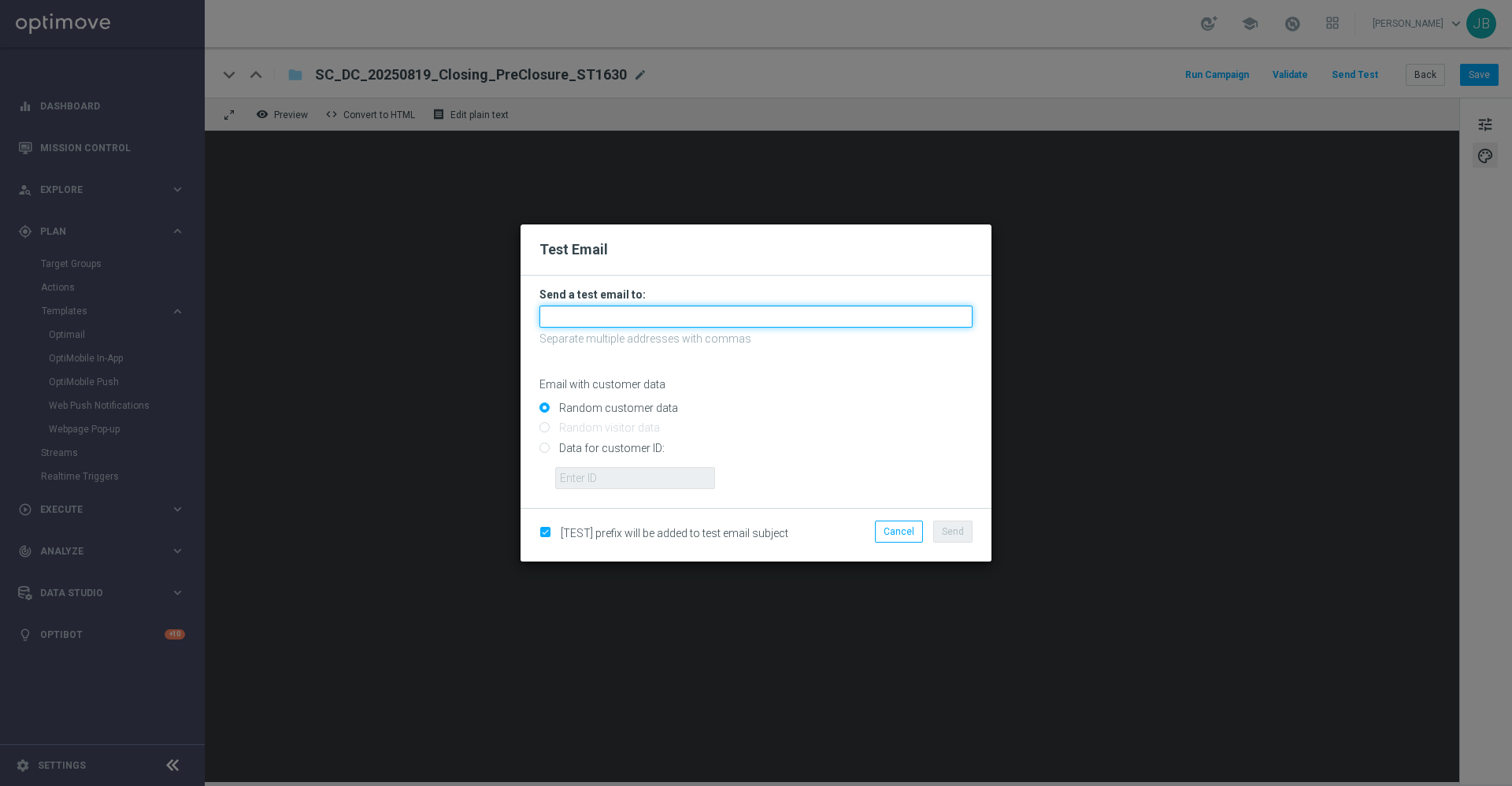
click at [747, 314] on input "text" at bounding box center [756, 316] width 433 height 22
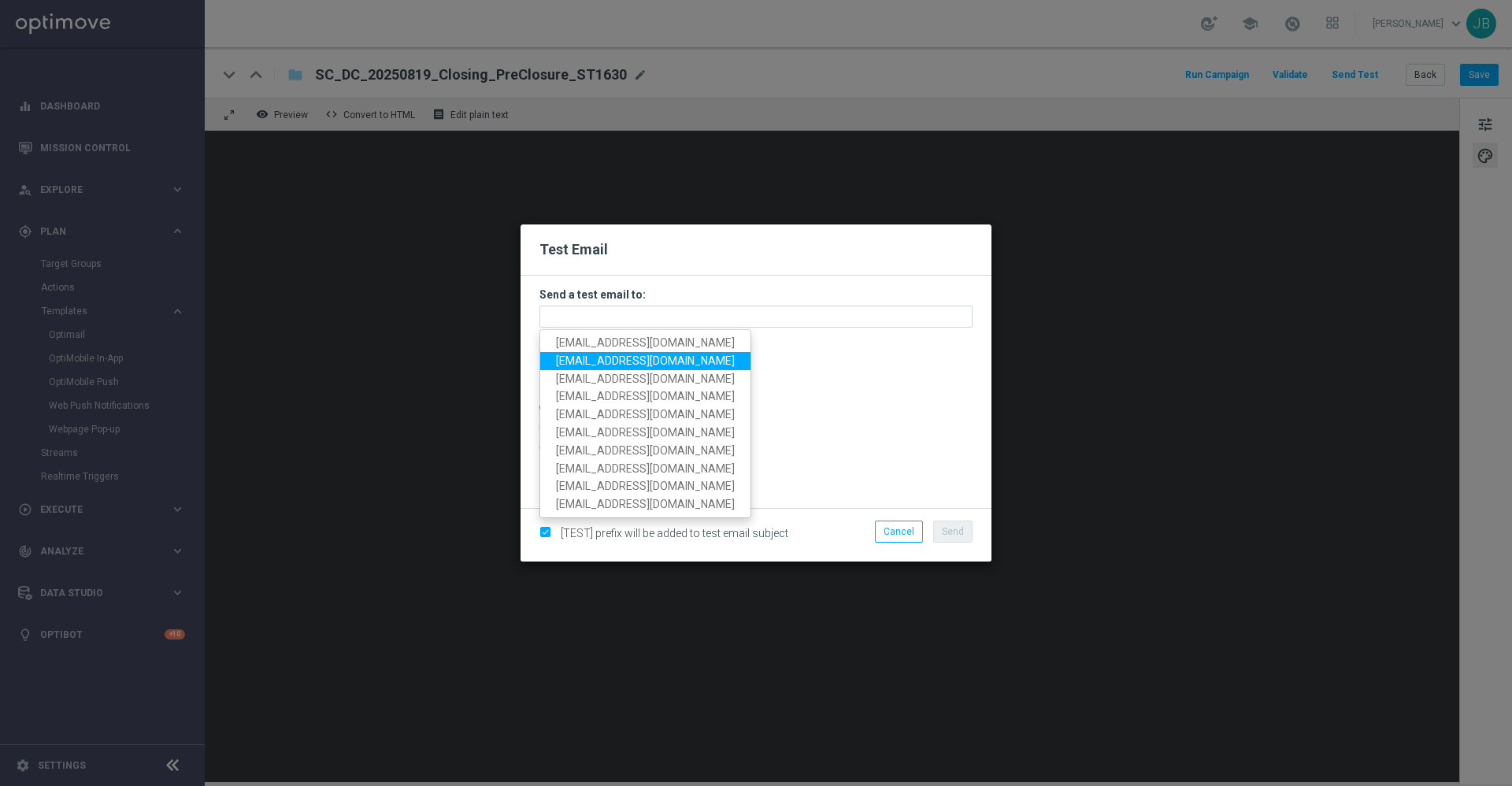
click at [663, 358] on span "staples.336a@litmusemail.com" at bounding box center [646, 360] width 179 height 12
type input "staples.336a@litmusemail.com"
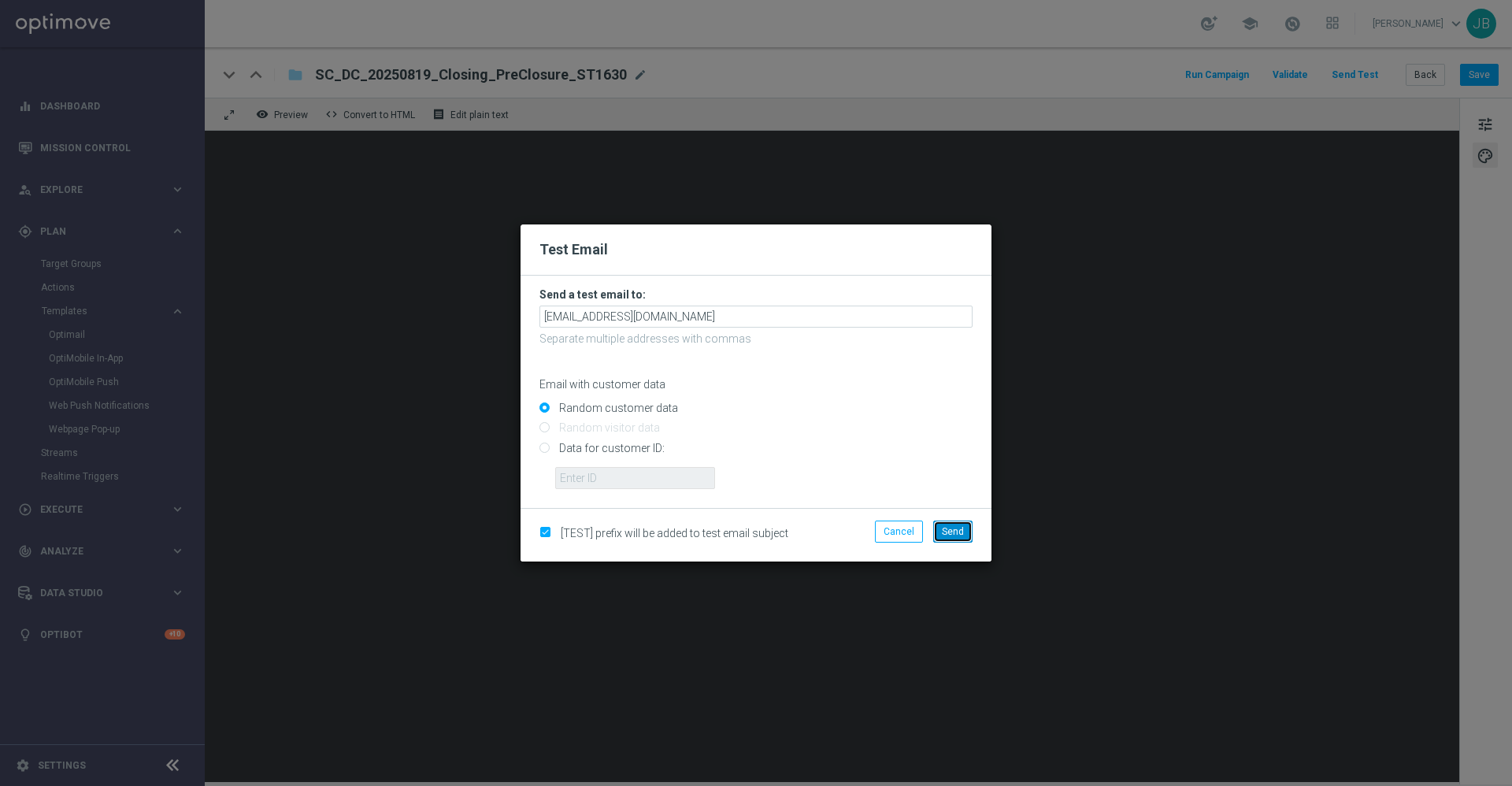
click at [951, 533] on span "Send" at bounding box center [953, 532] width 22 height 11
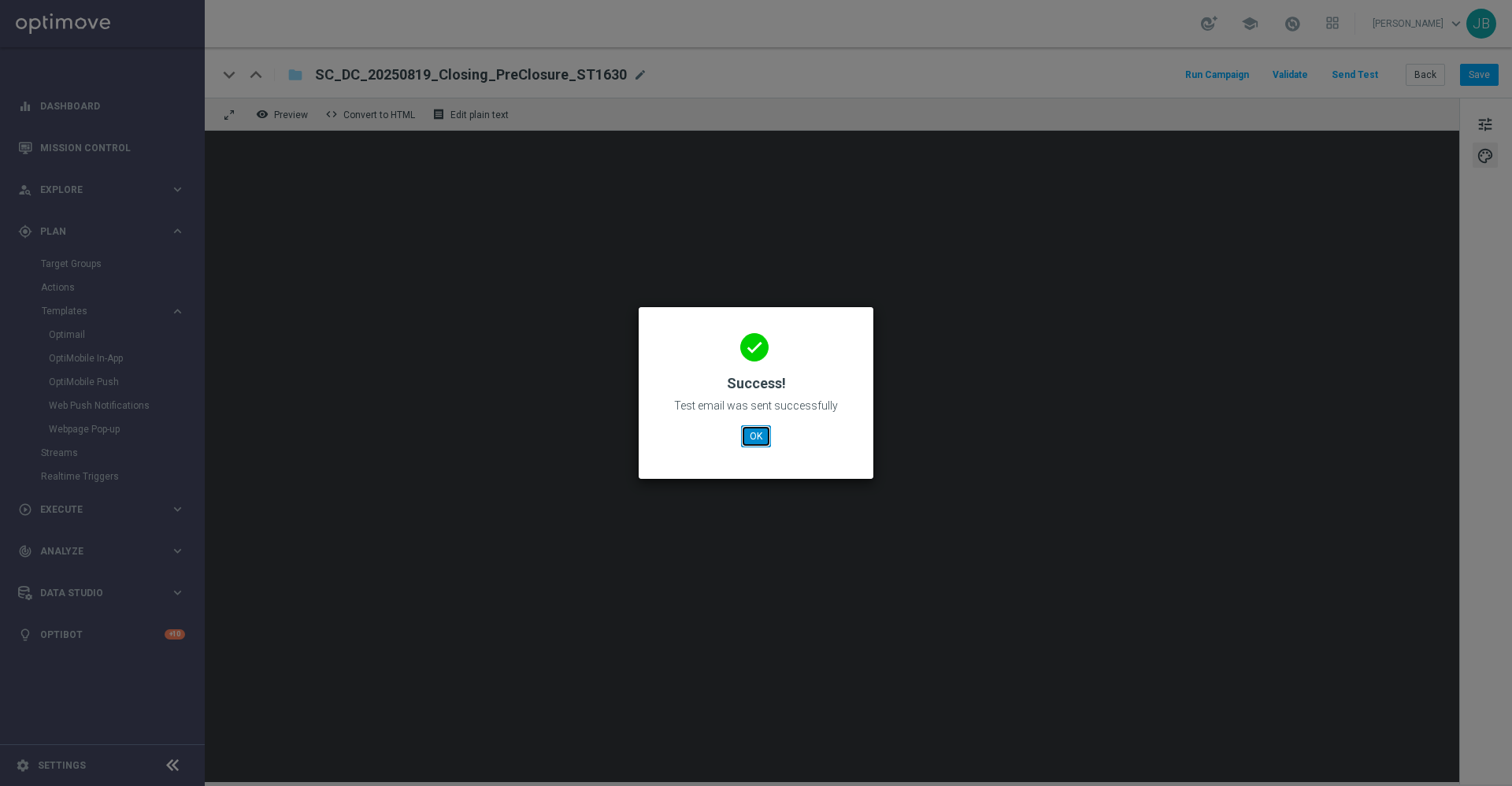
click at [748, 440] on button "OK" at bounding box center [756, 436] width 30 height 22
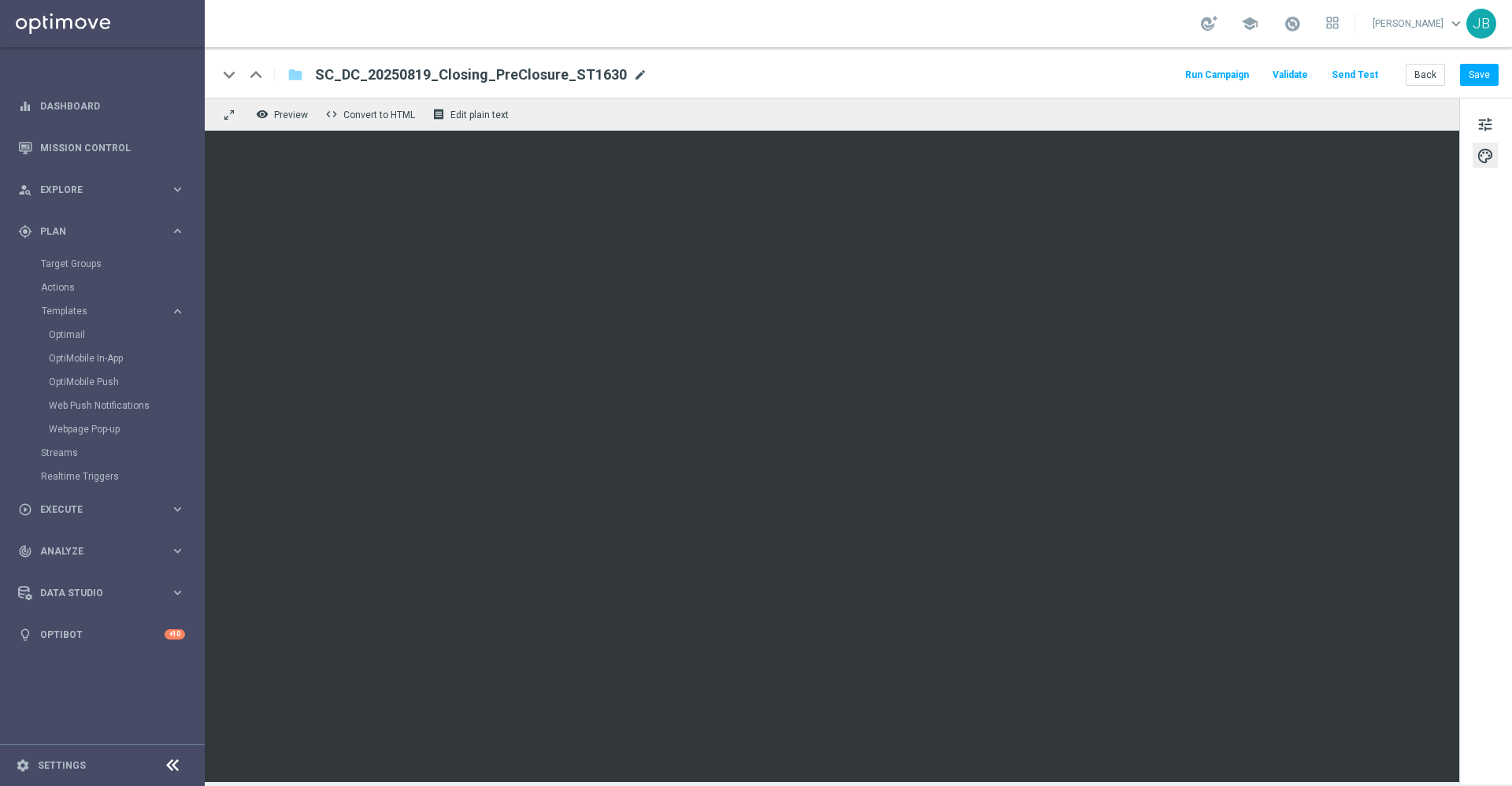
click at [633, 78] on span "mode_edit" at bounding box center [640, 74] width 14 height 14
click at [1470, 70] on button "Save" at bounding box center [1480, 74] width 39 height 22
click at [1479, 70] on button "Save" at bounding box center [1480, 74] width 39 height 22
